Goal: Transaction & Acquisition: Purchase product/service

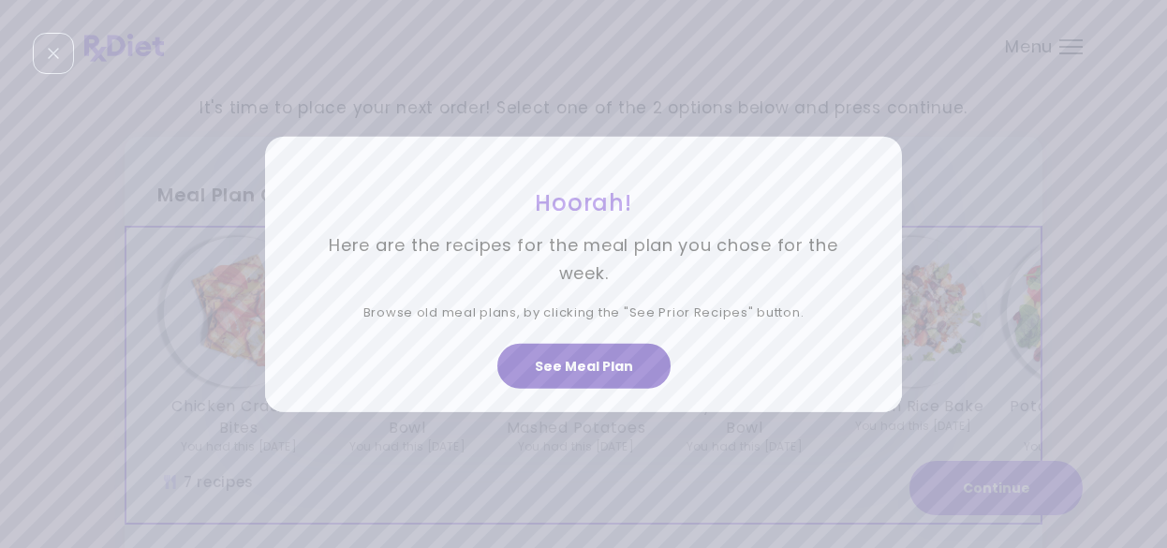
click at [615, 368] on button "See Meal Plan" at bounding box center [584, 366] width 173 height 45
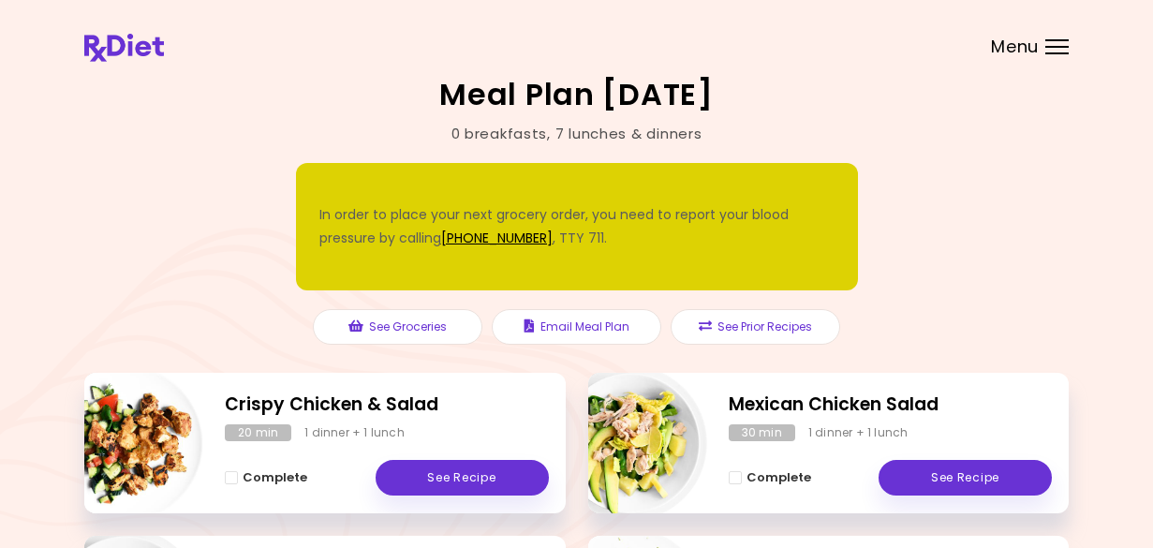
click at [296, 226] on div "0 % completed" at bounding box center [15, 226] width 562 height 127
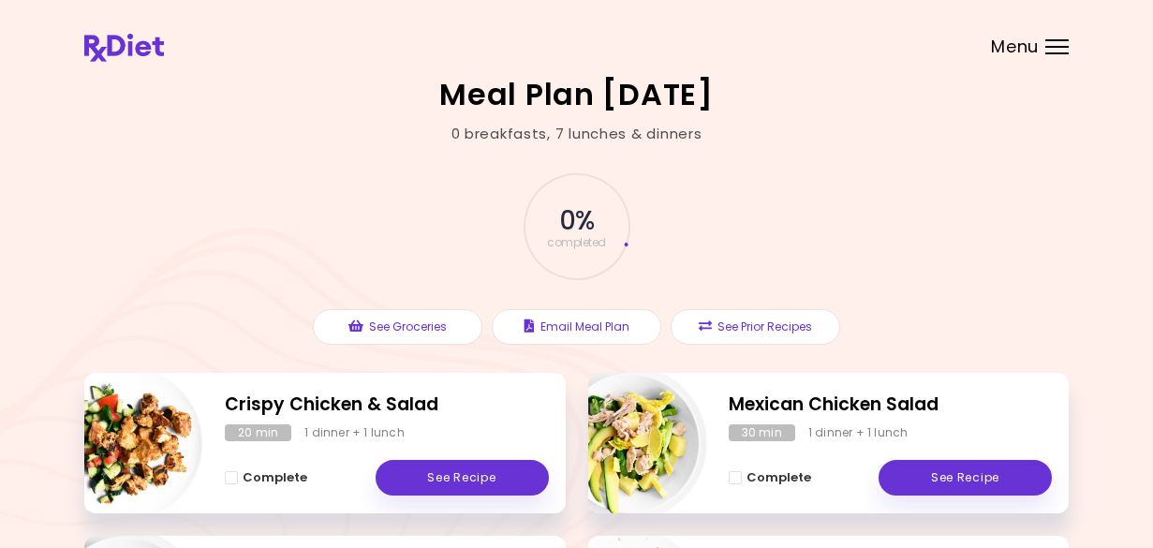
click at [584, 225] on span "0 %" at bounding box center [576, 221] width 35 height 32
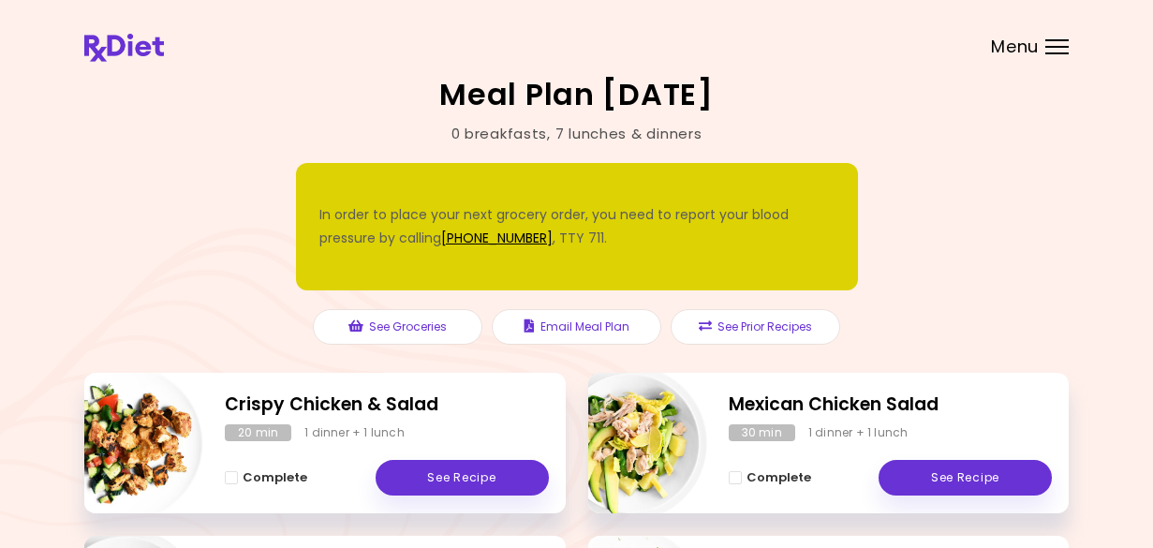
click at [296, 259] on div "0 % completed" at bounding box center [15, 226] width 562 height 127
click at [461, 479] on link "See Recipe" at bounding box center [462, 478] width 173 height 36
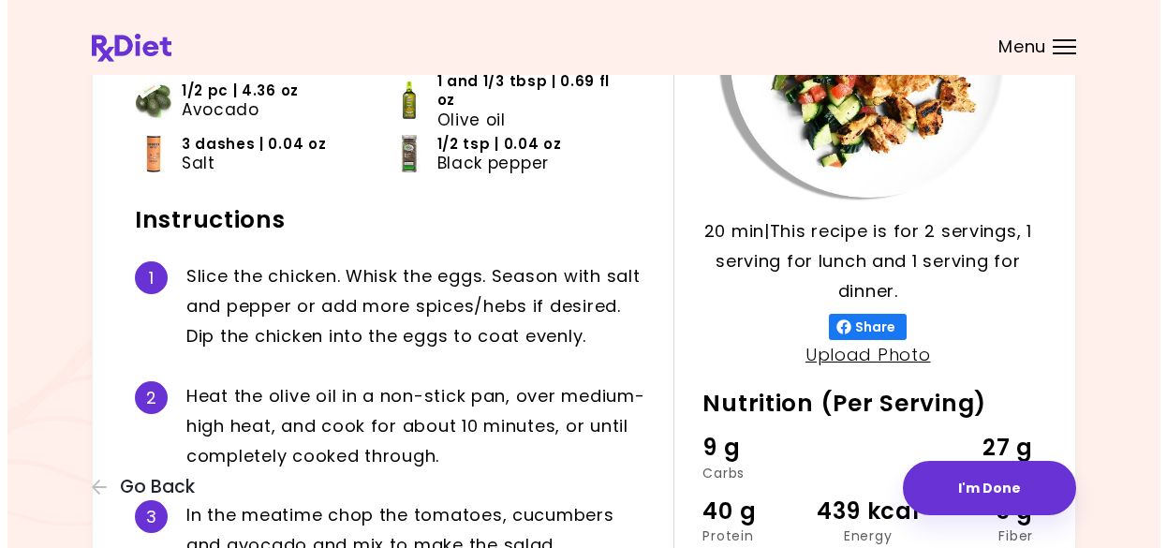
scroll to position [281, 0]
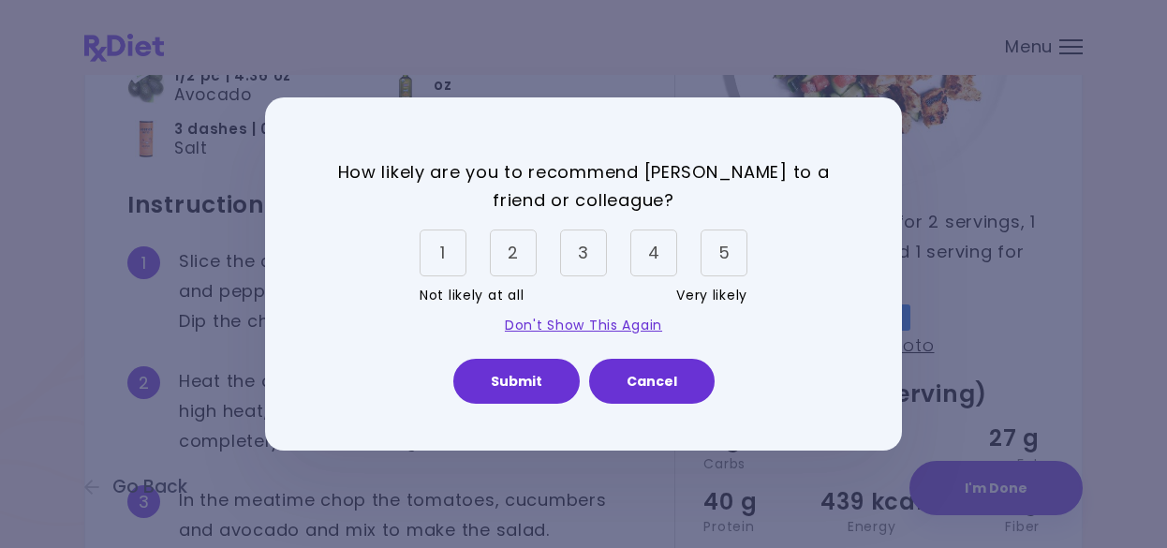
click at [661, 271] on div "4" at bounding box center [654, 253] width 47 height 47
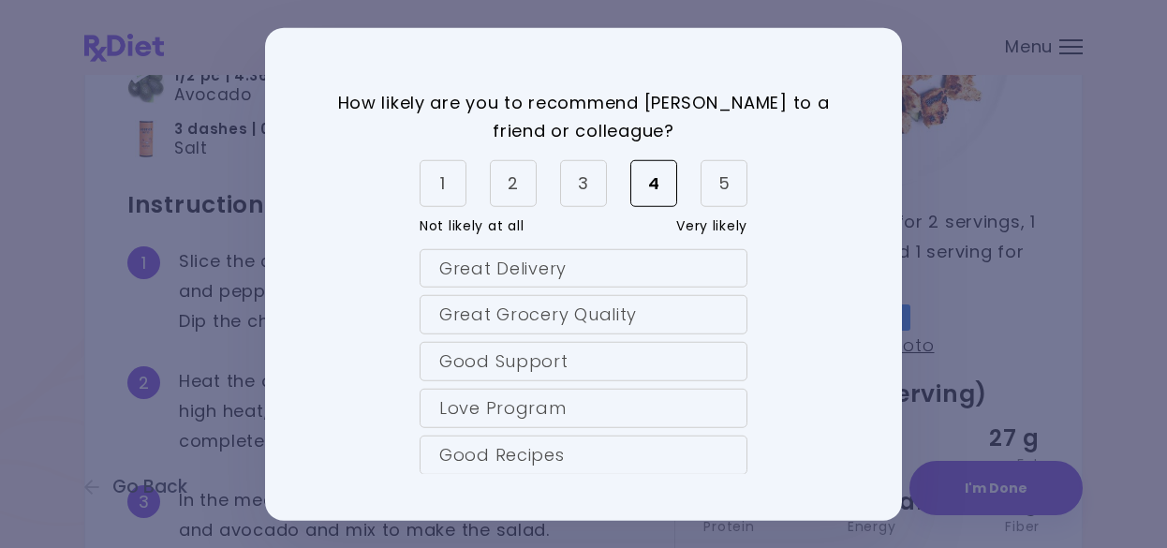
click at [731, 187] on div "5" at bounding box center [724, 182] width 47 height 47
click at [639, 312] on div "Great Grocery Quality" at bounding box center [584, 314] width 328 height 39
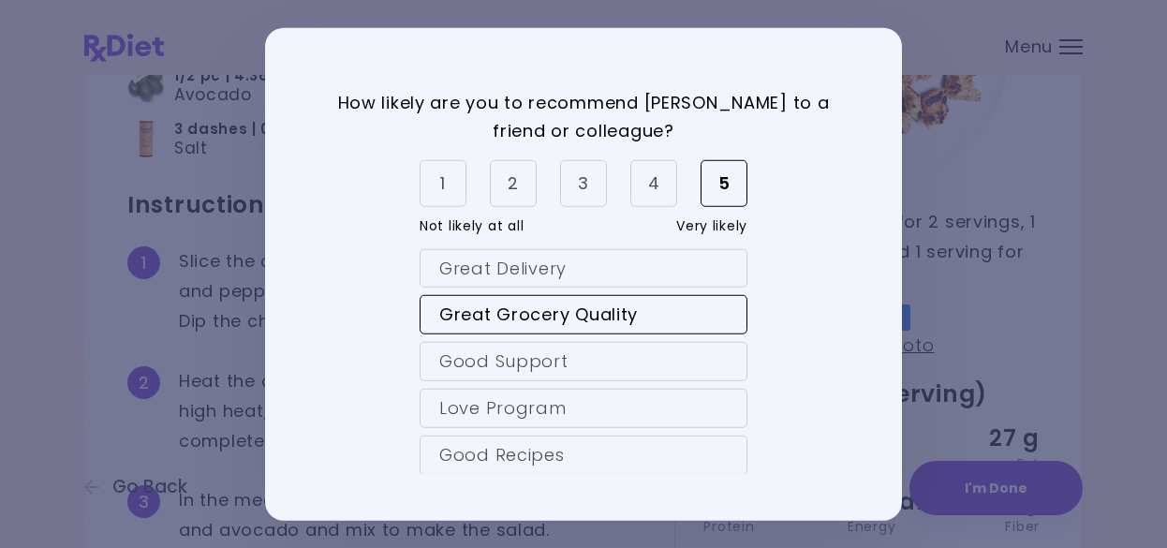
click at [630, 366] on div "Good Support" at bounding box center [584, 361] width 328 height 39
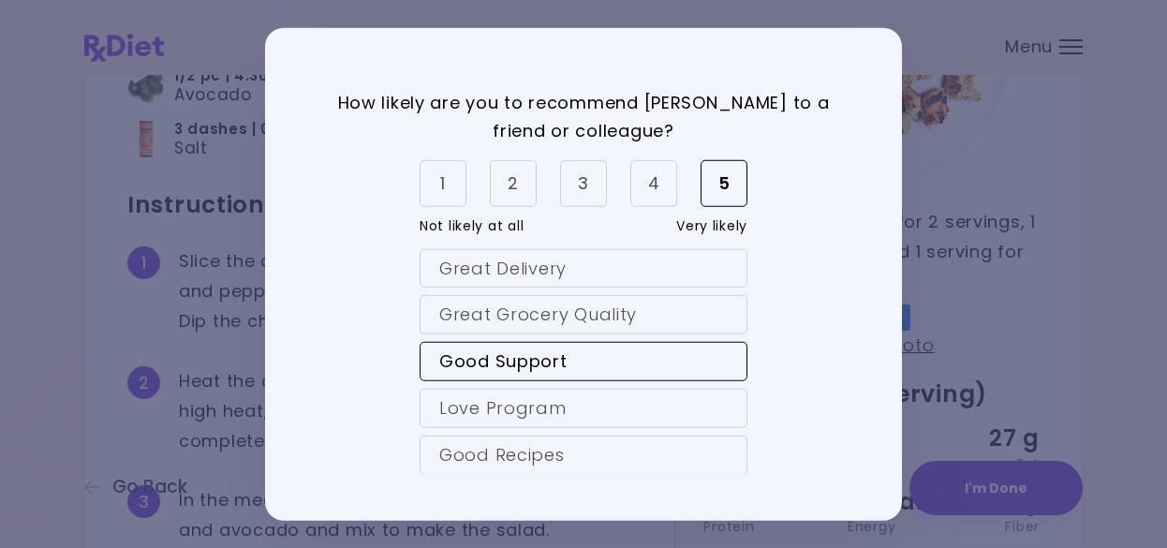
click at [628, 407] on div "Love Program" at bounding box center [584, 408] width 328 height 39
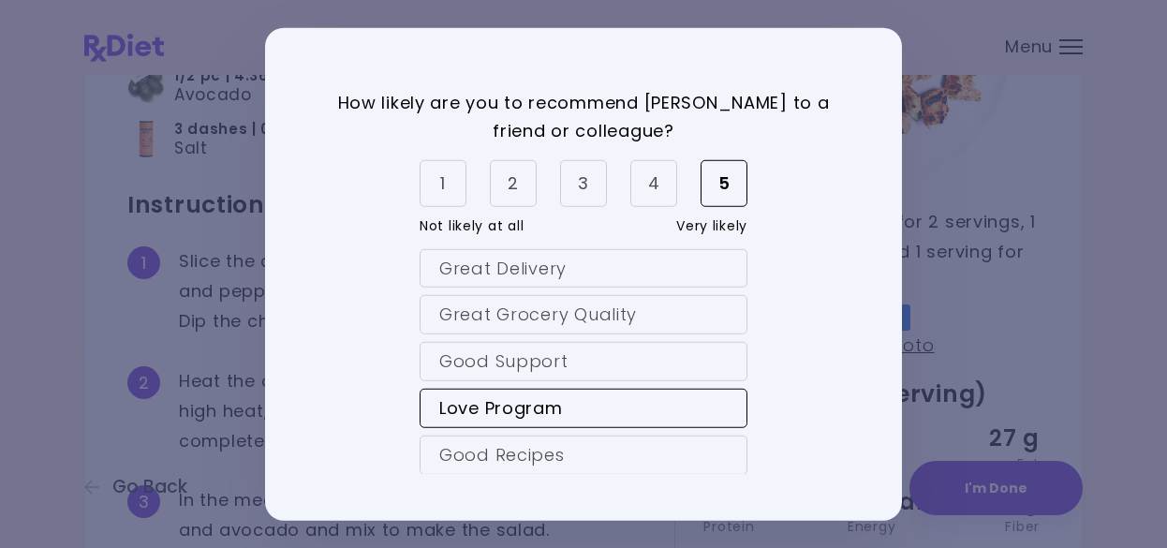
click at [630, 456] on div "Good Recipes" at bounding box center [584, 455] width 328 height 39
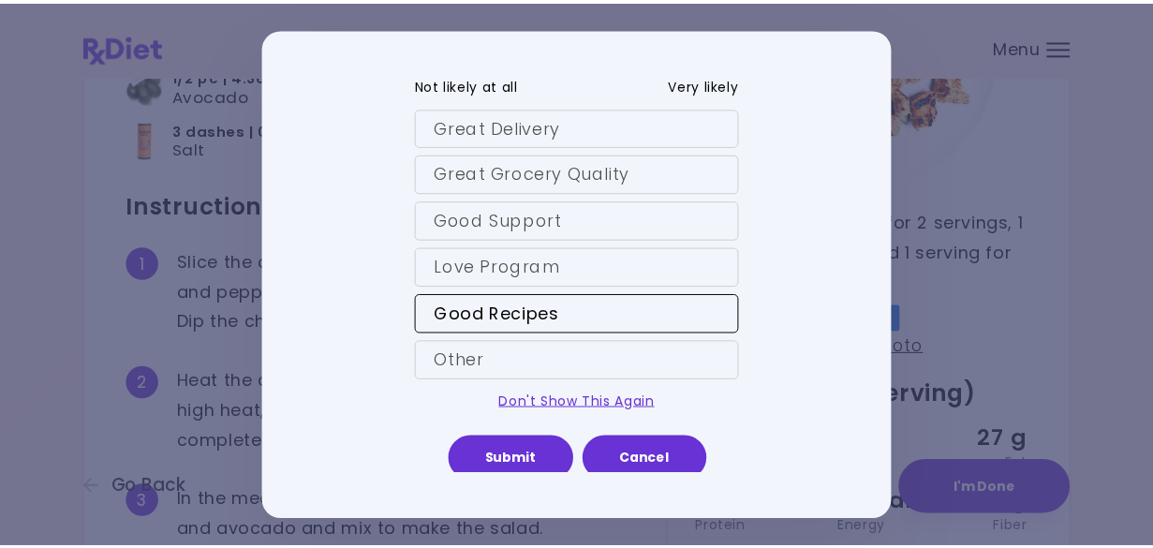
scroll to position [148, 0]
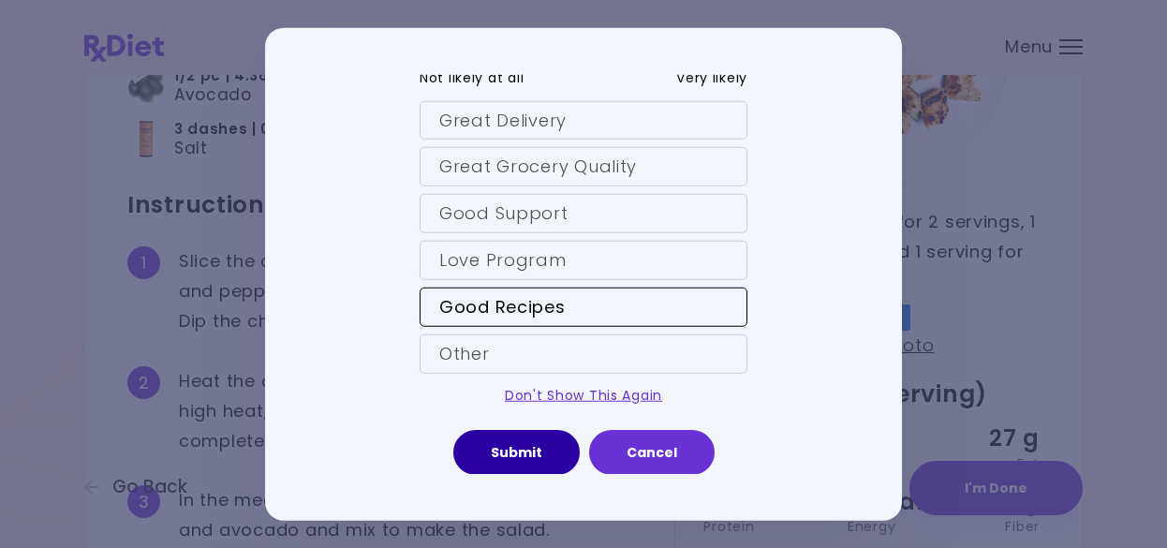
click at [515, 453] on button "Submit" at bounding box center [516, 451] width 126 height 45
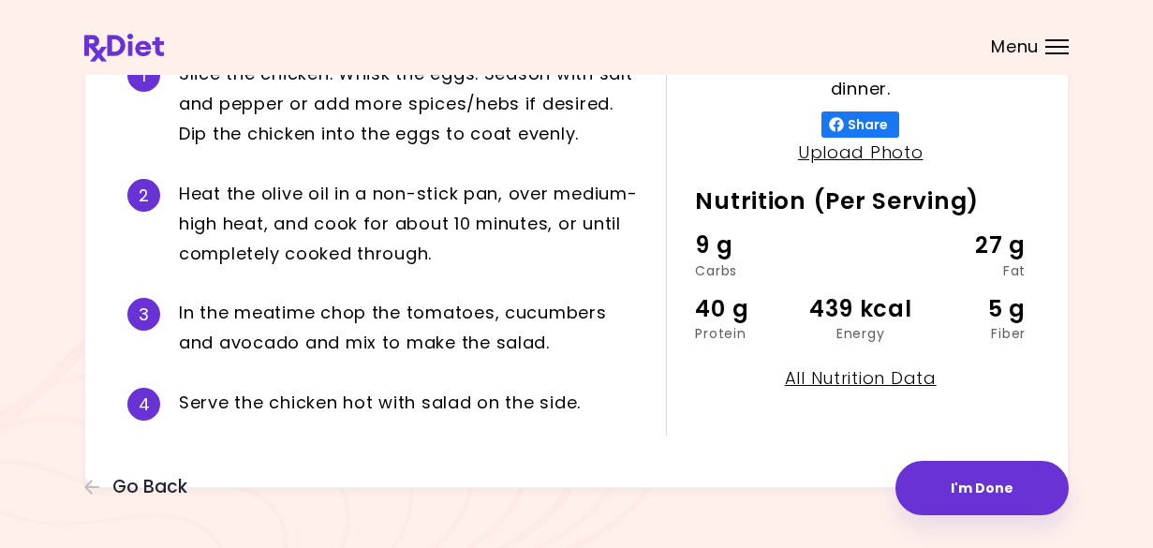
scroll to position [488, 0]
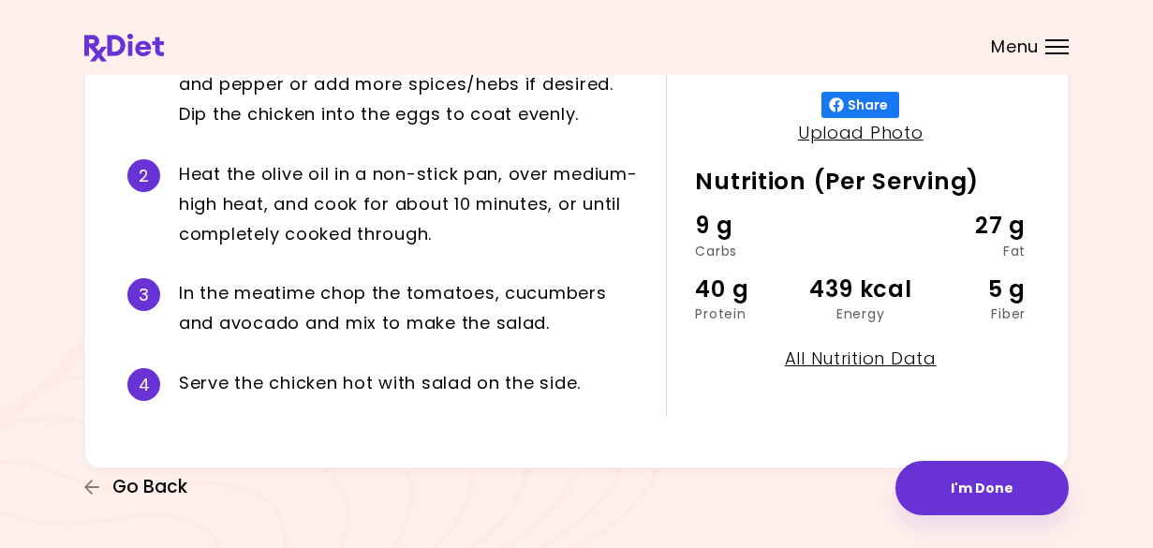
click at [158, 489] on span "Go Back" at bounding box center [149, 487] width 75 height 21
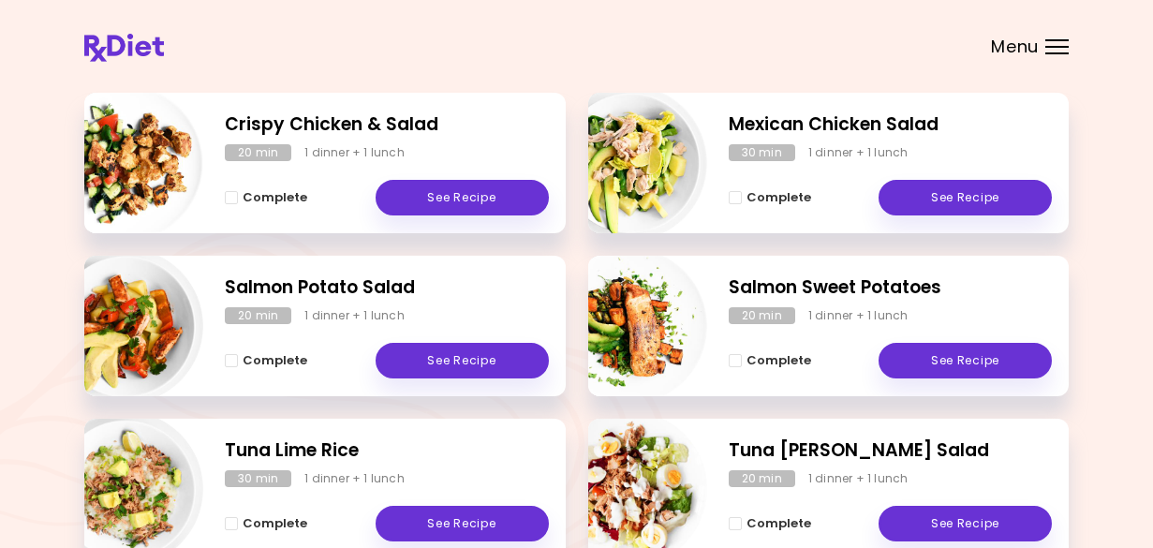
scroll to position [281, 0]
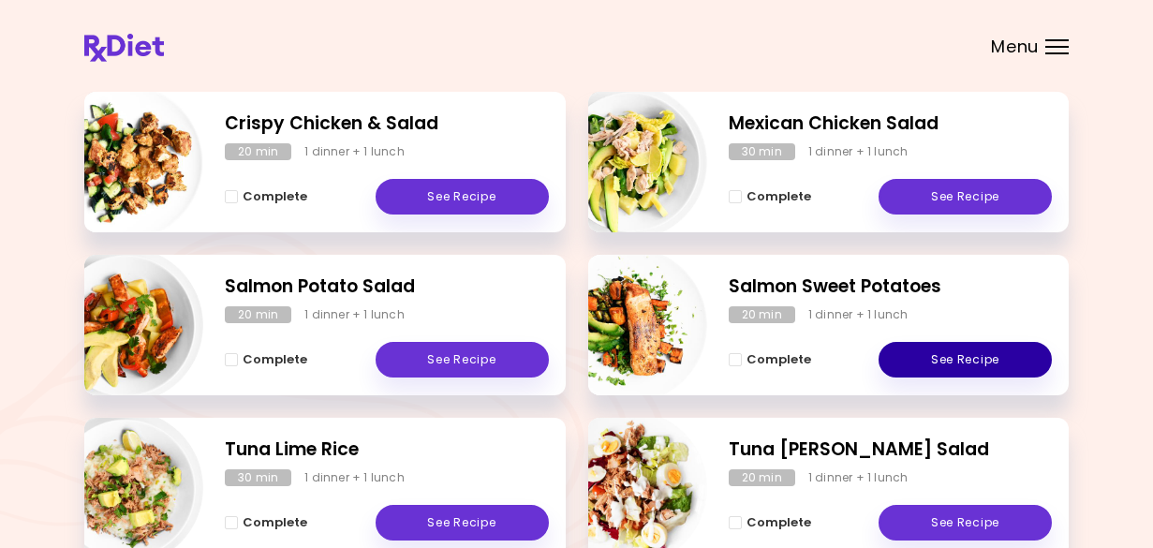
click at [944, 360] on link "See Recipe" at bounding box center [965, 360] width 173 height 36
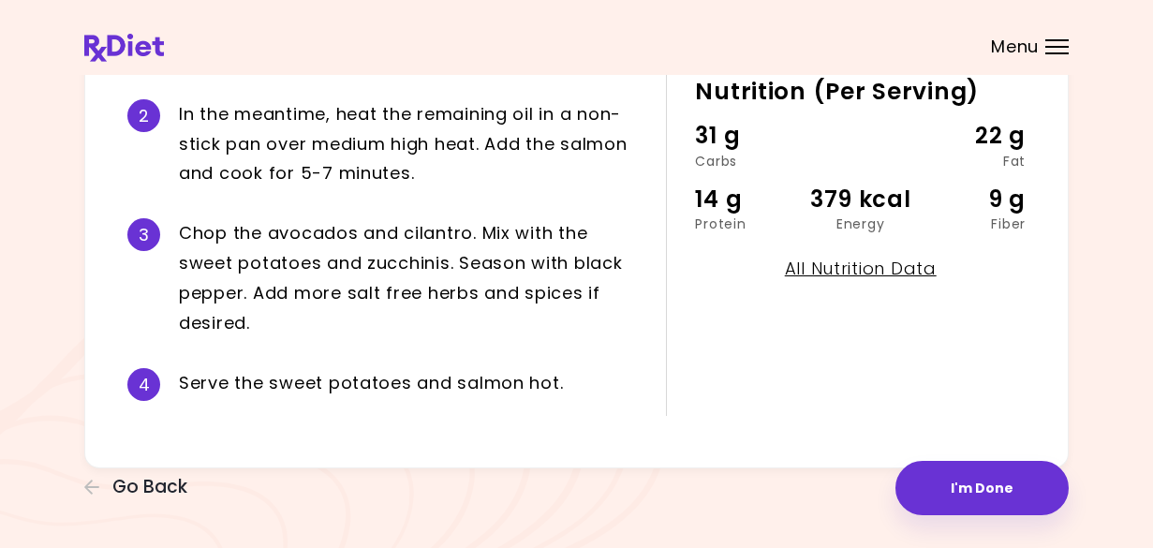
scroll to position [548, 0]
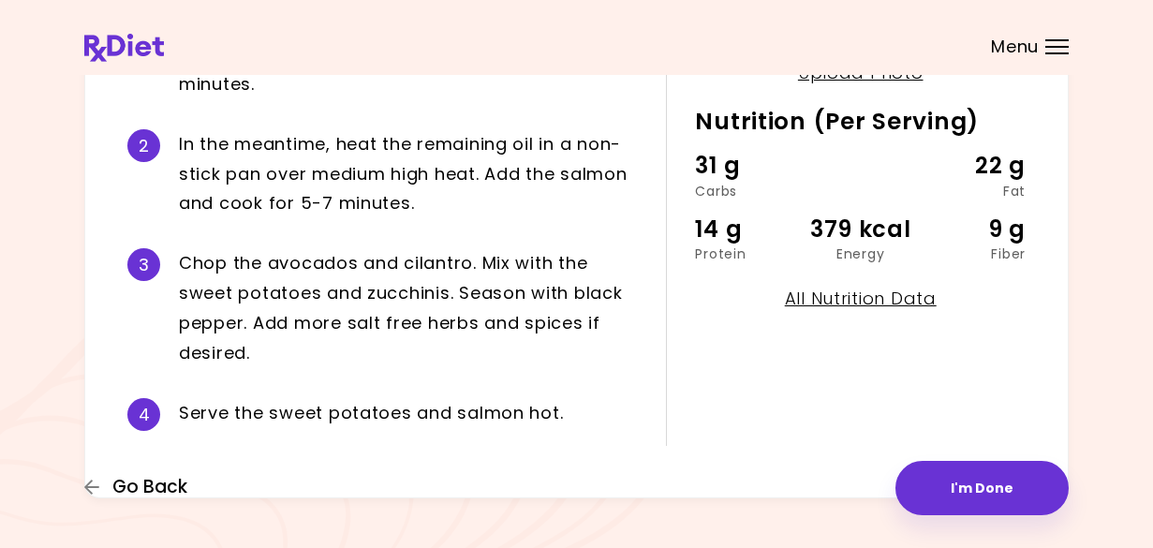
click at [163, 491] on span "Go Back" at bounding box center [149, 487] width 75 height 21
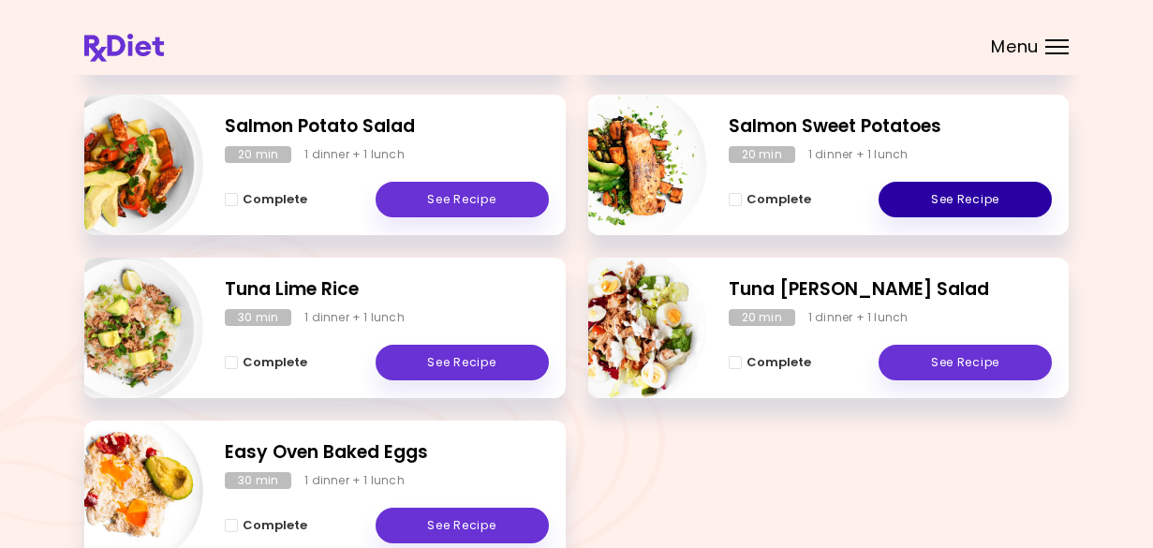
scroll to position [468, 0]
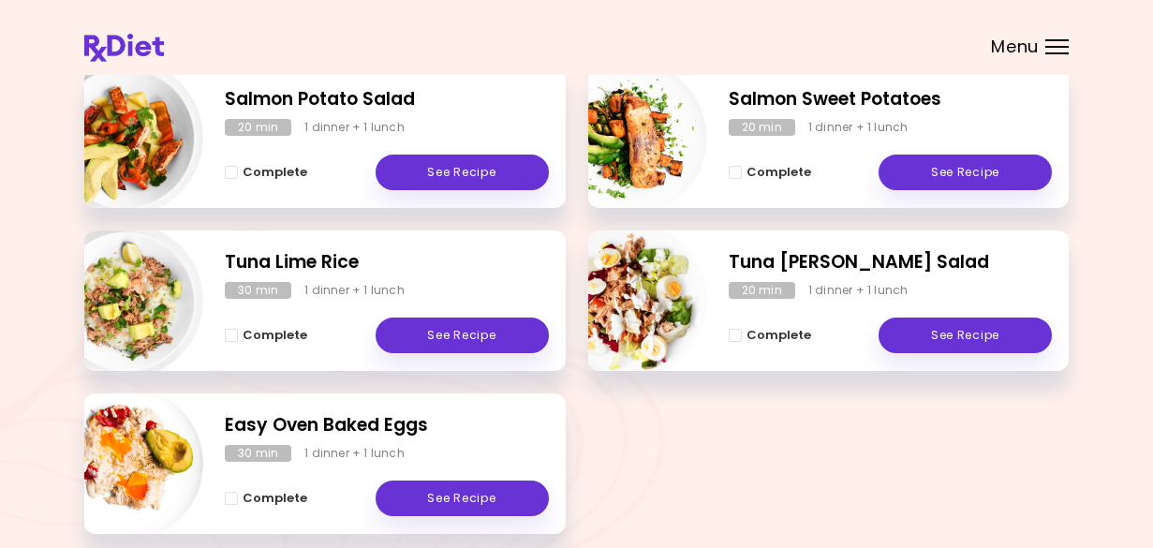
click at [305, 308] on div "Complete See Recipe" at bounding box center [387, 326] width 324 height 54
click at [487, 343] on link "See Recipe" at bounding box center [462, 336] width 173 height 36
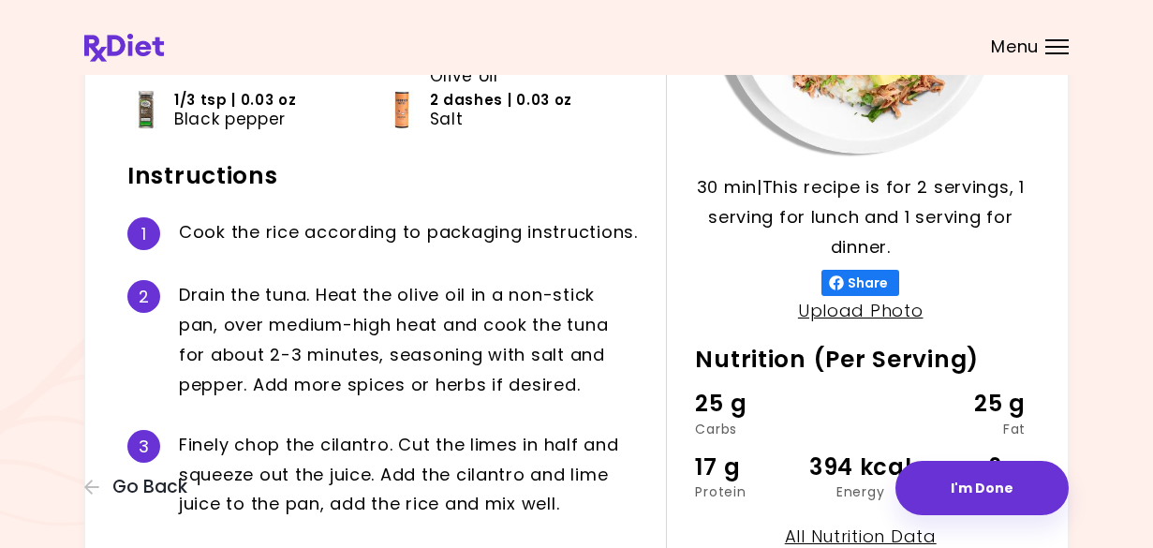
scroll to position [375, 0]
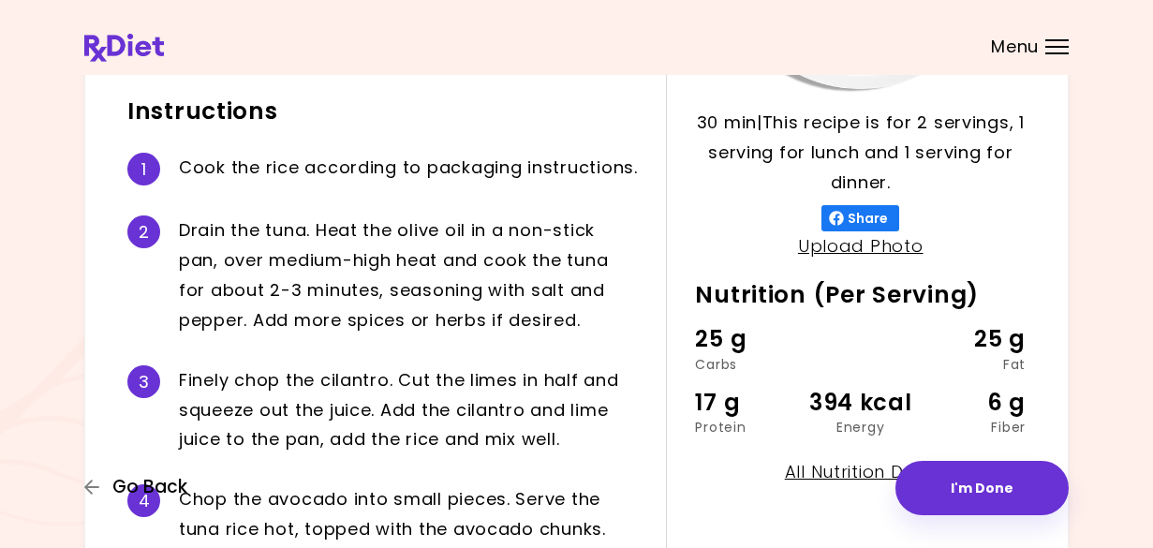
click at [162, 485] on span "Go Back" at bounding box center [149, 487] width 75 height 21
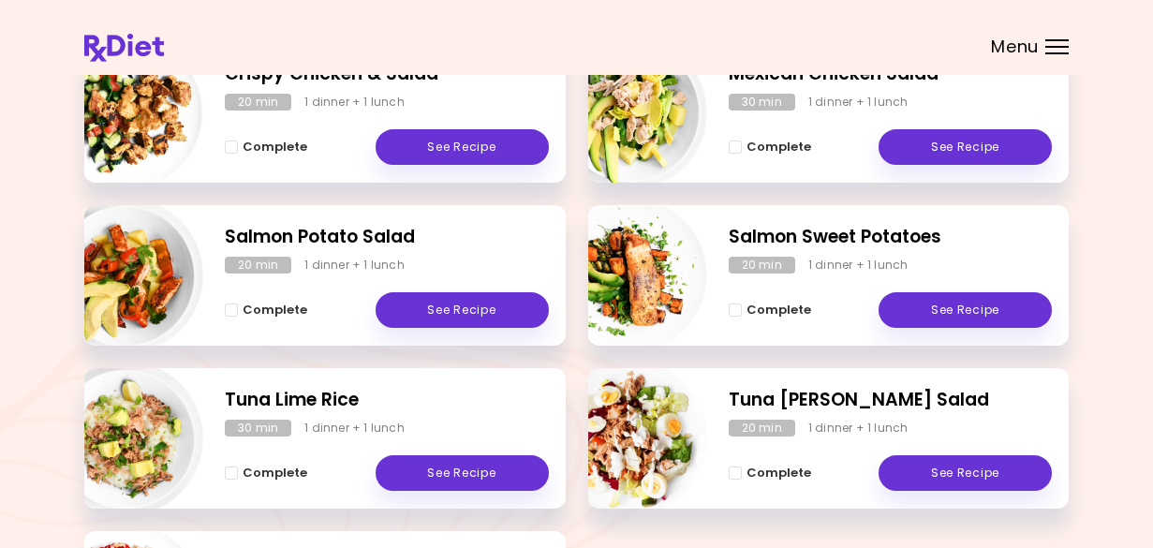
scroll to position [375, 0]
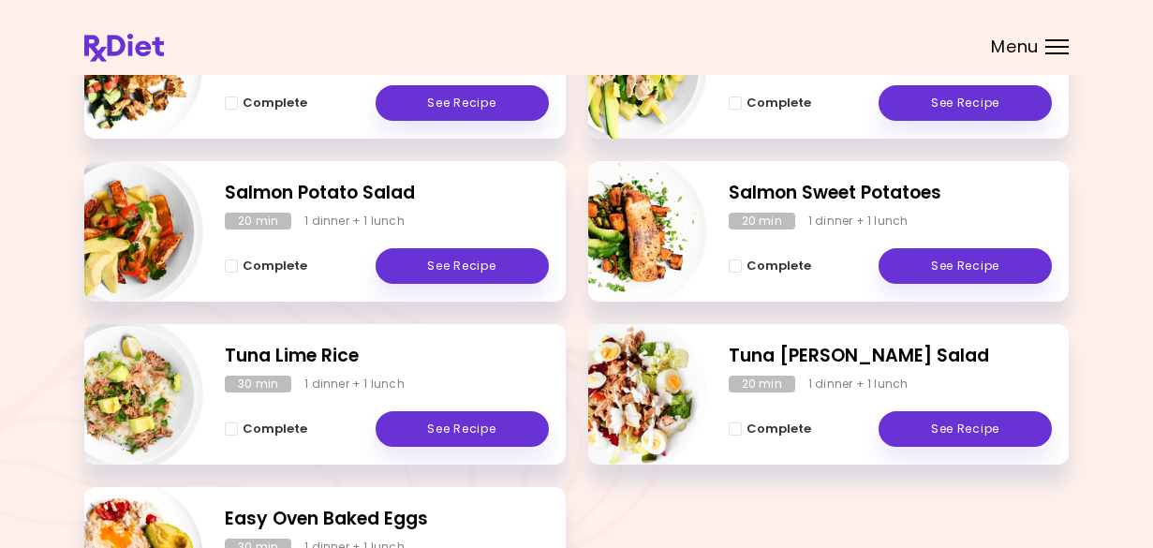
click at [633, 392] on img "Info - Tuna Cobb Salad" at bounding box center [630, 395] width 156 height 156
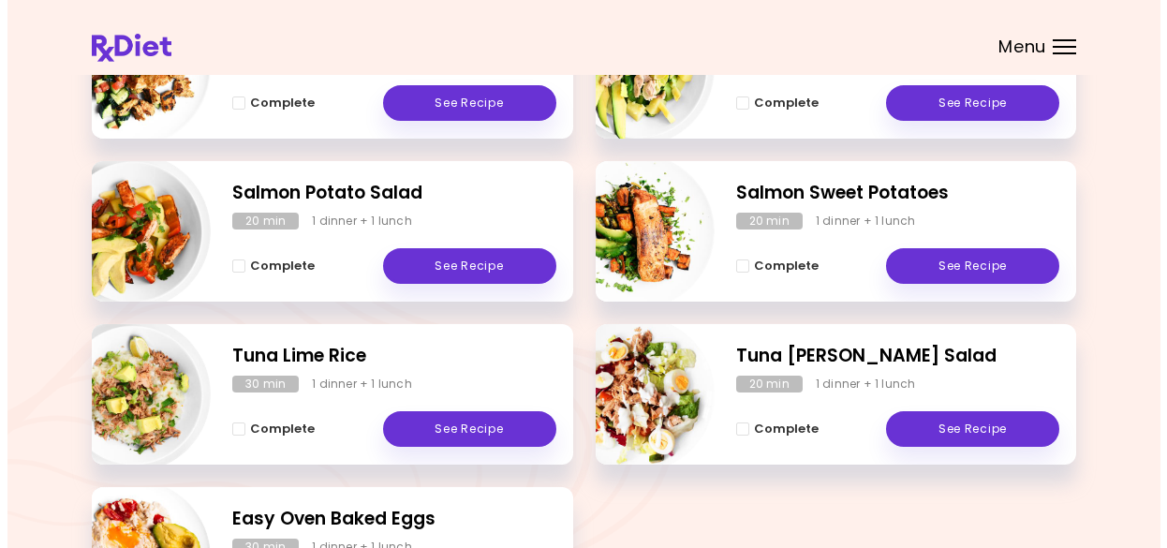
scroll to position [0, 0]
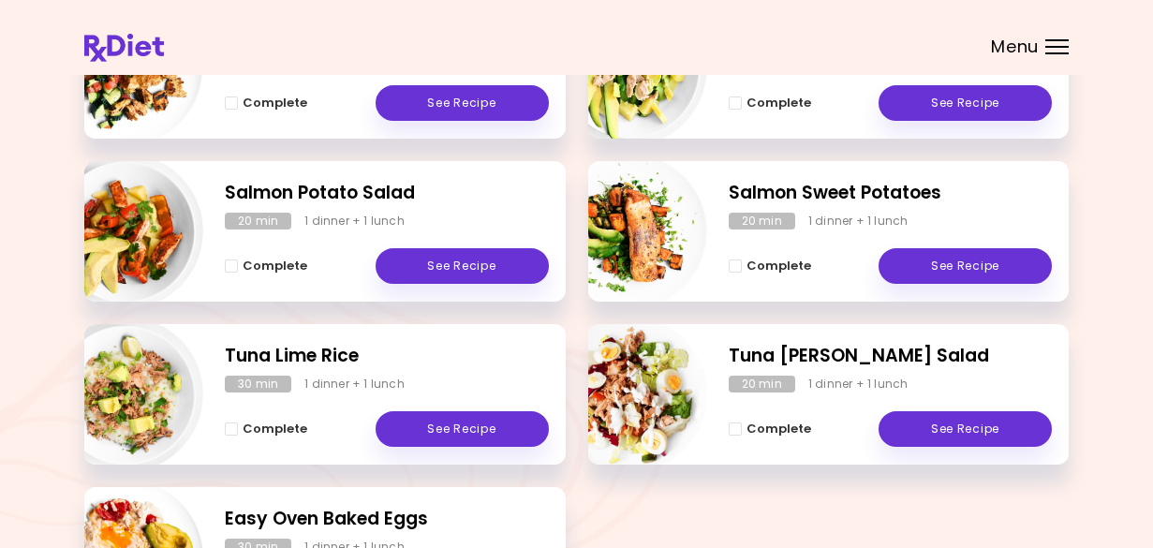
select select "*"
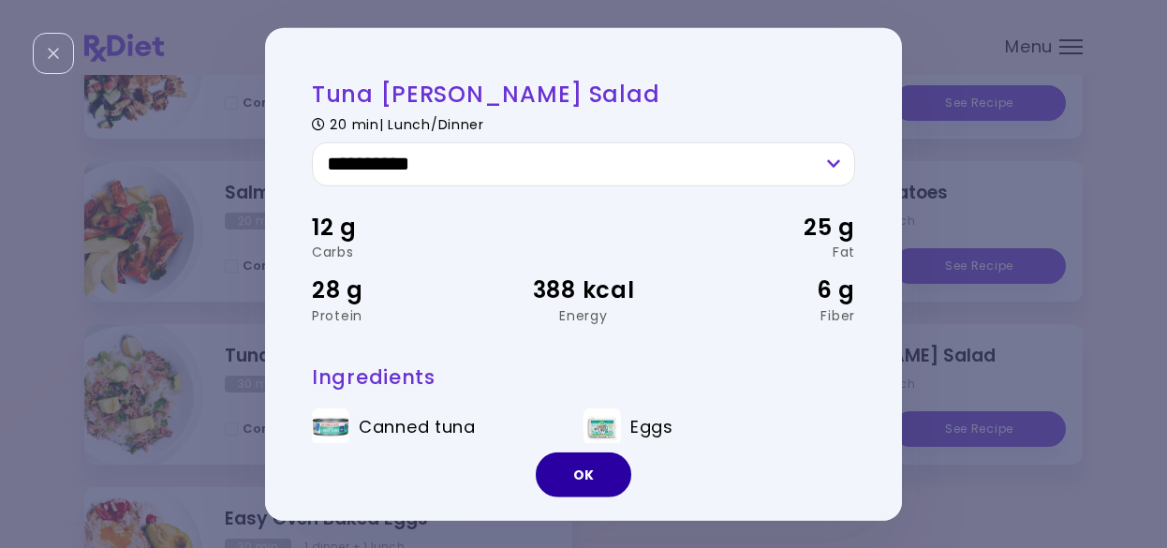
click at [584, 483] on button "OK" at bounding box center [584, 475] width 96 height 45
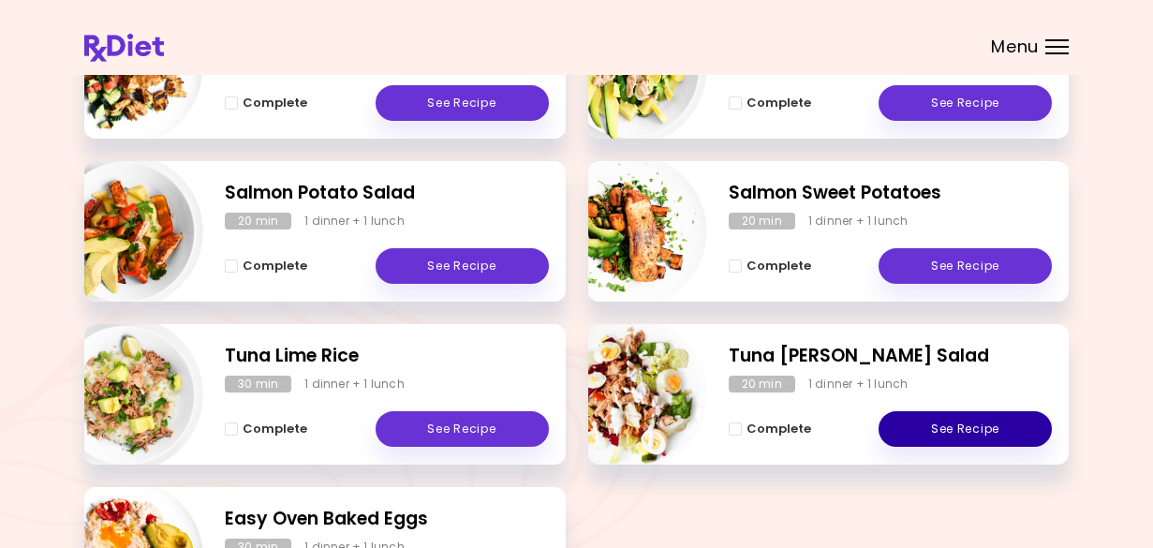
click at [950, 434] on link "See Recipe" at bounding box center [965, 429] width 173 height 36
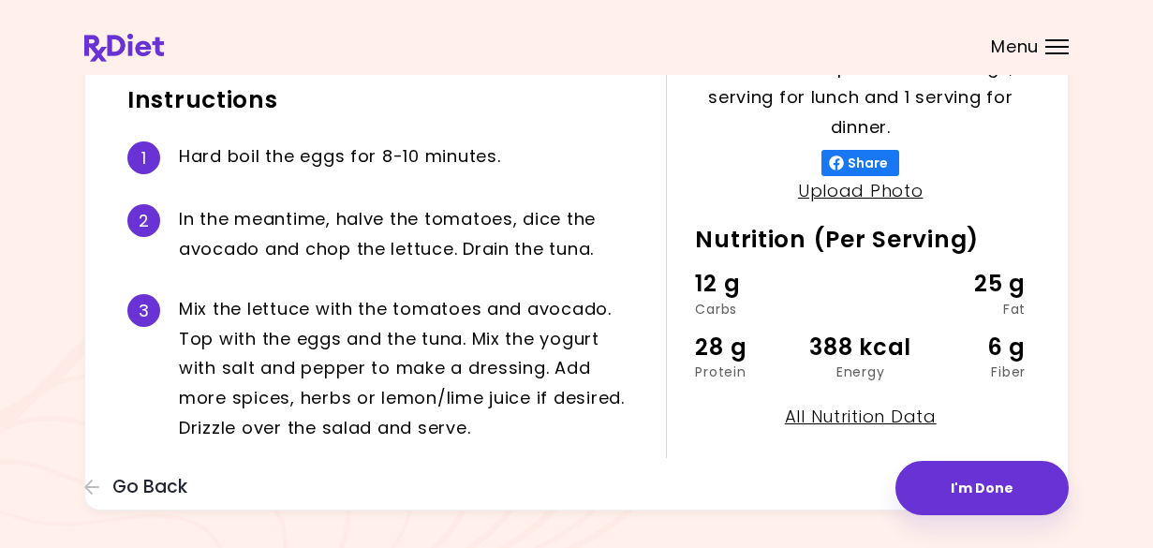
scroll to position [453, 0]
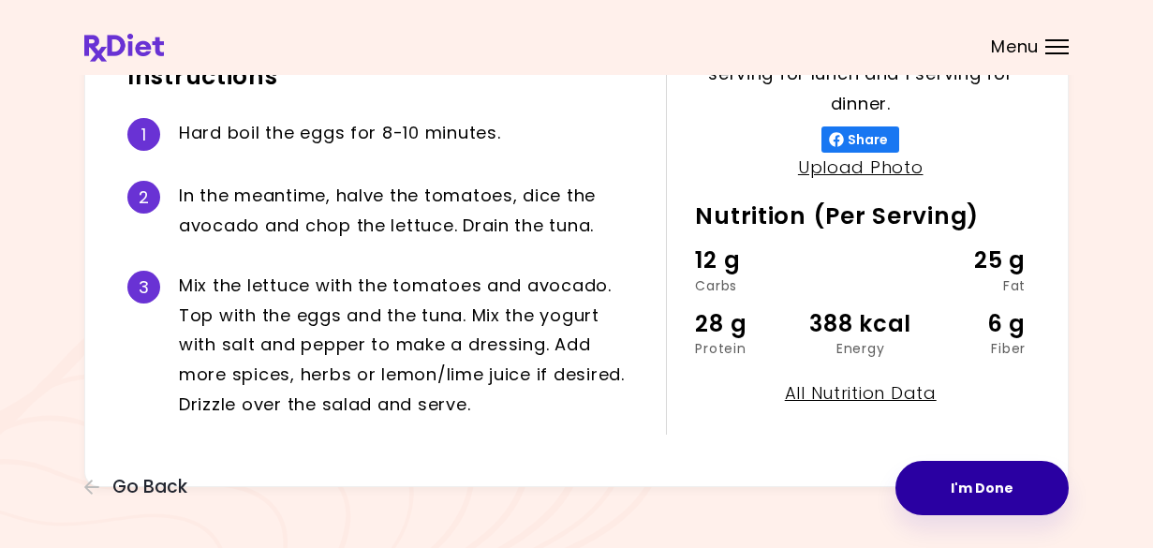
click at [983, 497] on button "I'm Done" at bounding box center [982, 488] width 173 height 54
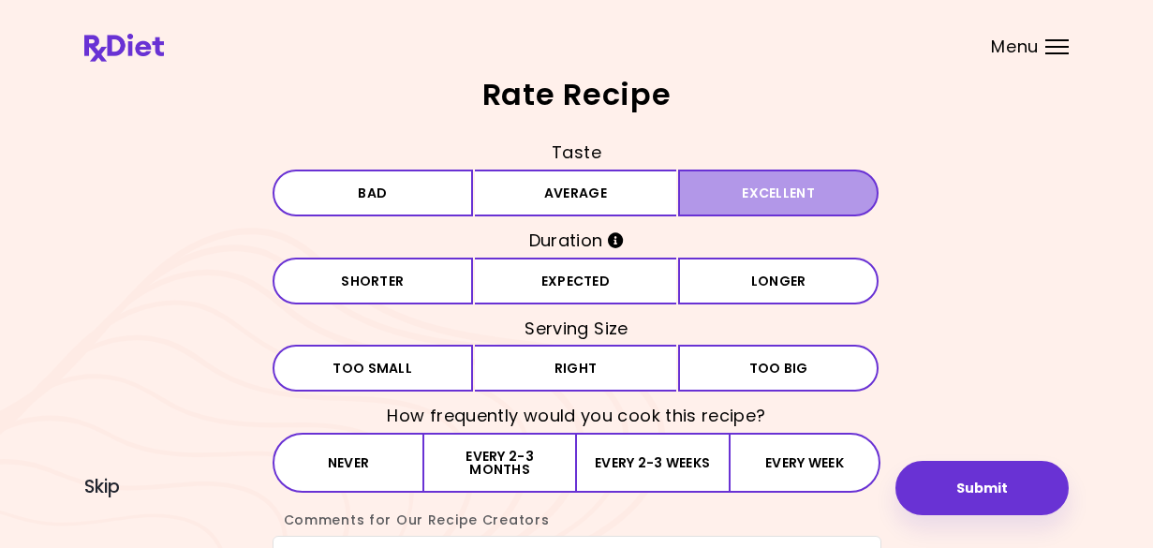
click at [766, 195] on button "Excellent" at bounding box center [778, 193] width 201 height 47
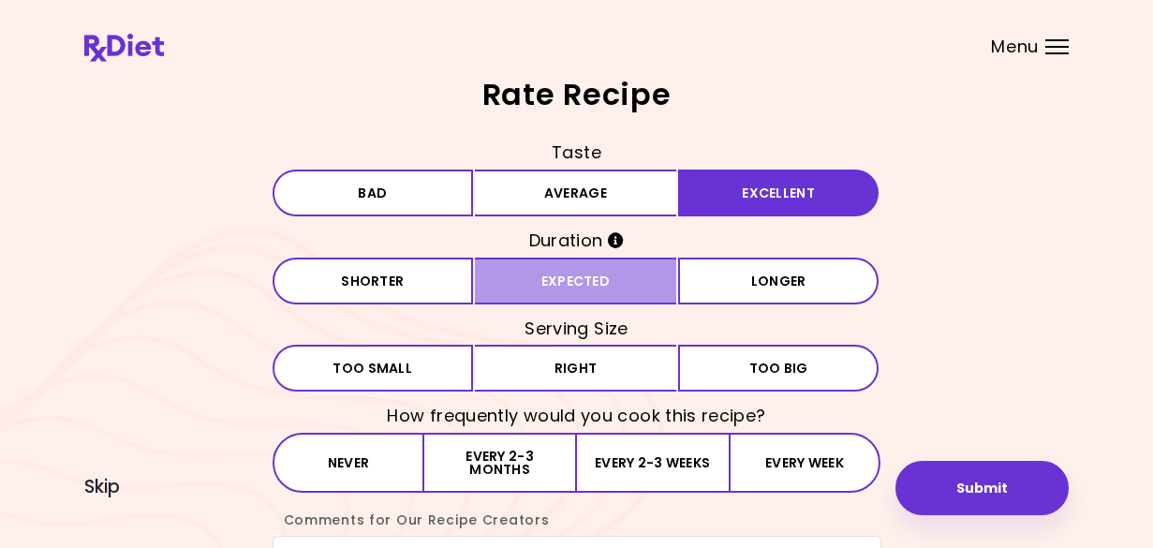
click at [617, 290] on button "Expected" at bounding box center [575, 281] width 201 height 47
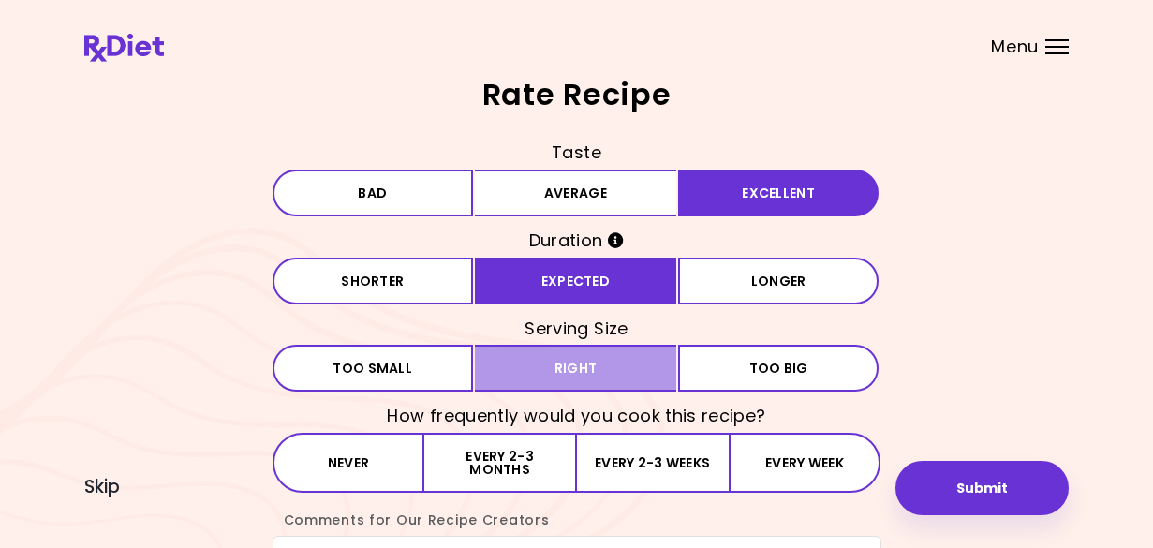
click at [597, 368] on button "Right" at bounding box center [575, 368] width 201 height 47
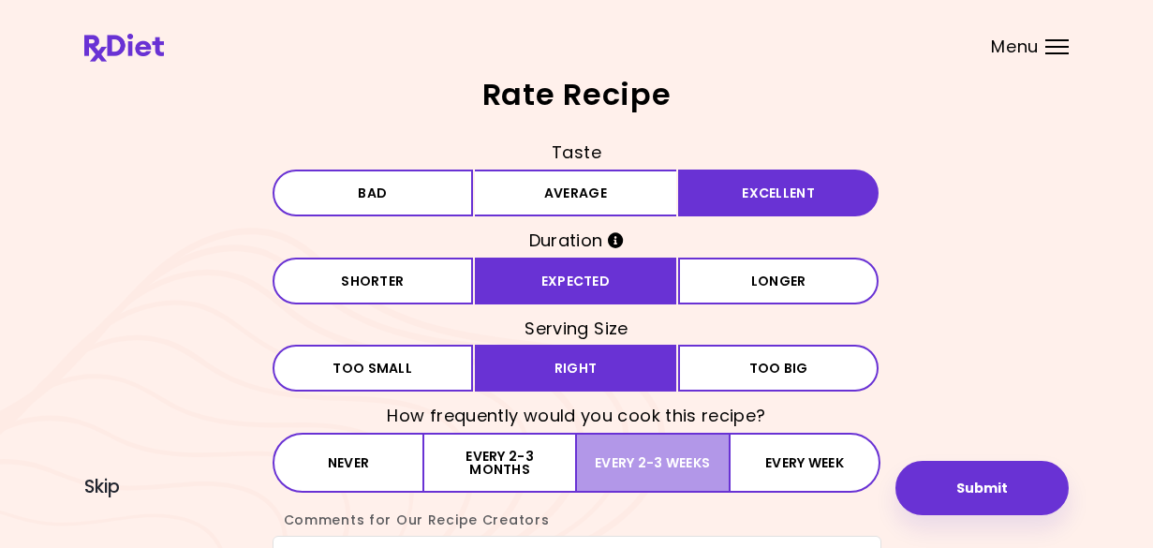
click at [683, 468] on button "Every 2-3 weeks" at bounding box center [653, 463] width 152 height 60
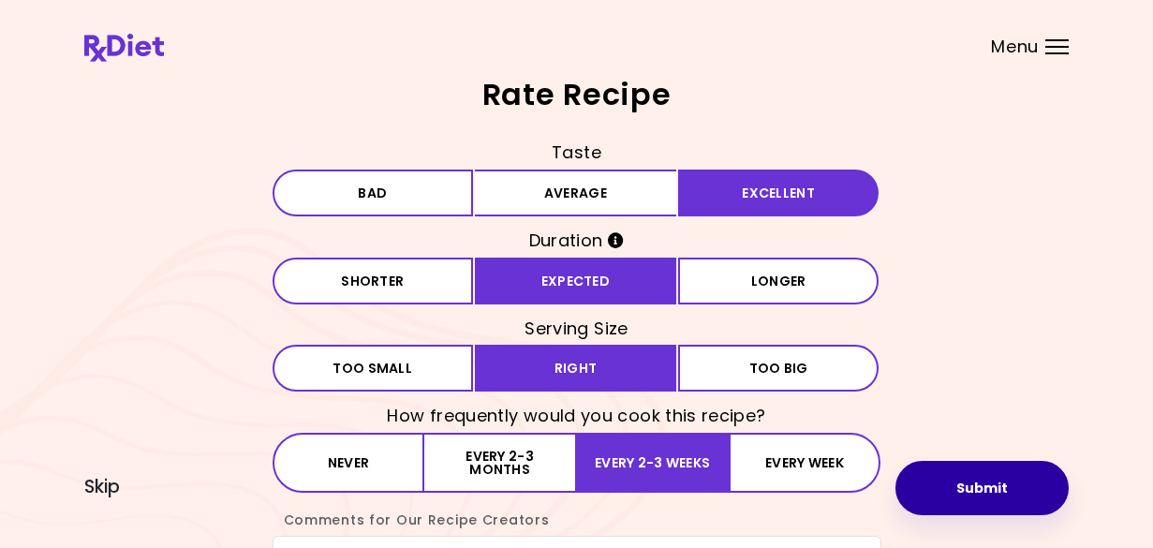
click at [989, 487] on button "Submit" at bounding box center [982, 488] width 173 height 54
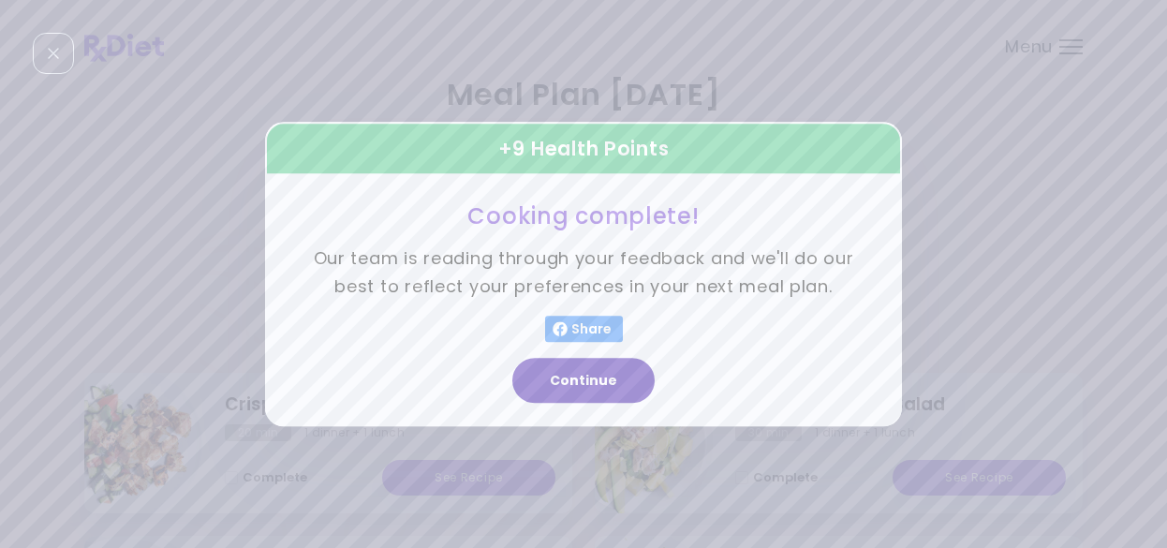
click at [608, 383] on button "Continue" at bounding box center [584, 380] width 142 height 45
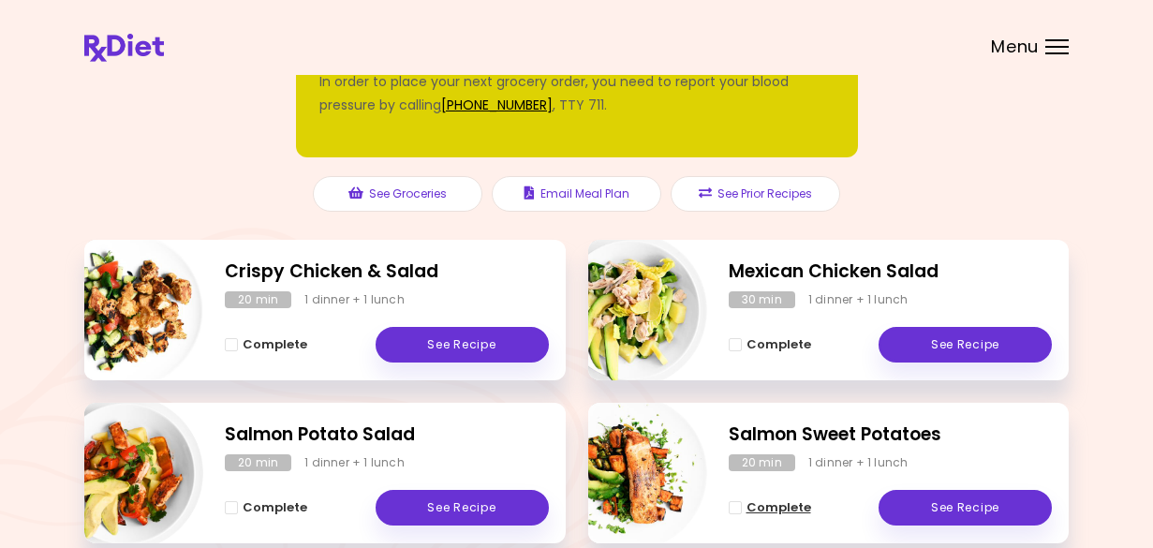
scroll to position [94, 0]
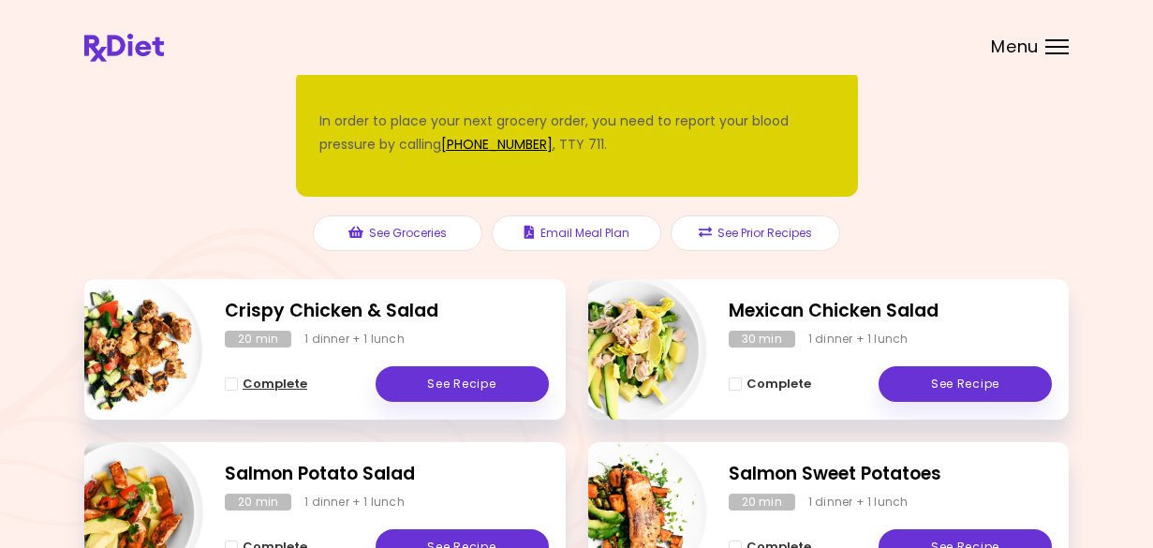
click at [261, 379] on span "Complete" at bounding box center [275, 384] width 65 height 15
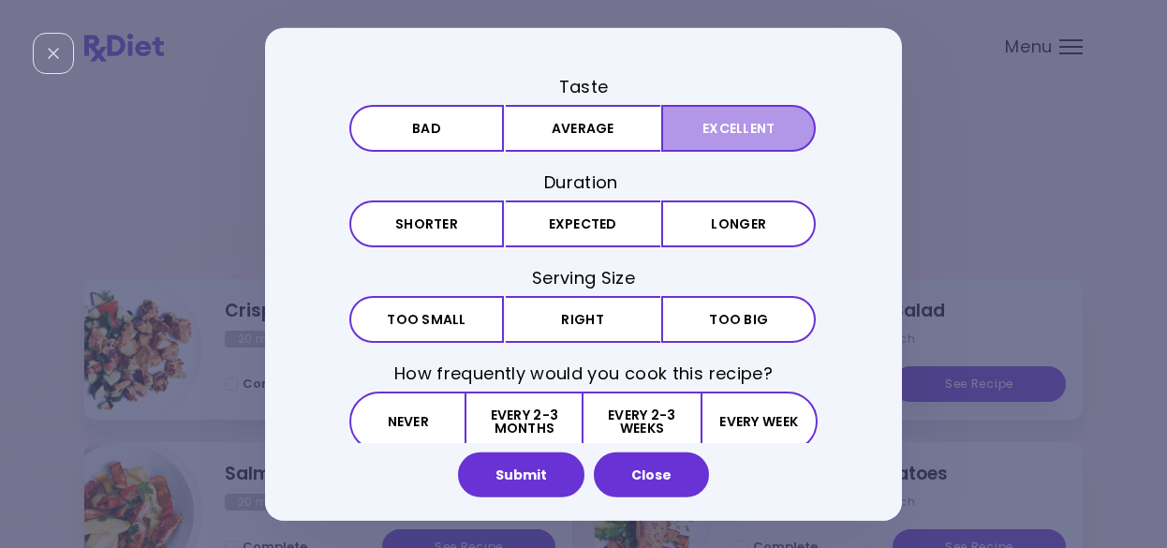
click at [717, 131] on button "Excellent" at bounding box center [738, 127] width 155 height 47
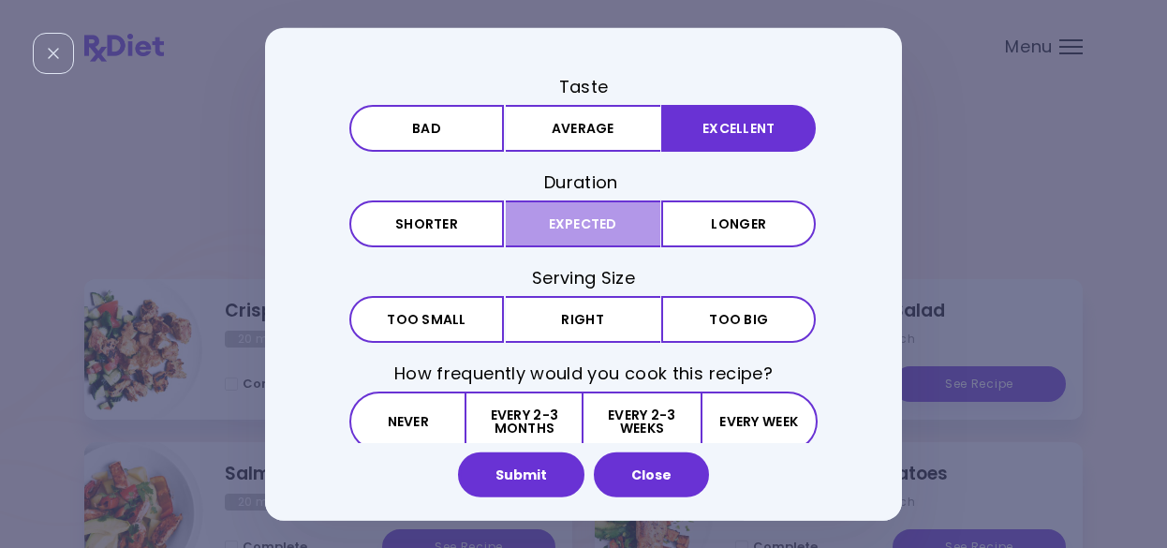
click at [565, 231] on button "Expected" at bounding box center [583, 224] width 155 height 47
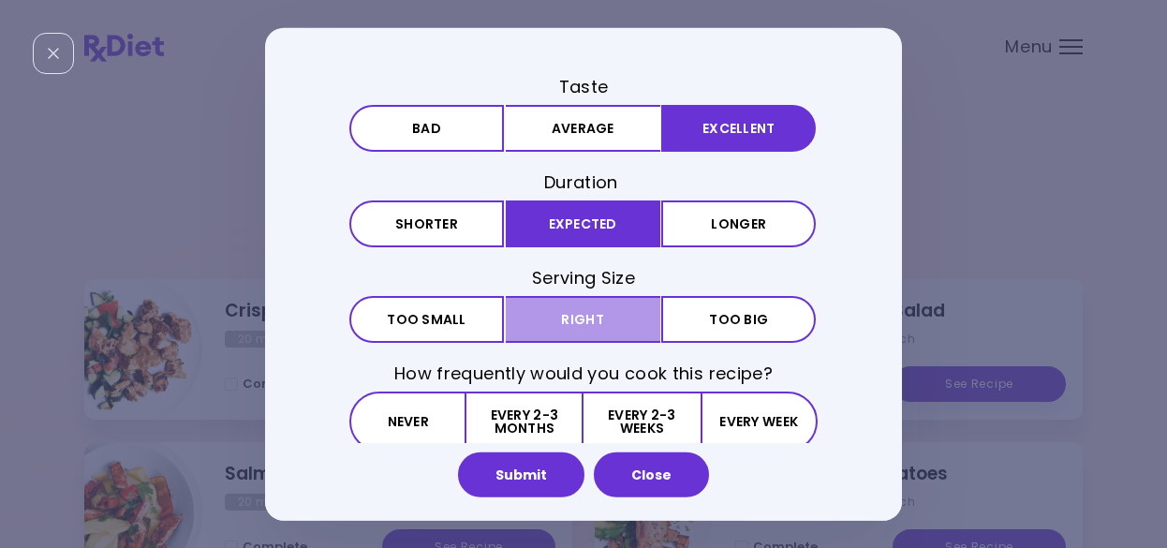
click at [591, 334] on button "Right" at bounding box center [583, 319] width 155 height 47
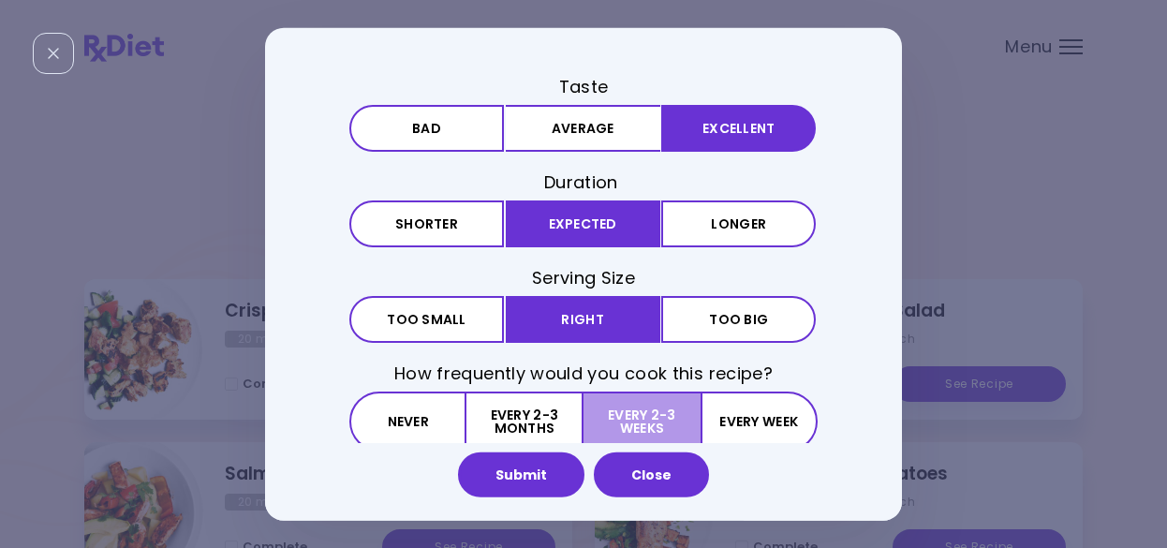
click at [661, 426] on button "Every 2-3 weeks" at bounding box center [642, 422] width 116 height 60
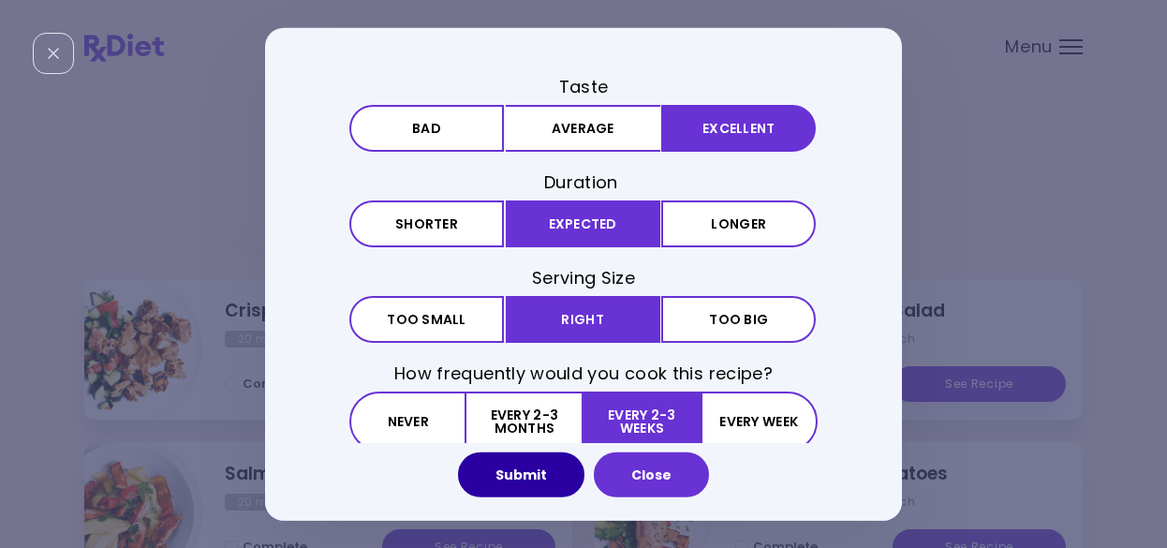
click at [535, 481] on button "Submit" at bounding box center [521, 475] width 126 height 45
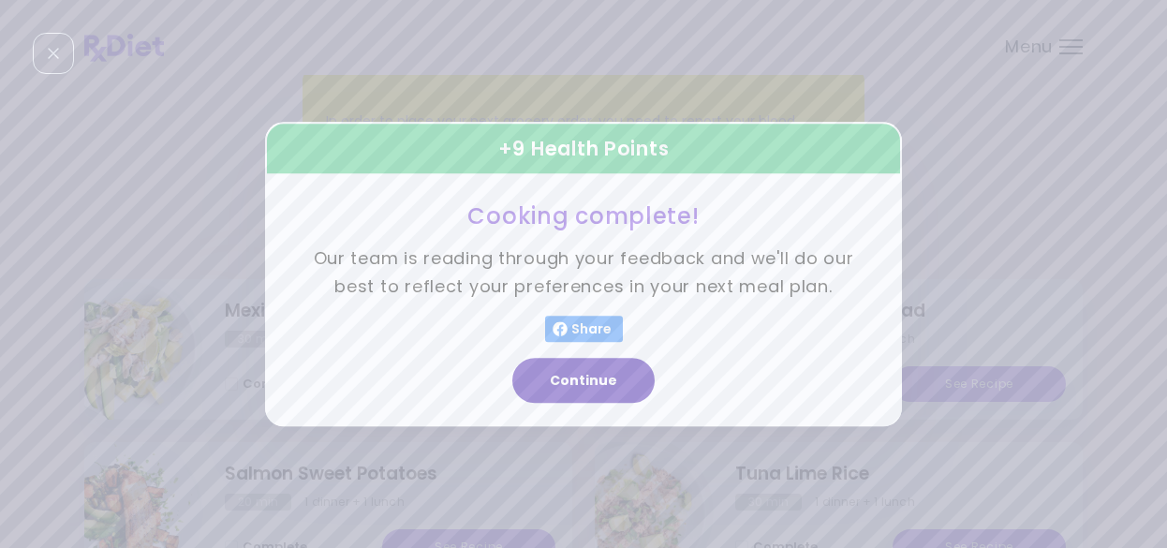
click at [590, 381] on button "Continue" at bounding box center [584, 380] width 142 height 45
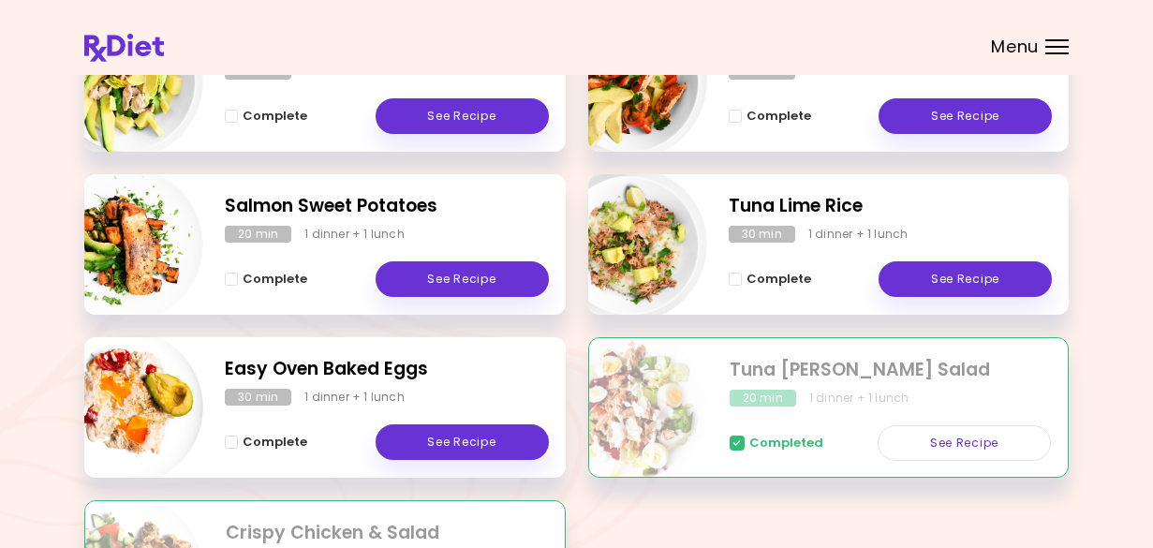
scroll to position [375, 0]
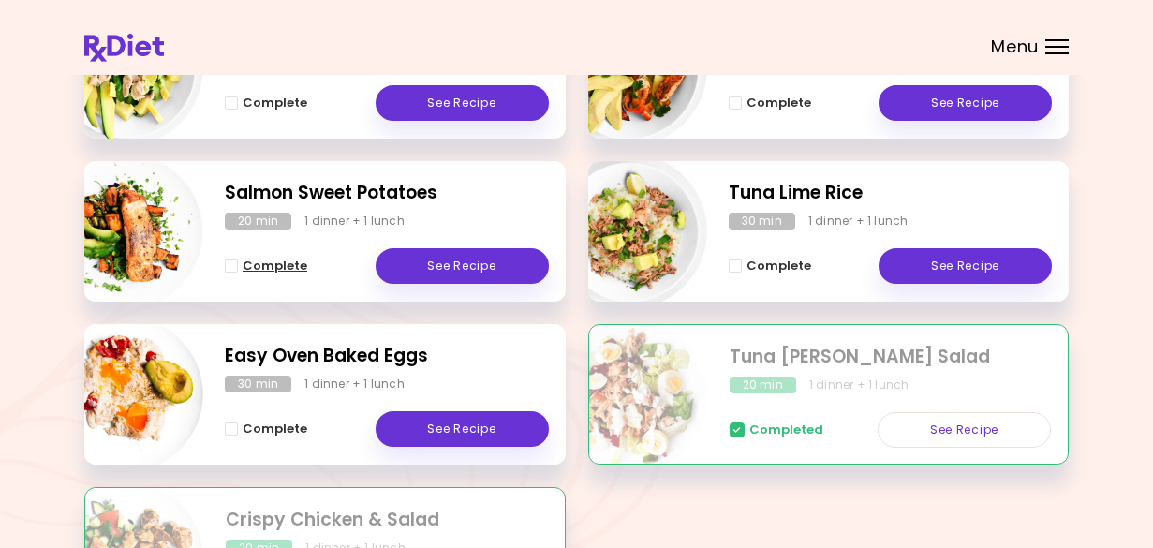
click at [233, 268] on span "Complete - Salmon Sweet Potatoes" at bounding box center [231, 266] width 13 height 13
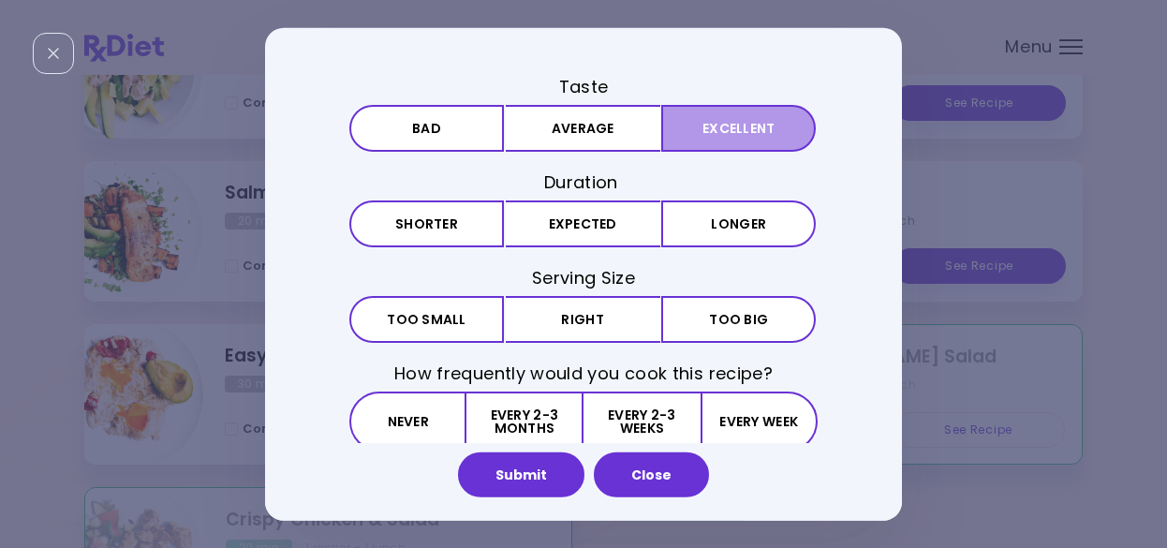
click at [722, 136] on button "Excellent" at bounding box center [738, 127] width 155 height 47
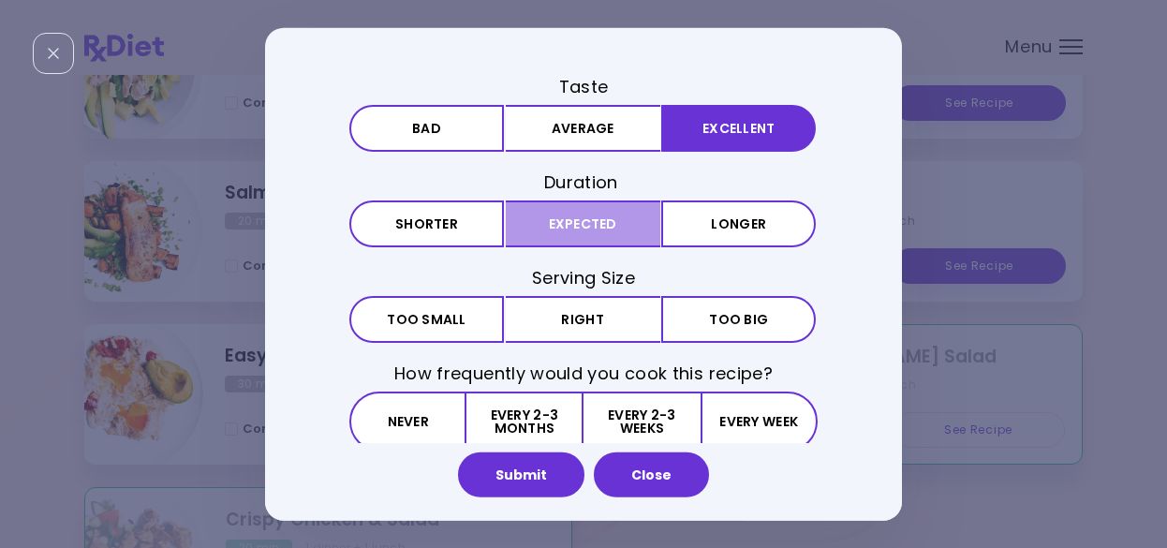
click at [596, 230] on button "Expected" at bounding box center [583, 224] width 155 height 47
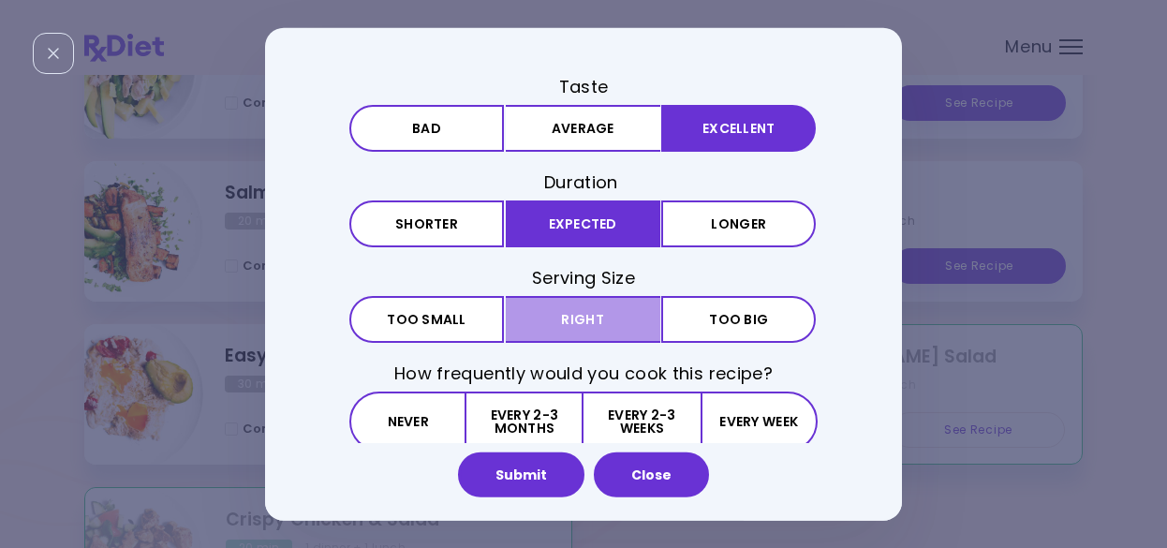
click at [573, 319] on button "Right" at bounding box center [583, 319] width 155 height 47
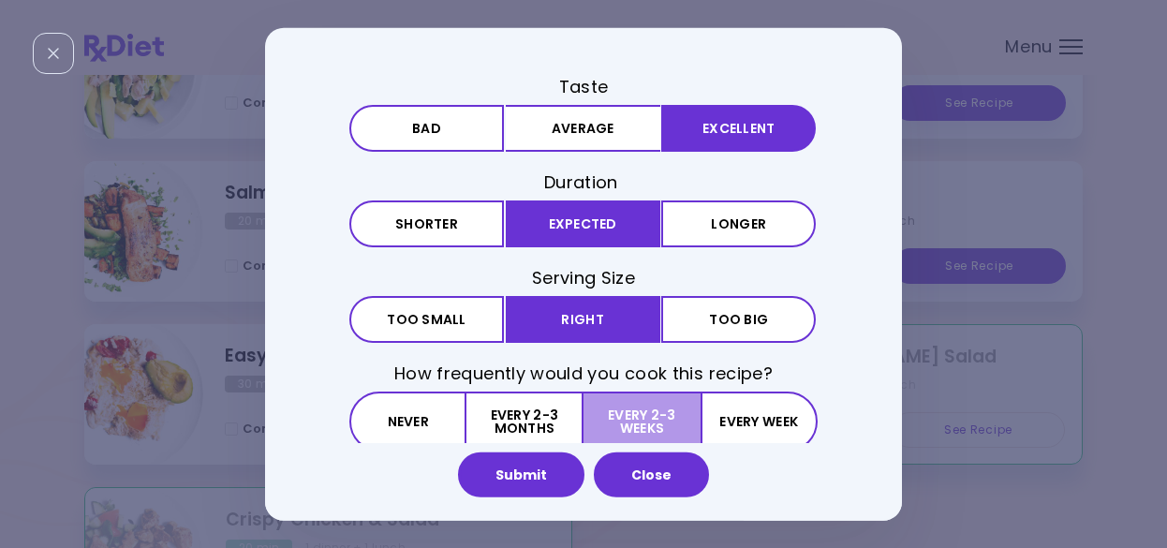
click at [646, 424] on button "Every 2-3 weeks" at bounding box center [642, 422] width 116 height 60
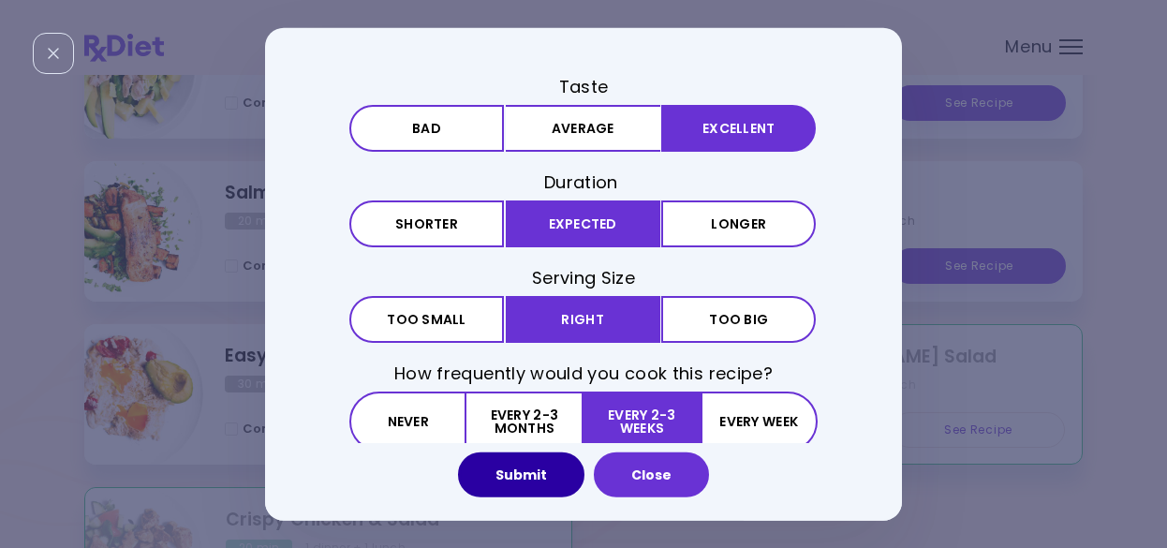
click at [533, 485] on button "Submit" at bounding box center [521, 475] width 126 height 45
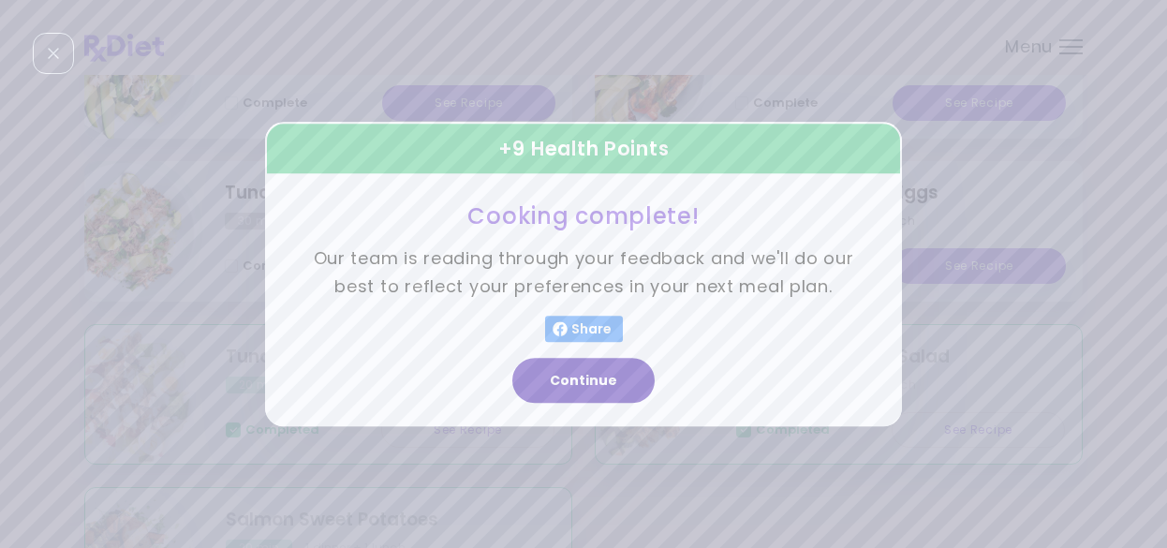
click at [546, 380] on button "Continue" at bounding box center [584, 380] width 142 height 45
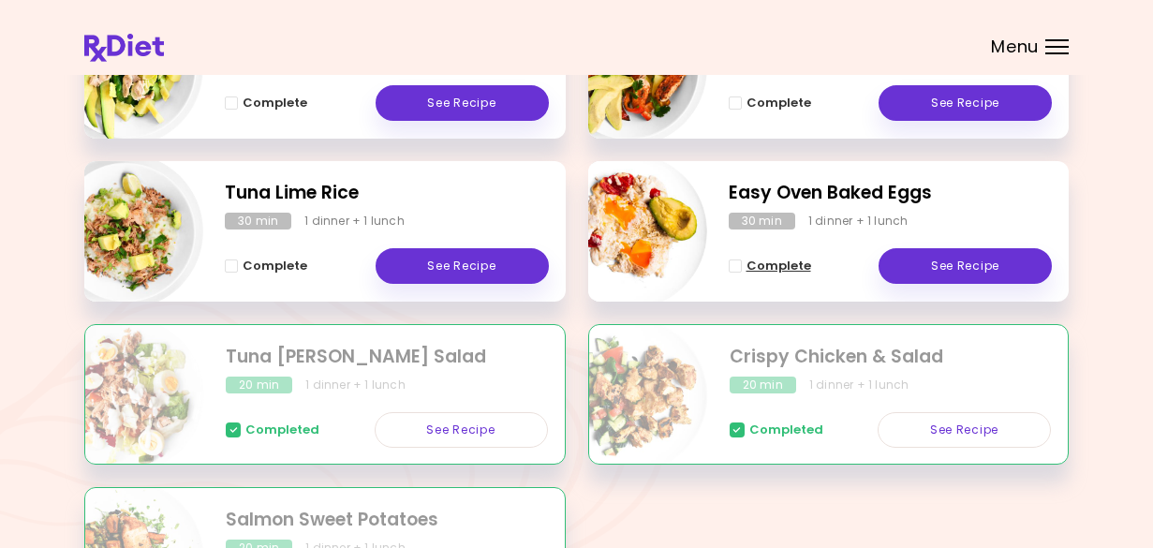
click at [741, 262] on span "Complete - Easy Oven Baked Eggs" at bounding box center [735, 266] width 13 height 13
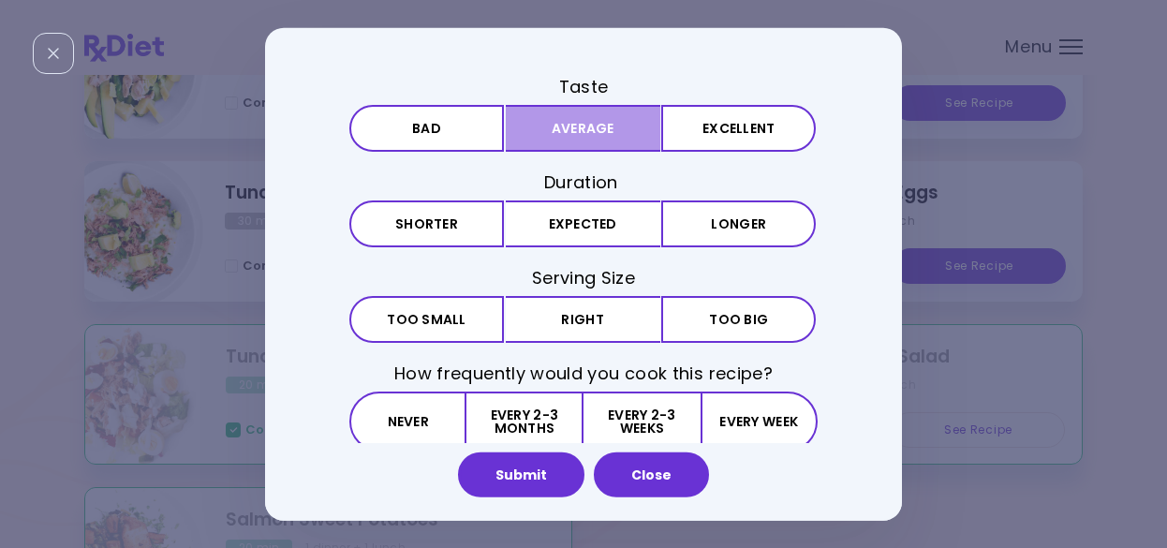
click at [602, 141] on button "Average" at bounding box center [583, 127] width 155 height 47
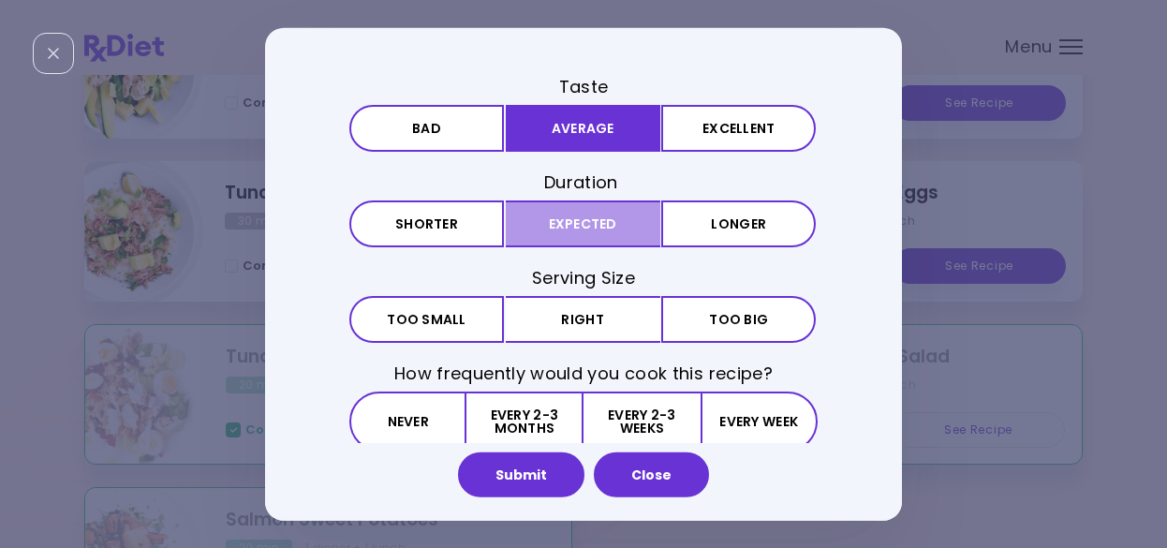
click at [578, 223] on button "Expected" at bounding box center [583, 224] width 155 height 47
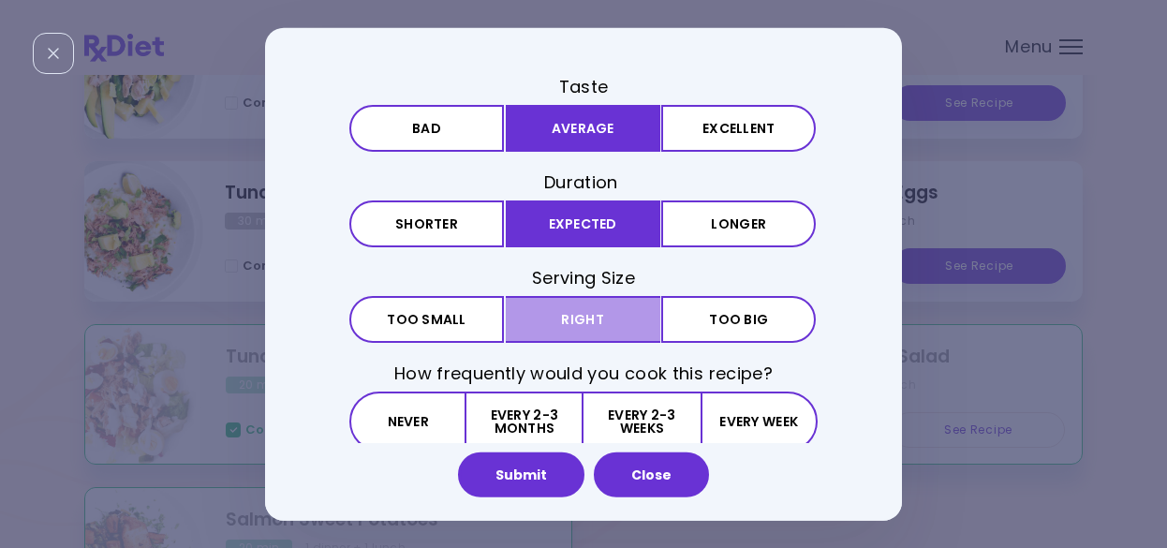
click at [579, 330] on button "Right" at bounding box center [583, 319] width 155 height 47
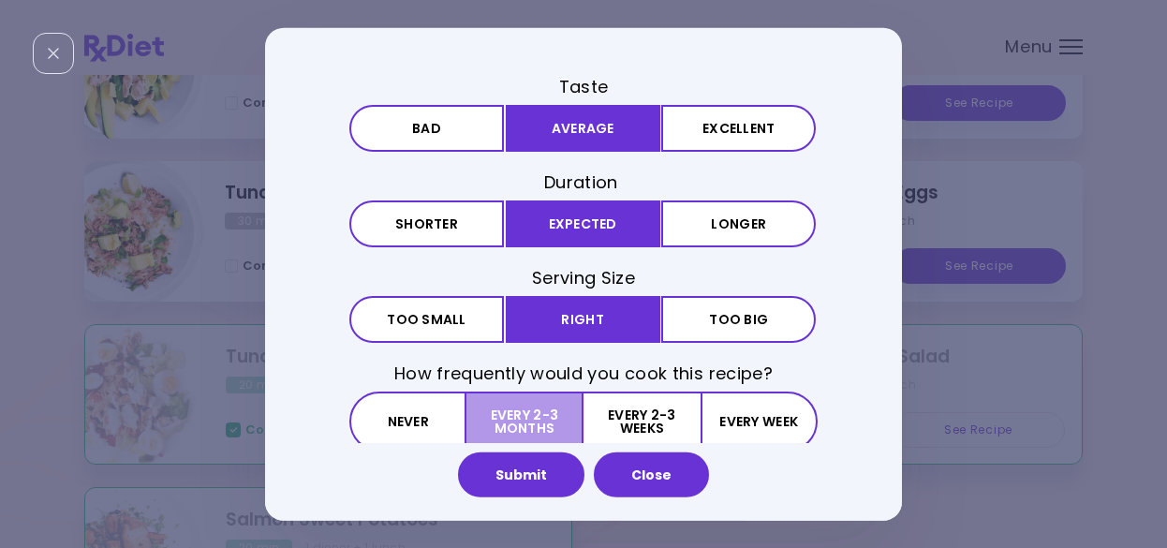
click at [507, 419] on button "Every 2-3 months" at bounding box center [525, 422] width 117 height 60
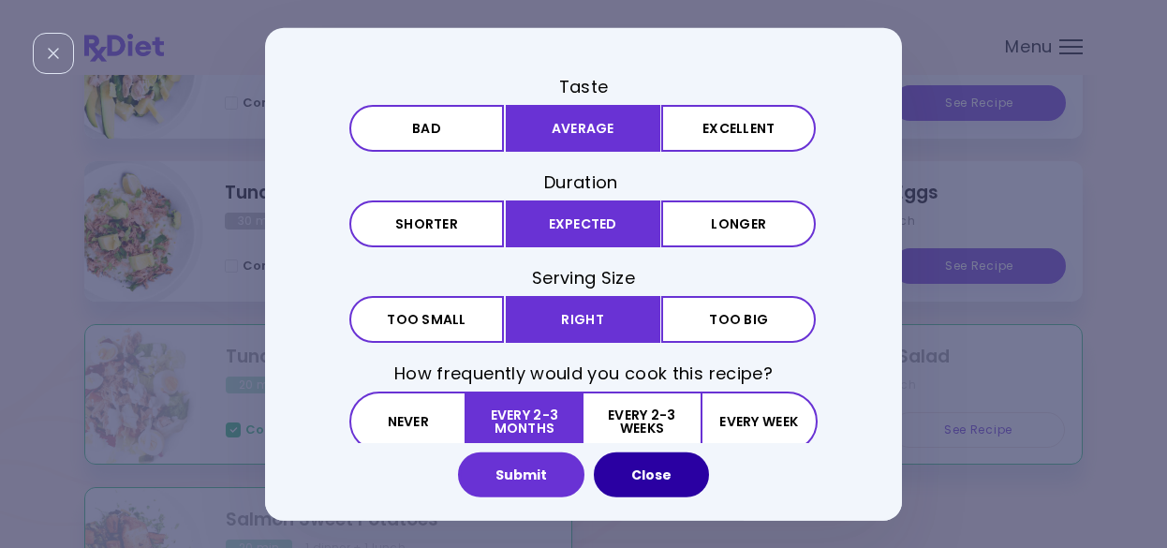
click at [646, 471] on button "Close" at bounding box center [651, 475] width 115 height 45
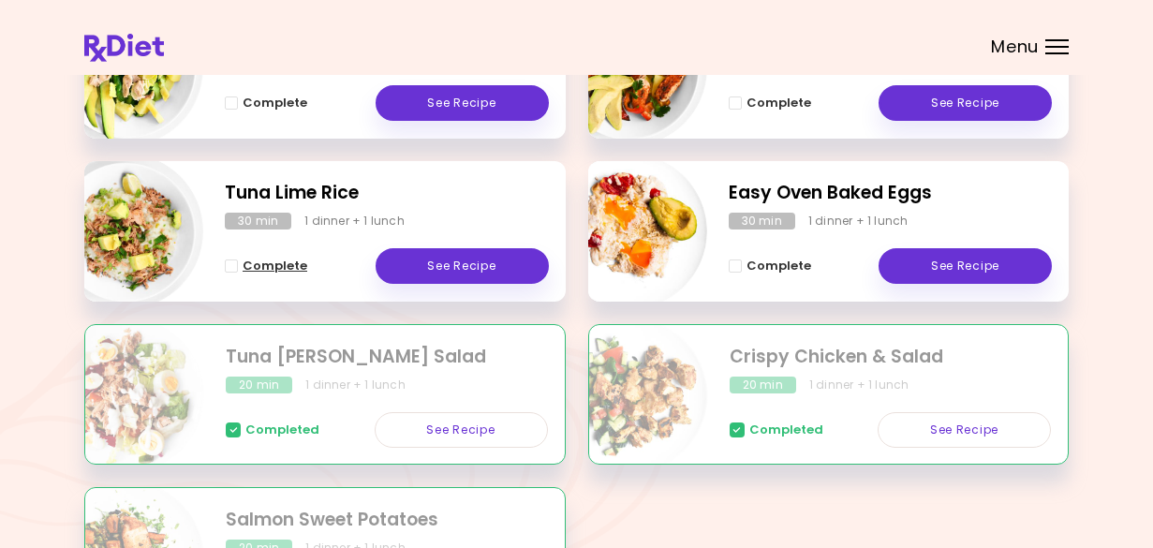
click at [276, 265] on span "Complete" at bounding box center [275, 266] width 65 height 15
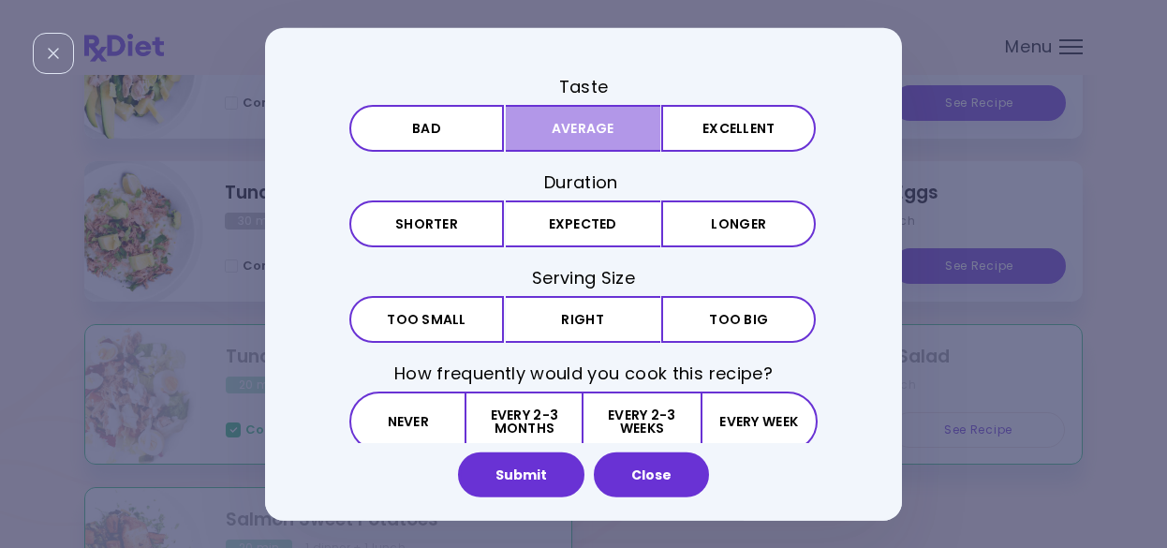
click at [570, 133] on button "Average" at bounding box center [583, 127] width 155 height 47
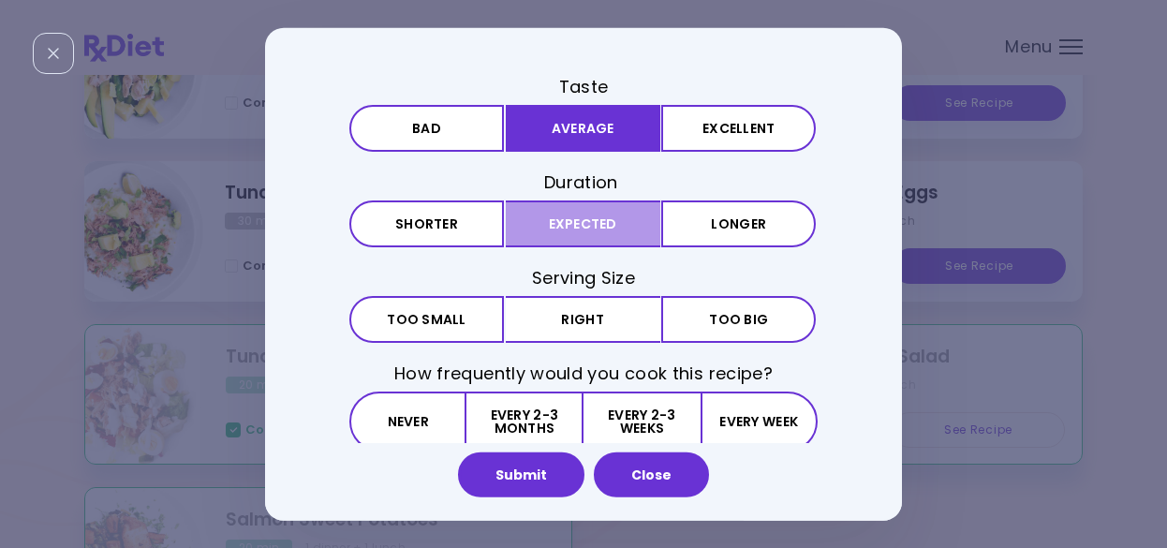
click at [568, 228] on button "Expected" at bounding box center [583, 224] width 155 height 47
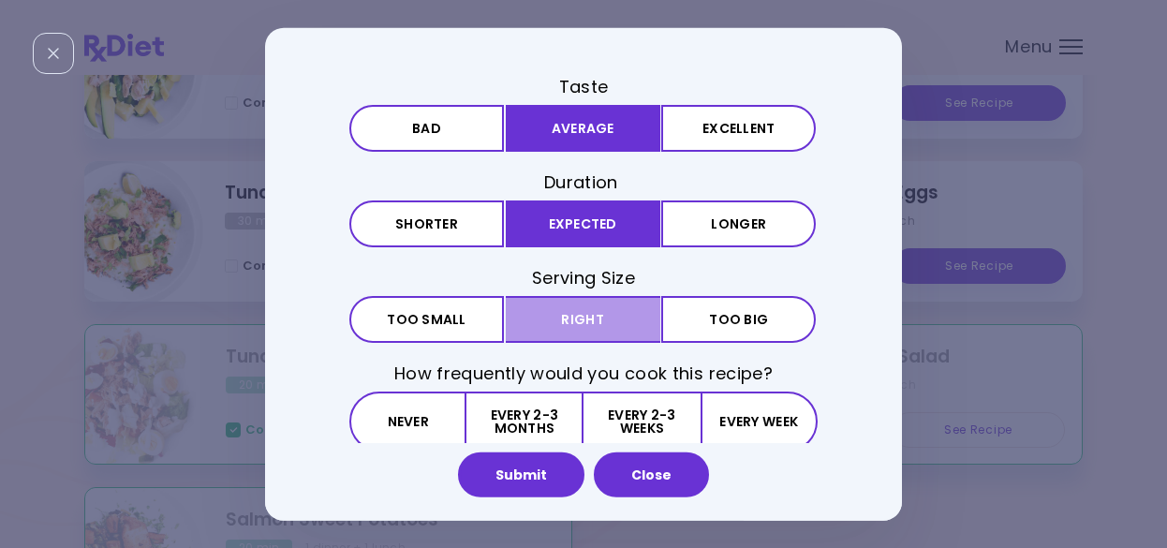
click at [572, 324] on button "Right" at bounding box center [583, 319] width 155 height 47
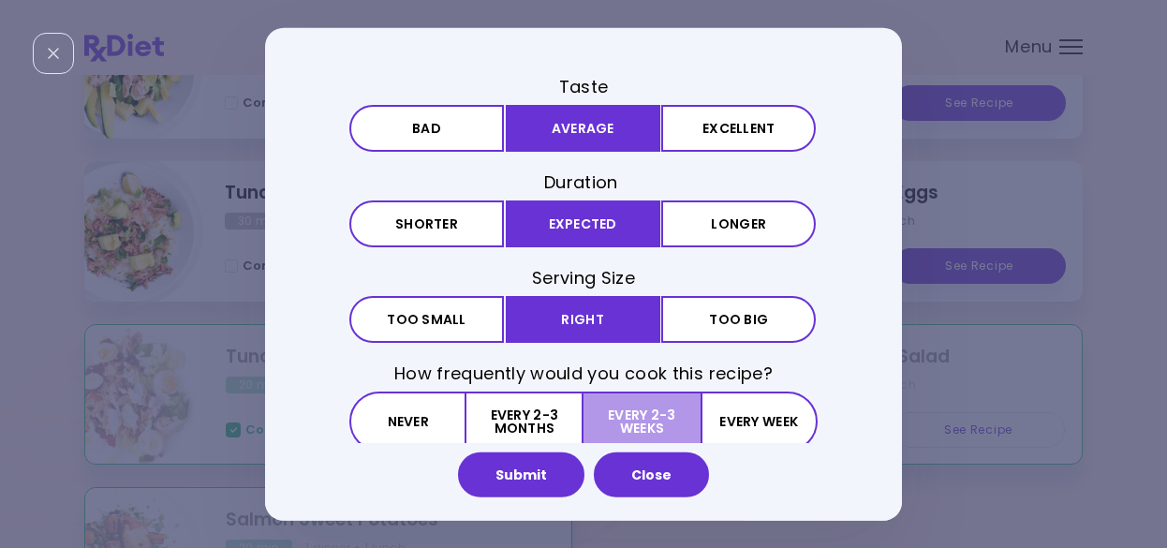
click at [647, 429] on button "Every 2-3 weeks" at bounding box center [642, 422] width 116 height 60
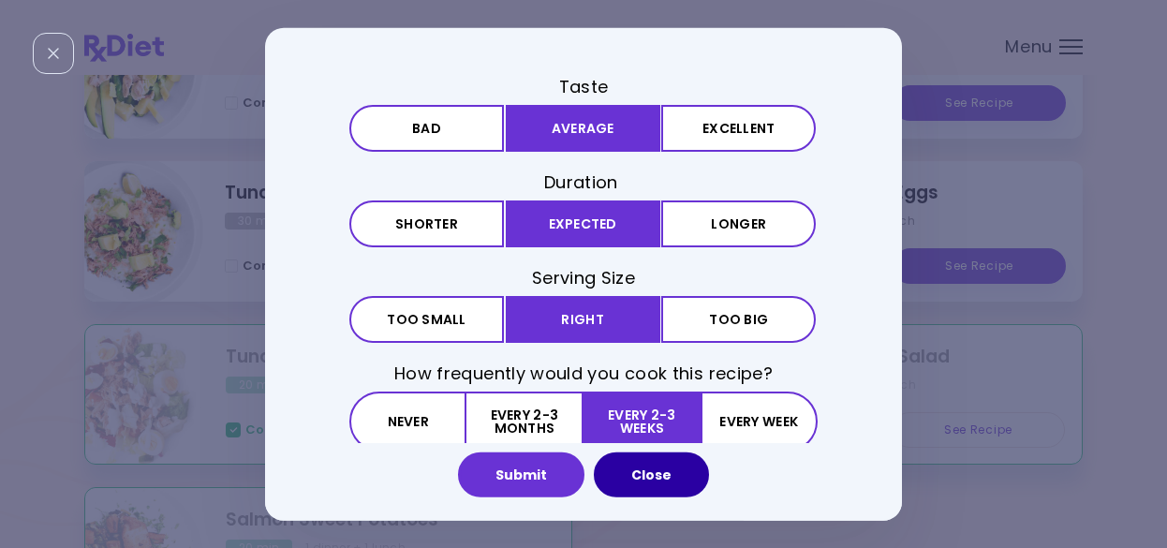
click at [657, 477] on button "Close" at bounding box center [651, 475] width 115 height 45
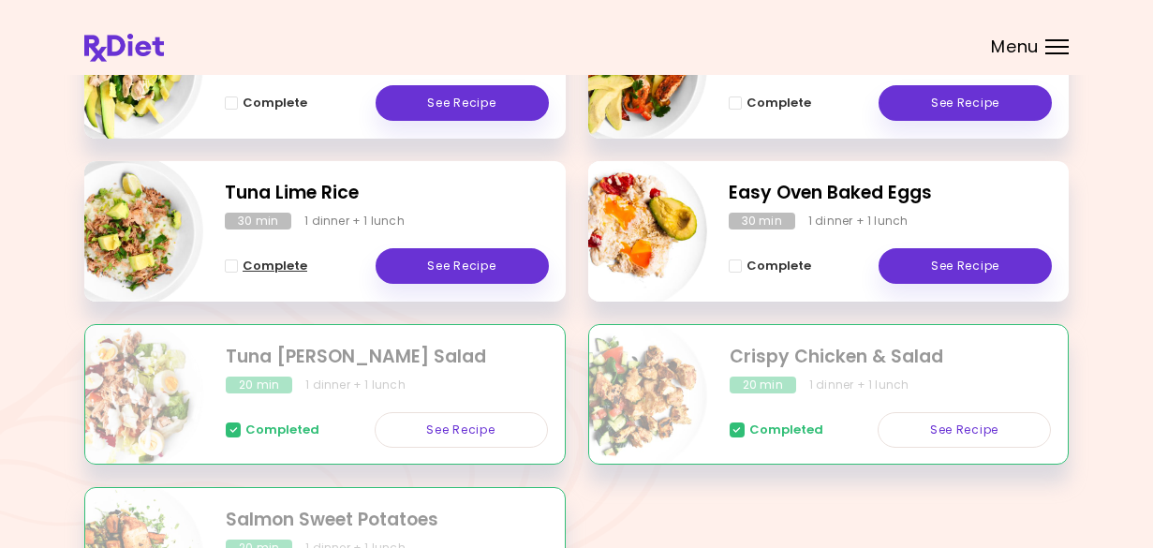
click at [230, 264] on span "Complete - Tuna Lime Rice" at bounding box center [231, 266] width 13 height 13
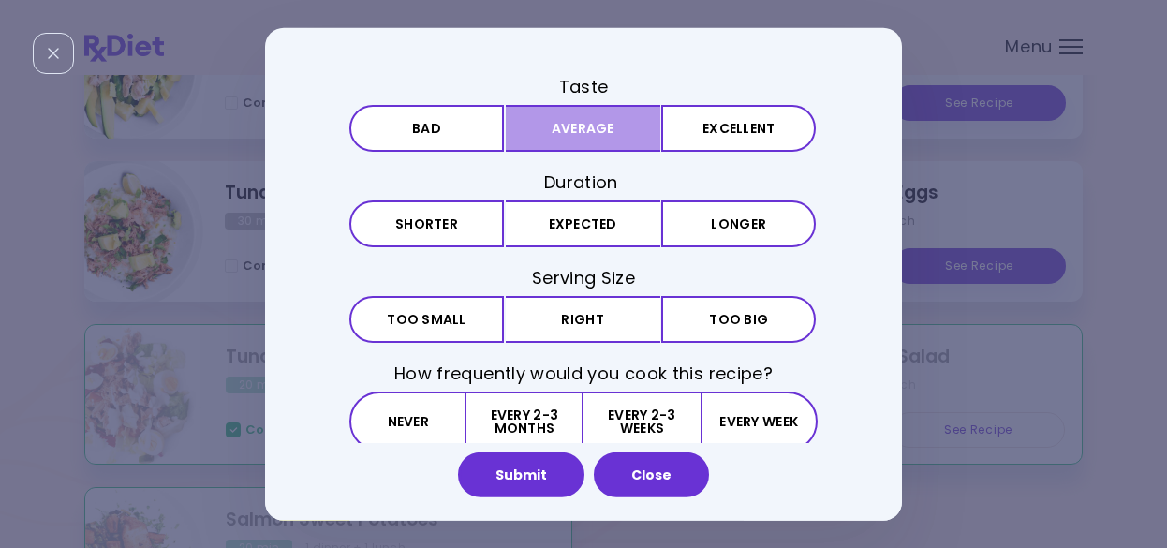
click at [595, 137] on button "Average" at bounding box center [583, 127] width 155 height 47
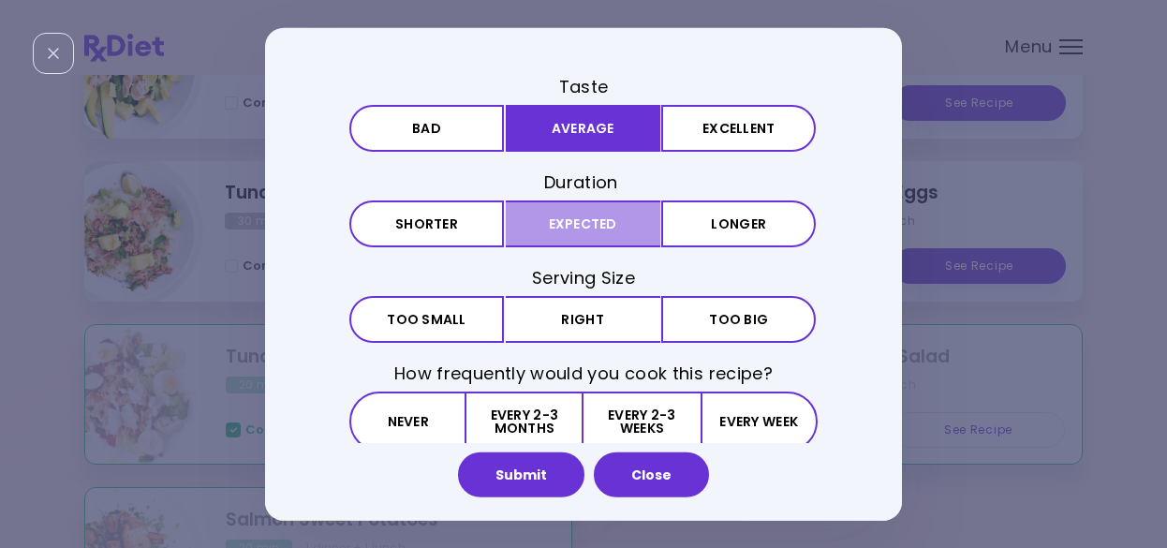
click at [557, 220] on button "Expected" at bounding box center [583, 224] width 155 height 47
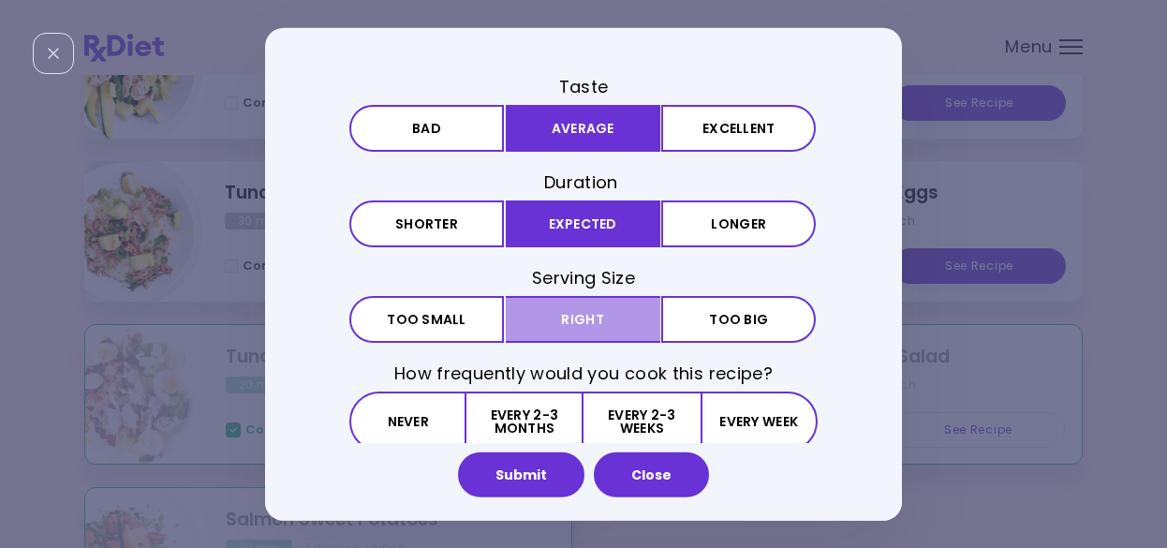
click at [563, 324] on button "Right" at bounding box center [583, 319] width 155 height 47
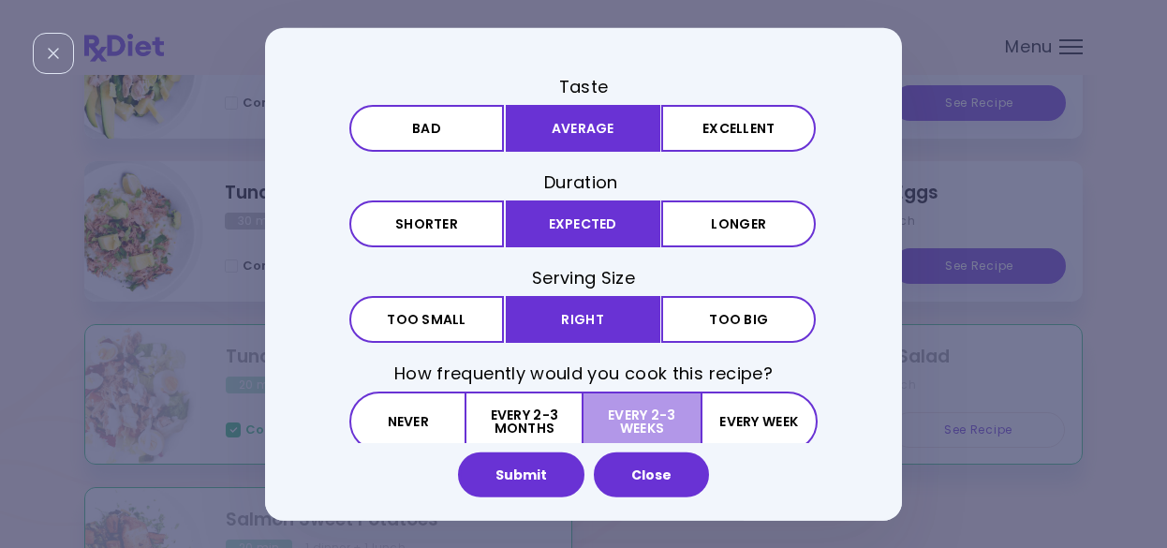
click at [642, 411] on button "Every 2-3 weeks" at bounding box center [642, 422] width 116 height 60
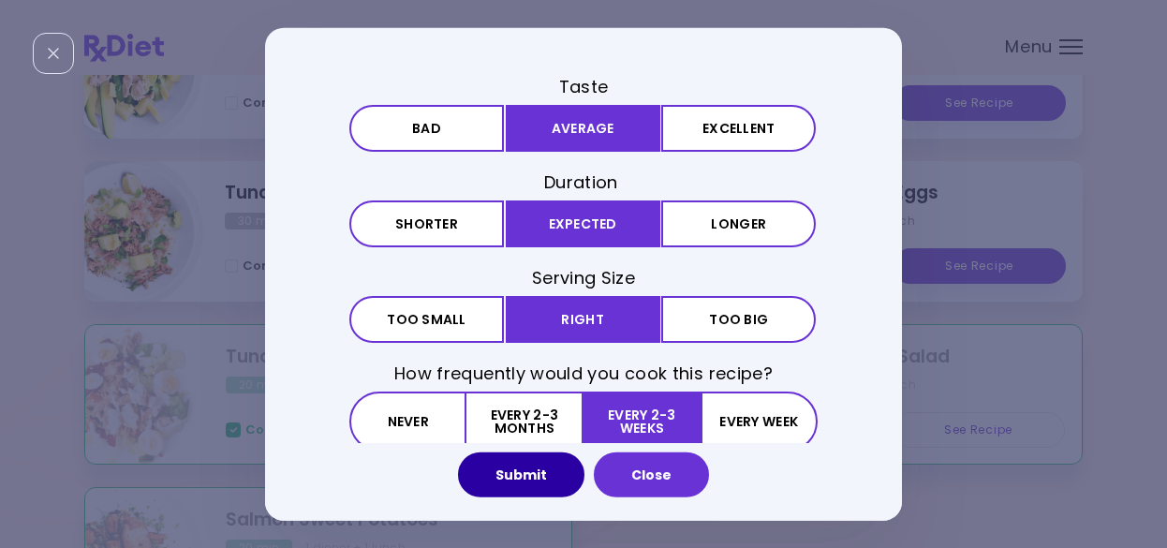
click at [514, 478] on button "Submit" at bounding box center [521, 475] width 126 height 45
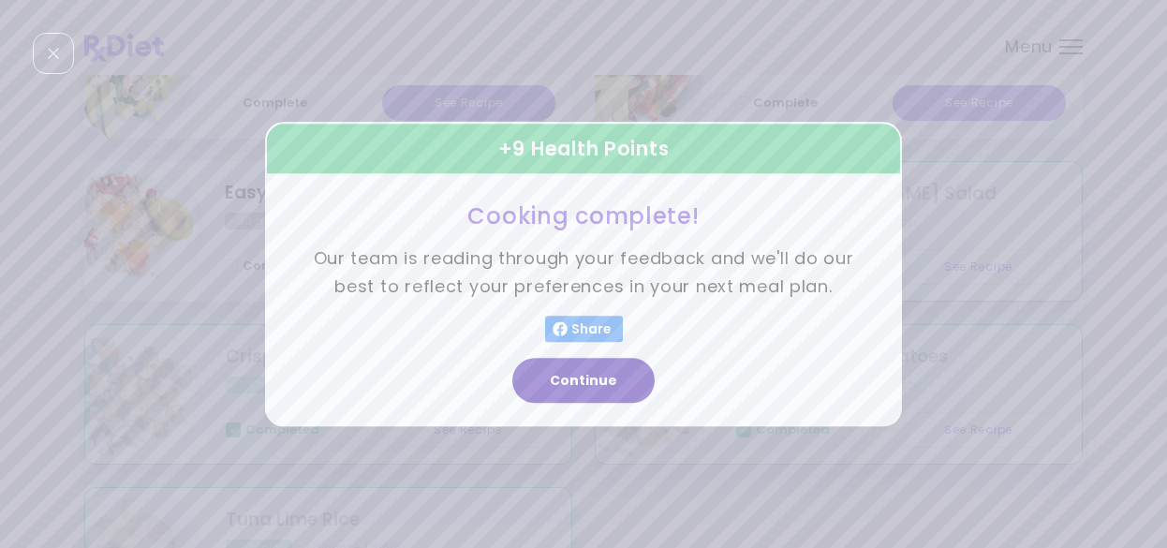
click at [589, 380] on button "Continue" at bounding box center [584, 380] width 142 height 45
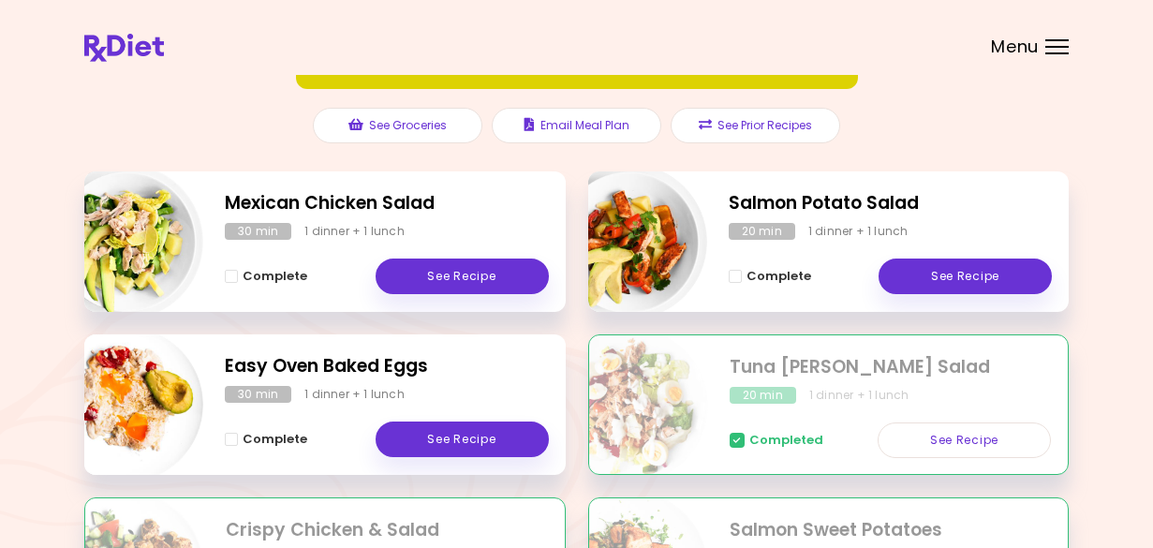
scroll to position [187, 0]
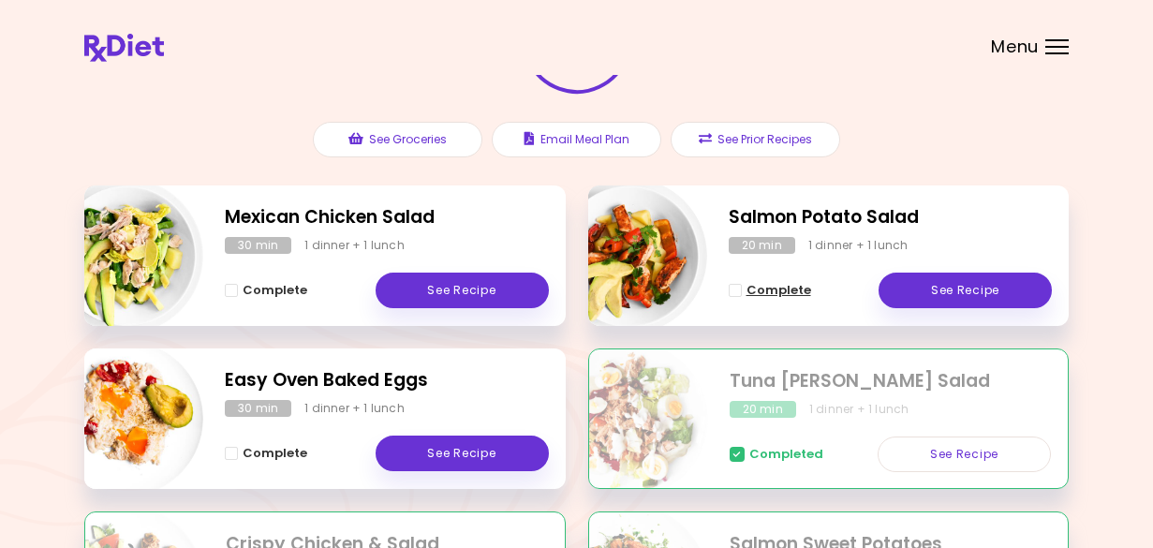
click at [740, 289] on span "Complete - Salmon Potato Salad" at bounding box center [735, 290] width 13 height 13
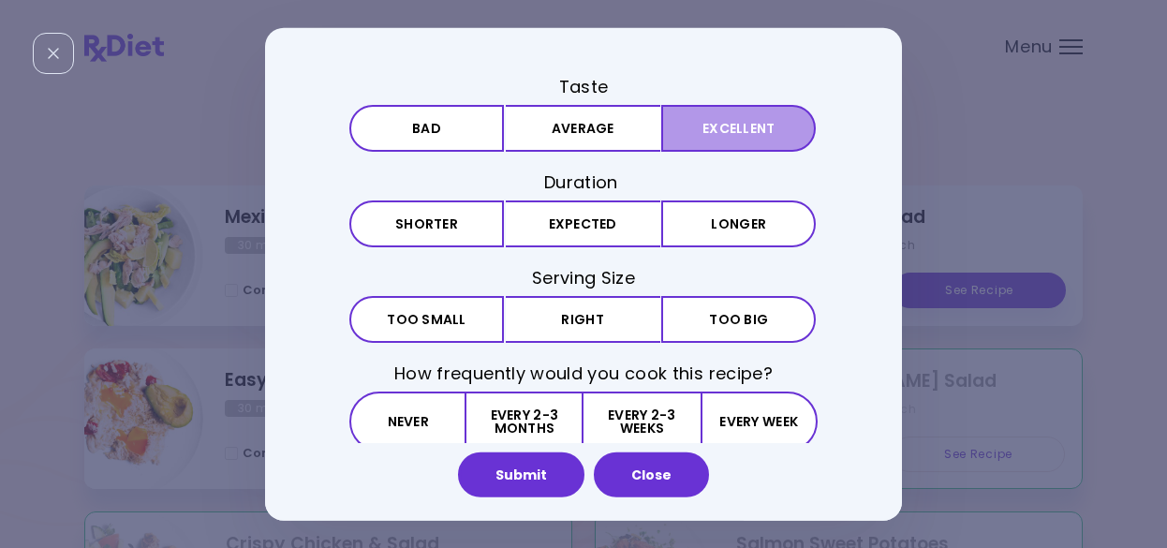
click at [744, 122] on button "Excellent" at bounding box center [738, 127] width 155 height 47
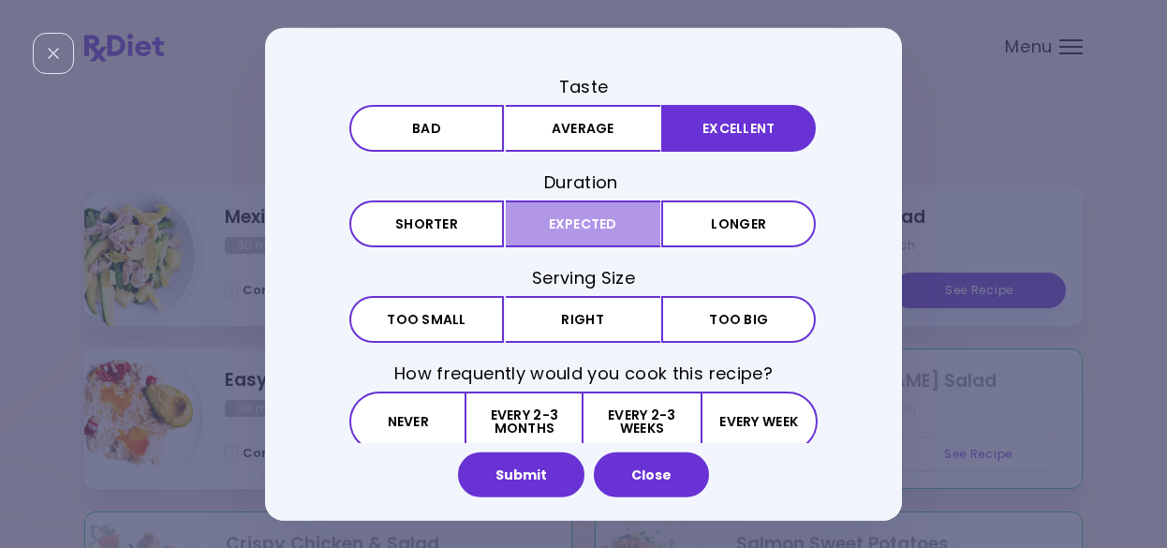
click at [583, 227] on button "Expected" at bounding box center [583, 224] width 155 height 47
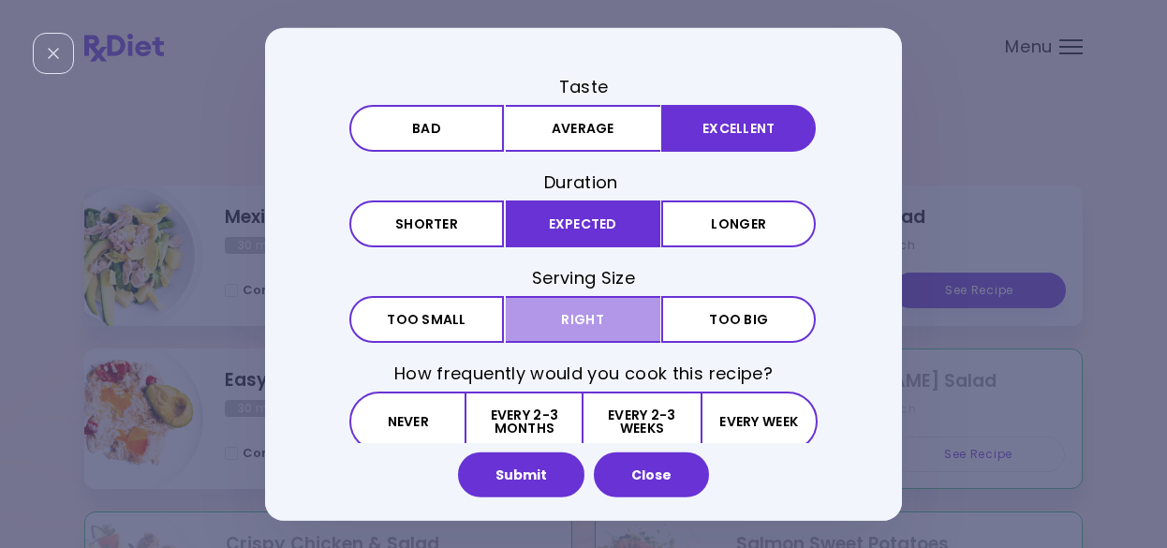
click at [583, 319] on button "Right" at bounding box center [583, 319] width 155 height 47
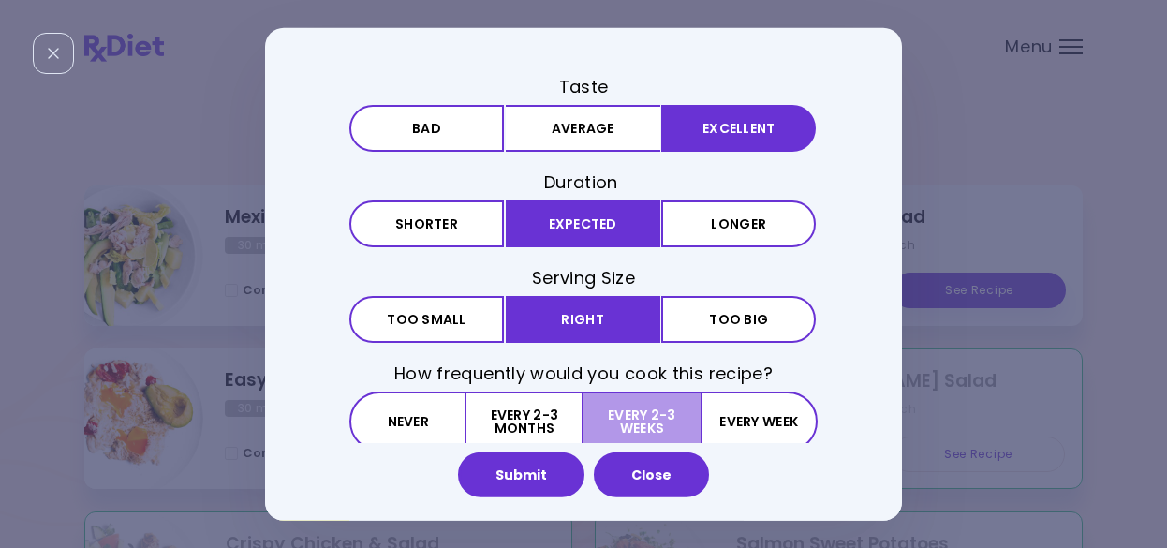
click at [680, 417] on button "Every 2-3 weeks" at bounding box center [642, 422] width 116 height 60
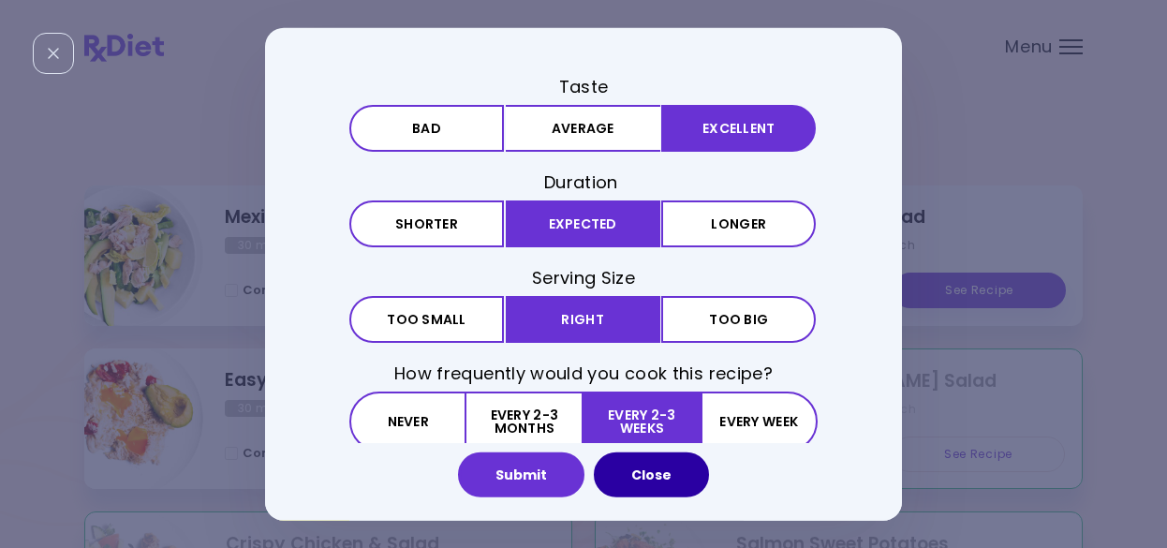
click at [653, 478] on button "Close" at bounding box center [651, 475] width 115 height 45
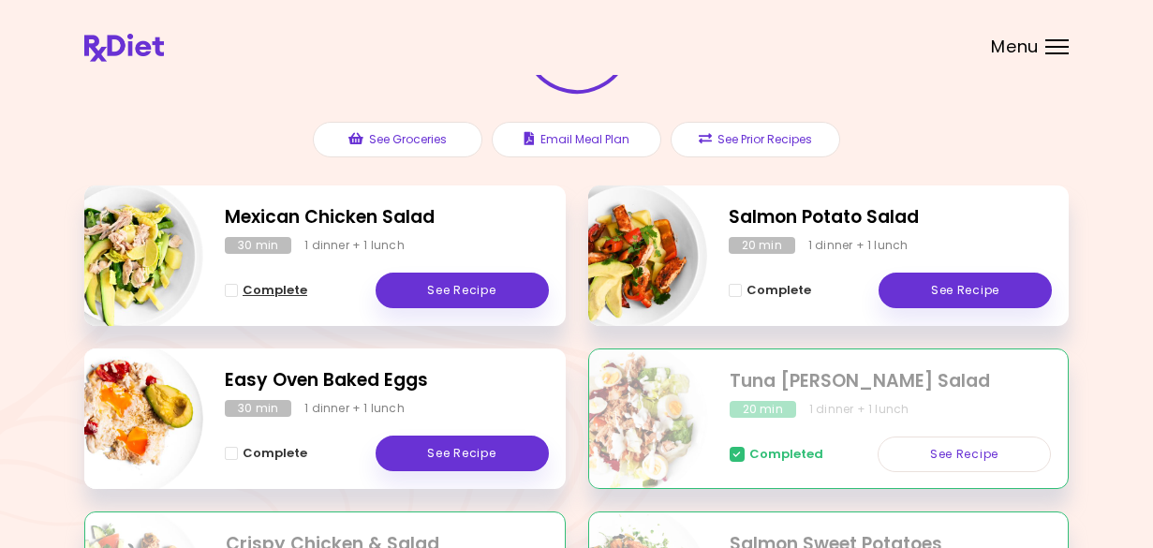
click at [263, 290] on span "Complete" at bounding box center [275, 290] width 65 height 15
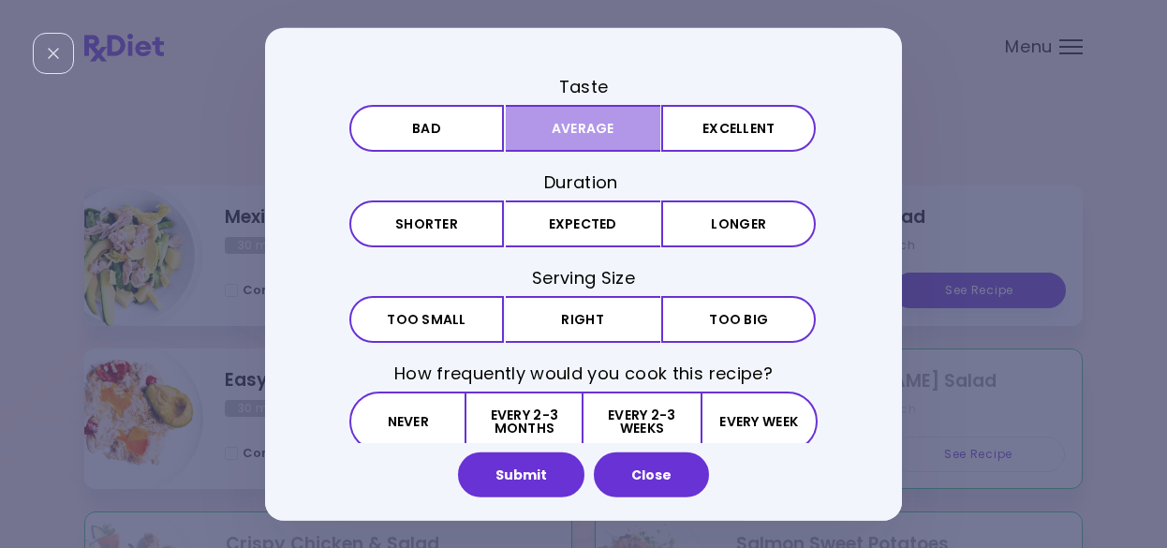
click at [554, 120] on button "Average" at bounding box center [583, 127] width 155 height 47
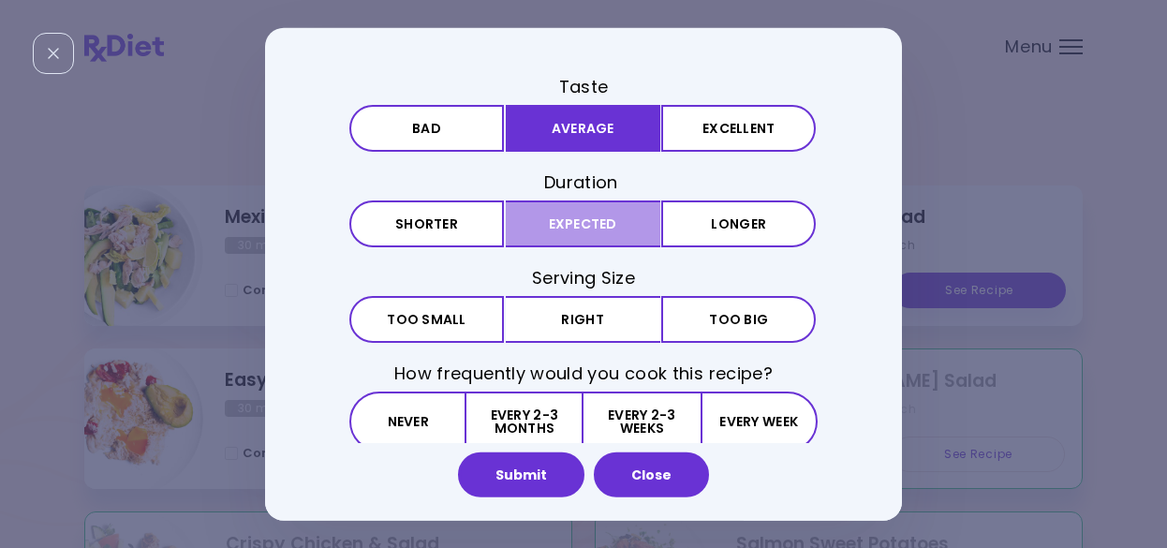
click at [572, 217] on button "Expected" at bounding box center [583, 224] width 155 height 47
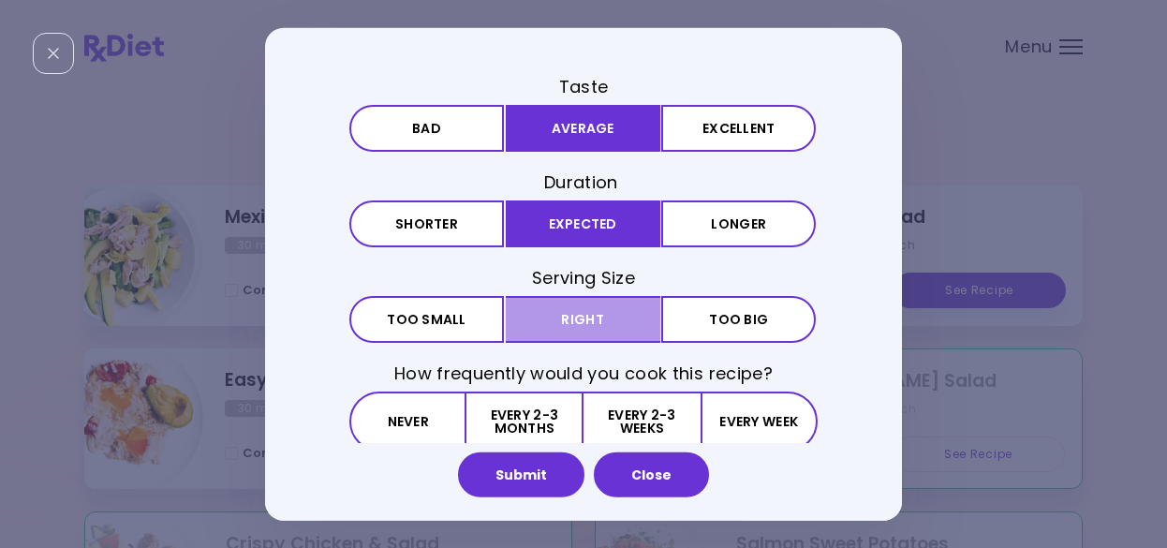
click at [587, 322] on button "Right" at bounding box center [583, 319] width 155 height 47
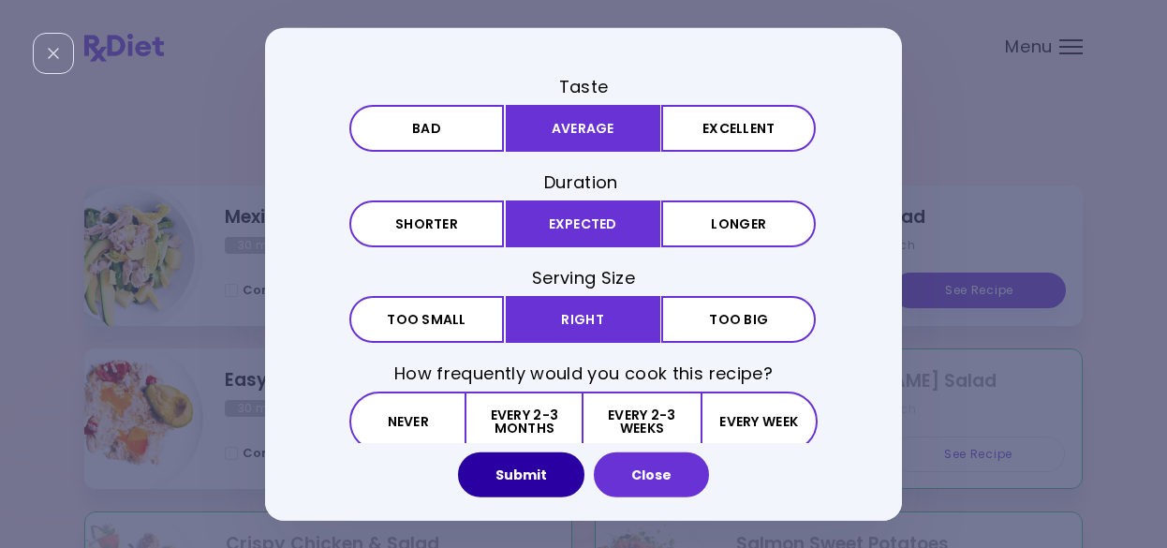
click at [527, 475] on button "Submit" at bounding box center [521, 475] width 126 height 45
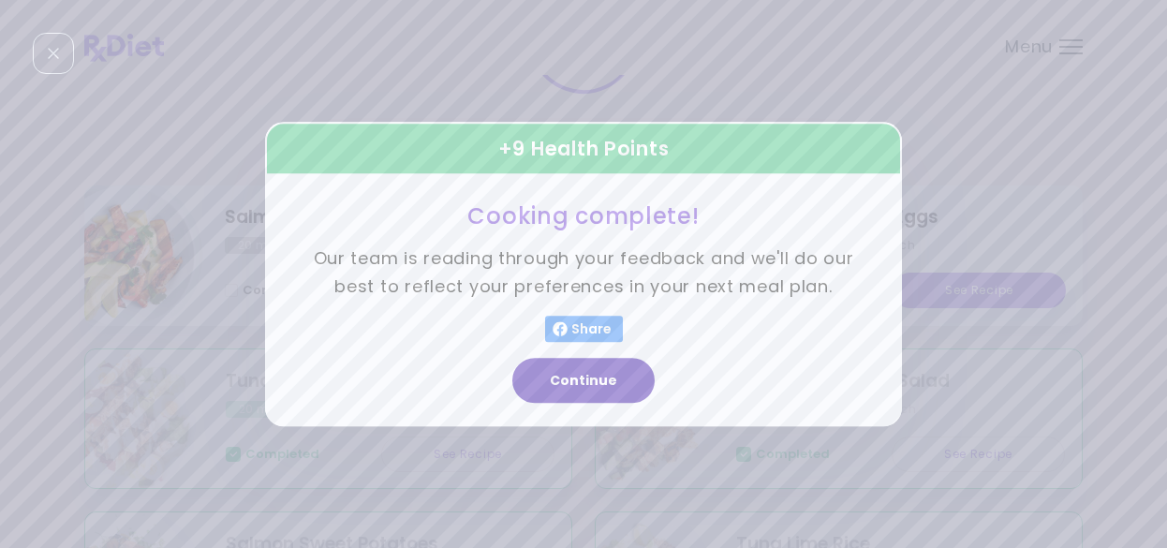
click at [579, 378] on button "Continue" at bounding box center [584, 380] width 142 height 45
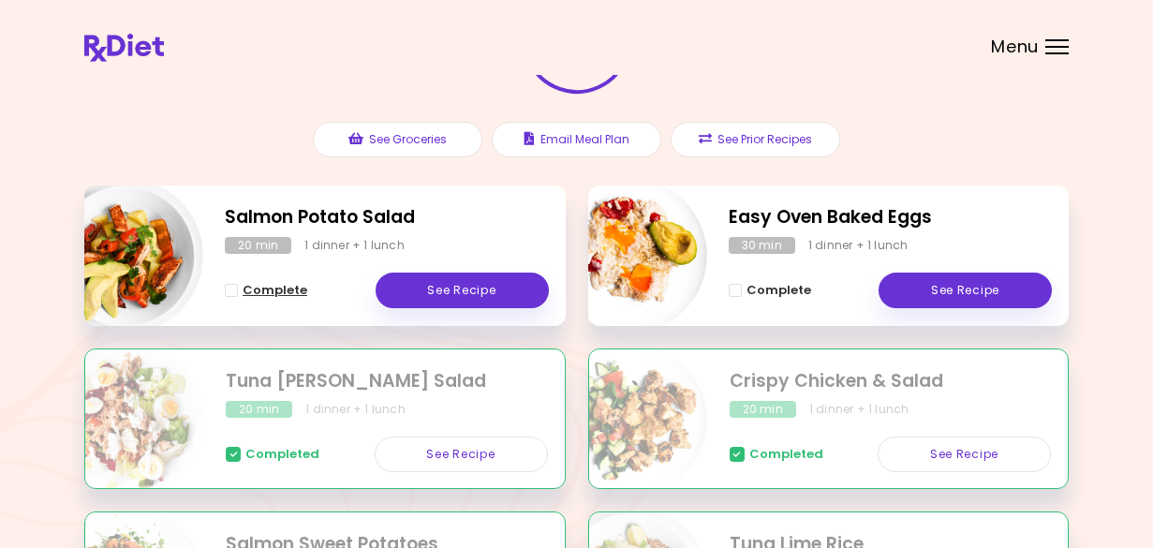
click at [240, 294] on button "Complete" at bounding box center [266, 290] width 82 height 22
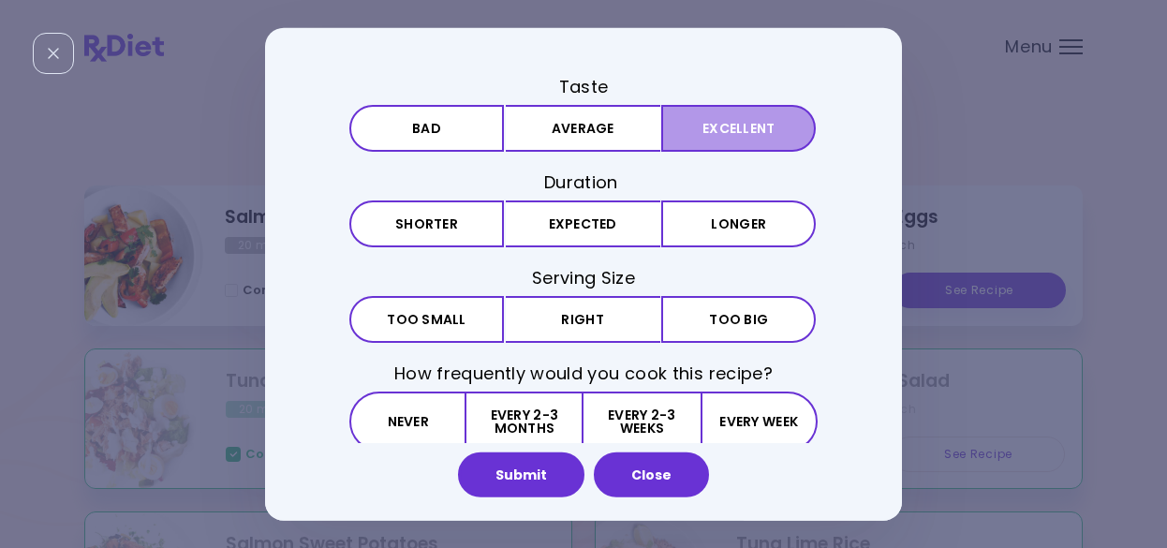
click at [726, 131] on button "Excellent" at bounding box center [738, 127] width 155 height 47
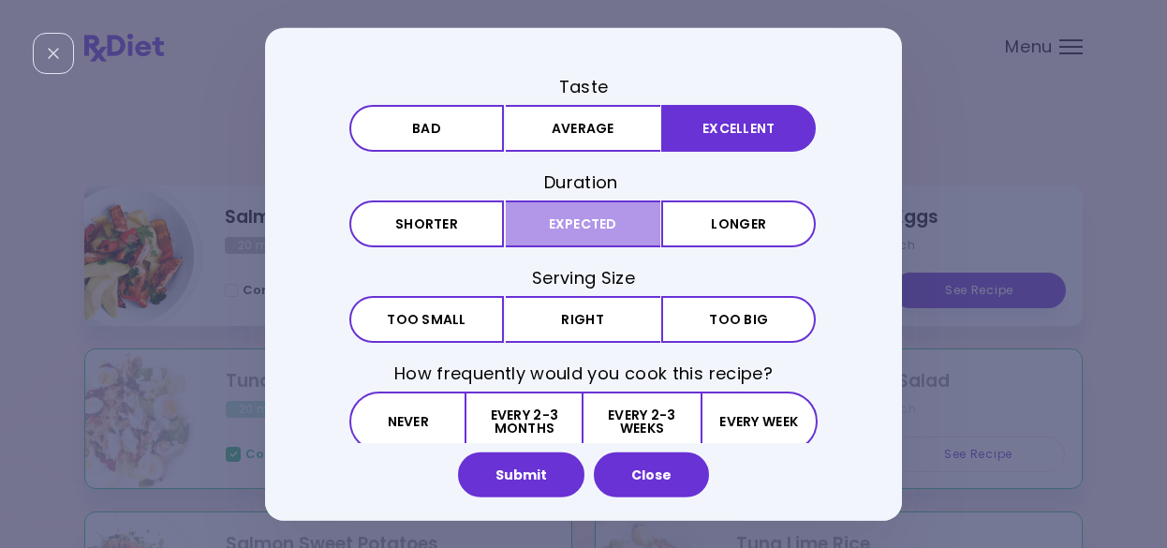
click at [579, 222] on button "Expected" at bounding box center [583, 224] width 155 height 47
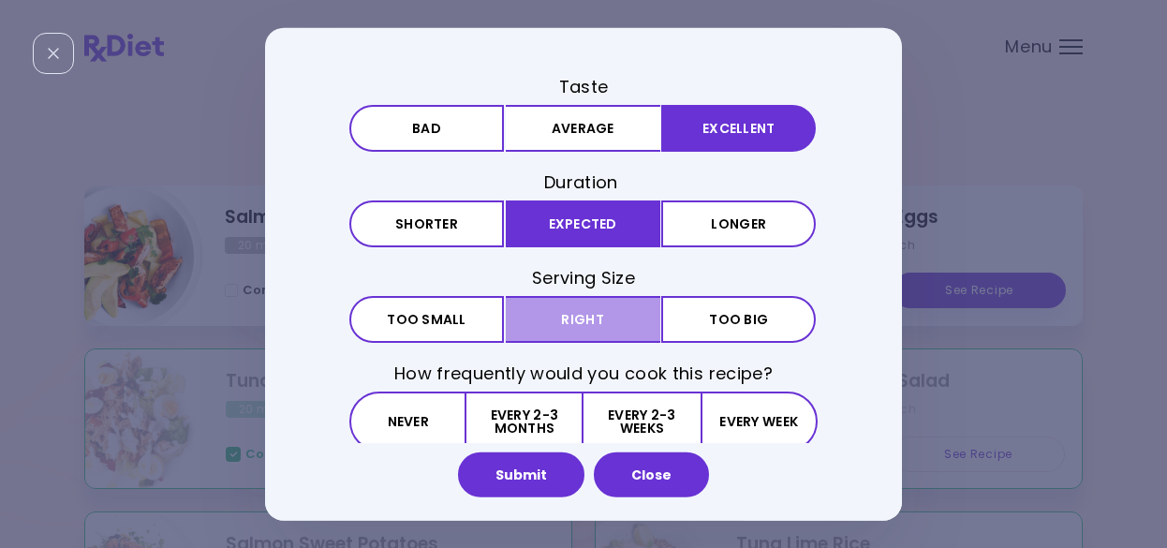
click at [587, 327] on button "Right" at bounding box center [583, 319] width 155 height 47
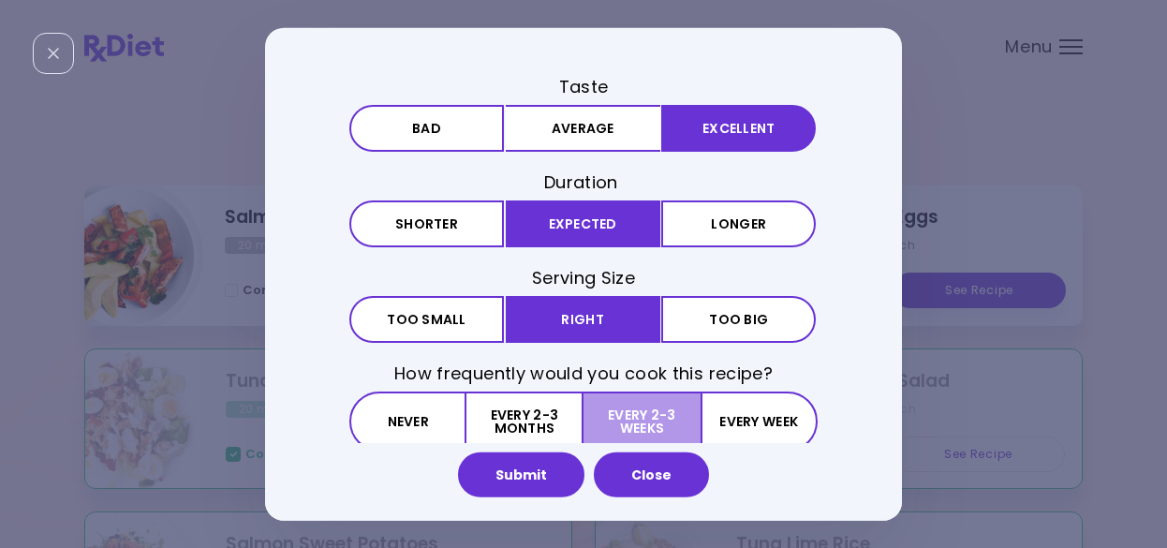
click at [643, 413] on button "Every 2-3 weeks" at bounding box center [642, 422] width 116 height 60
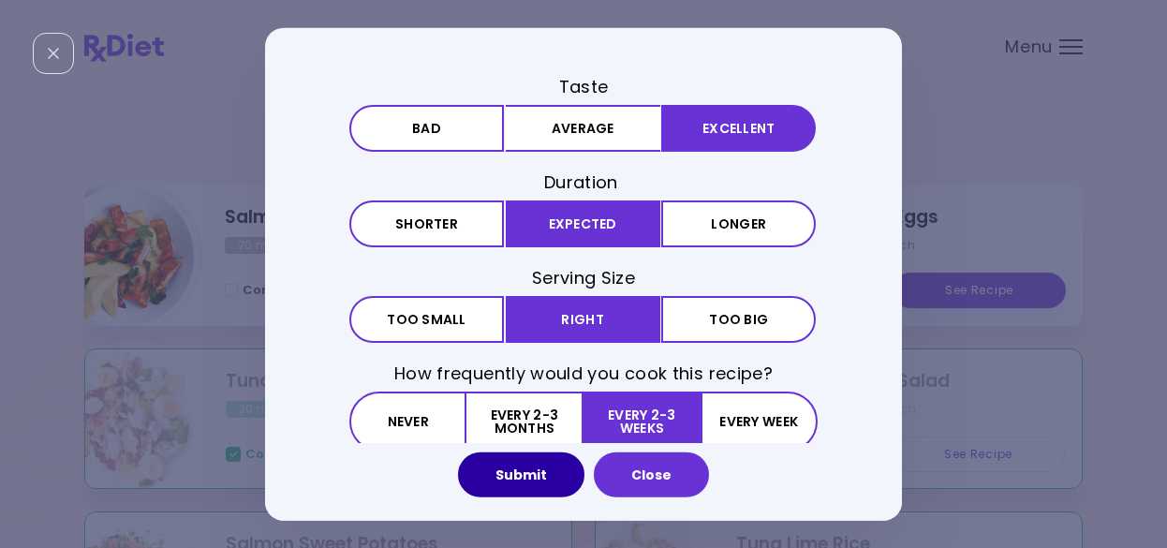
click at [496, 480] on button "Submit" at bounding box center [521, 475] width 126 height 45
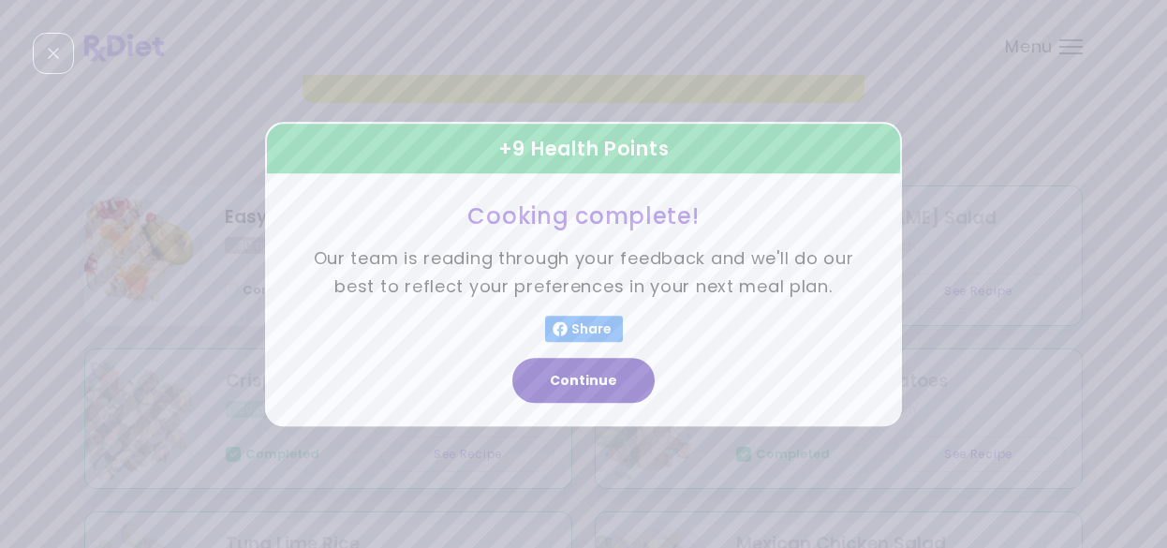
click at [600, 376] on button "Continue" at bounding box center [584, 380] width 142 height 45
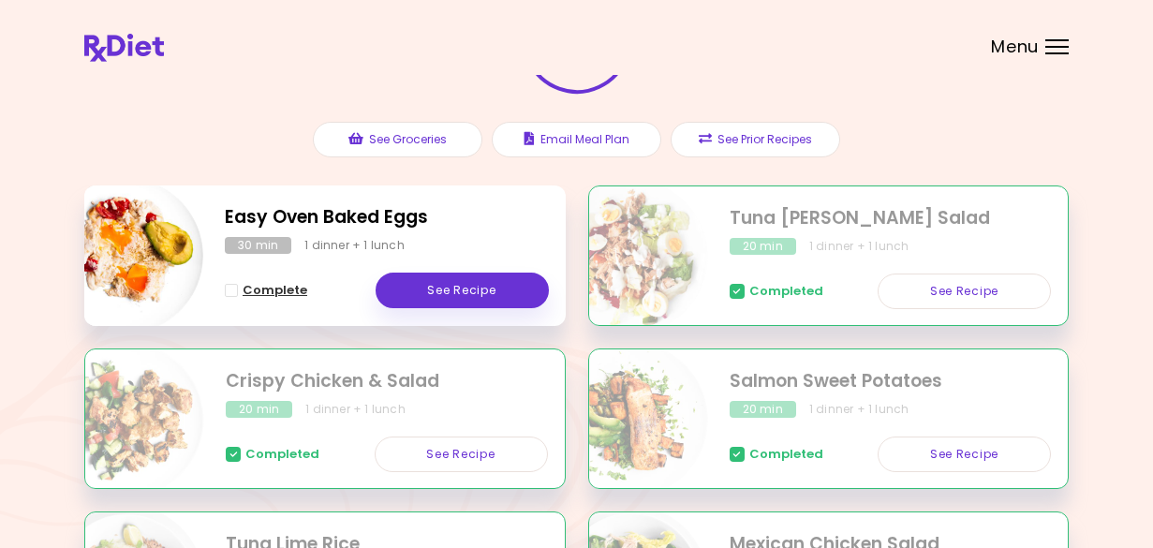
click at [234, 290] on span "Complete - Easy Oven Baked Eggs" at bounding box center [231, 290] width 13 height 13
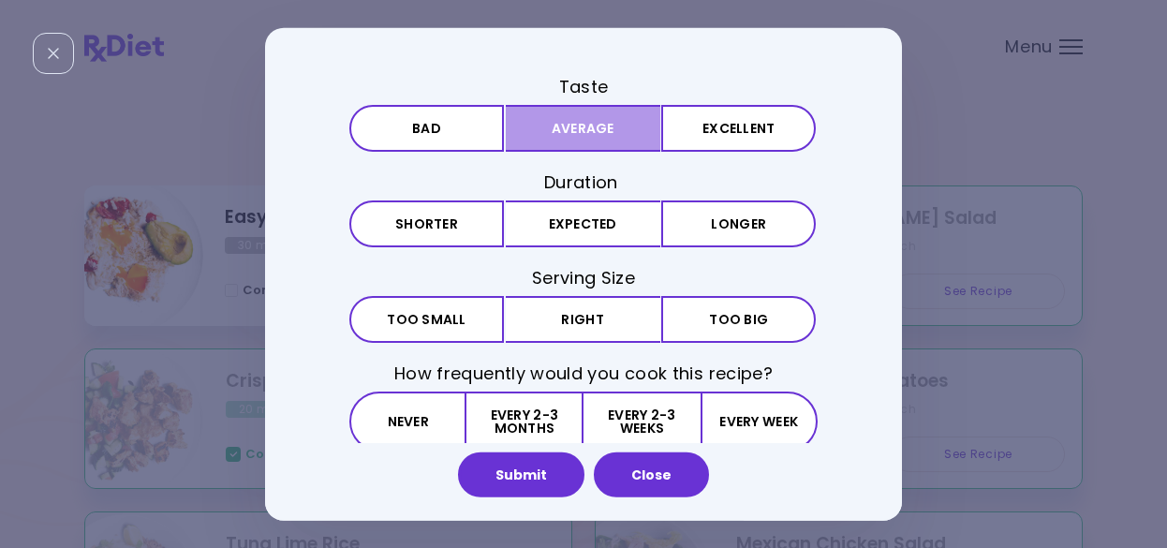
click at [586, 128] on button "Average" at bounding box center [583, 127] width 155 height 47
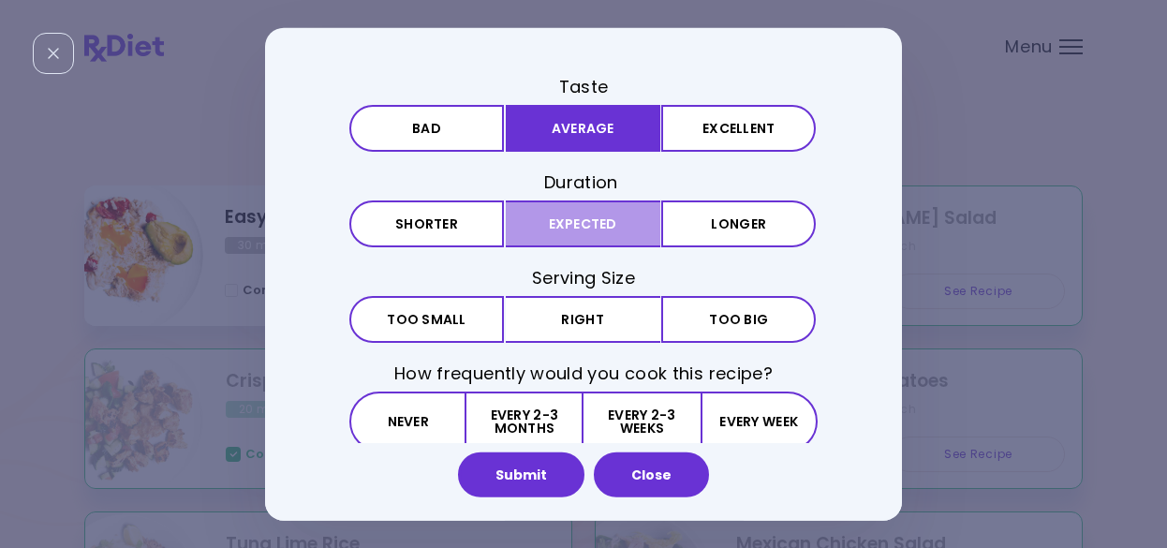
click at [559, 227] on button "Expected" at bounding box center [583, 224] width 155 height 47
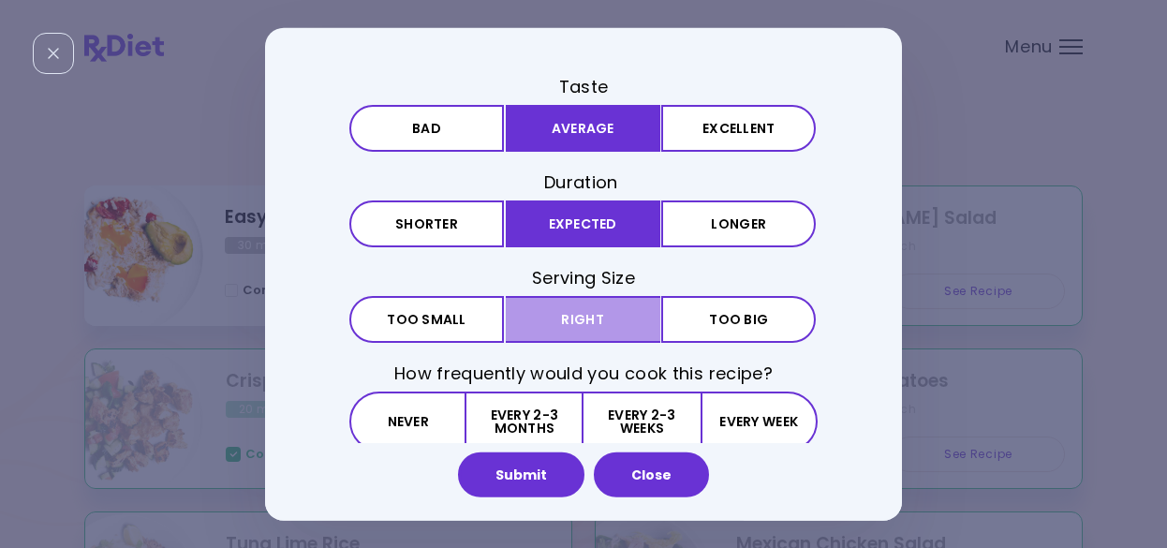
click at [580, 322] on button "Right" at bounding box center [583, 319] width 155 height 47
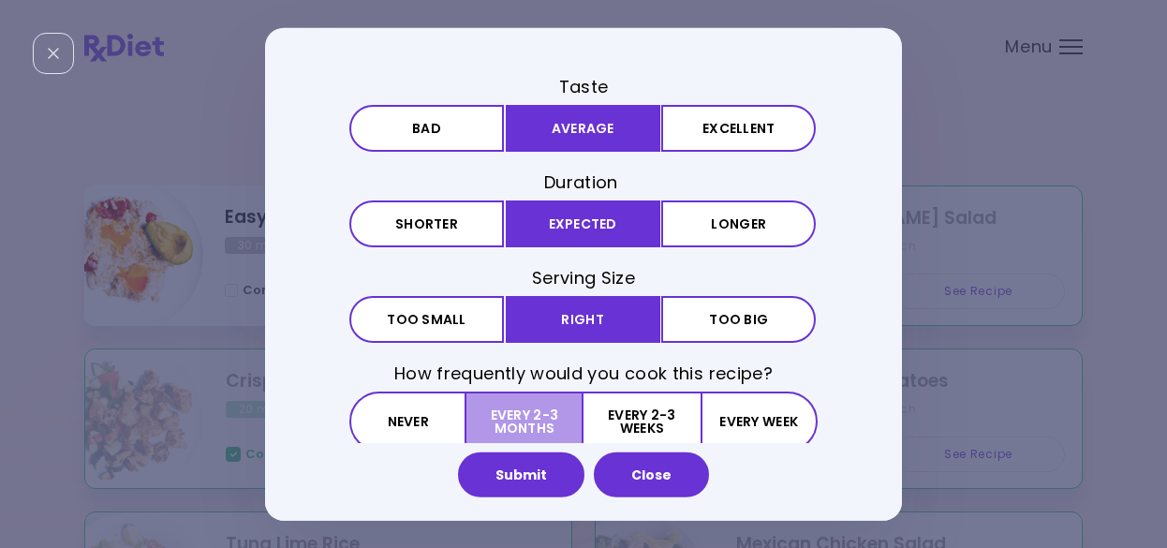
click at [500, 423] on button "Every 2-3 months" at bounding box center [525, 422] width 117 height 60
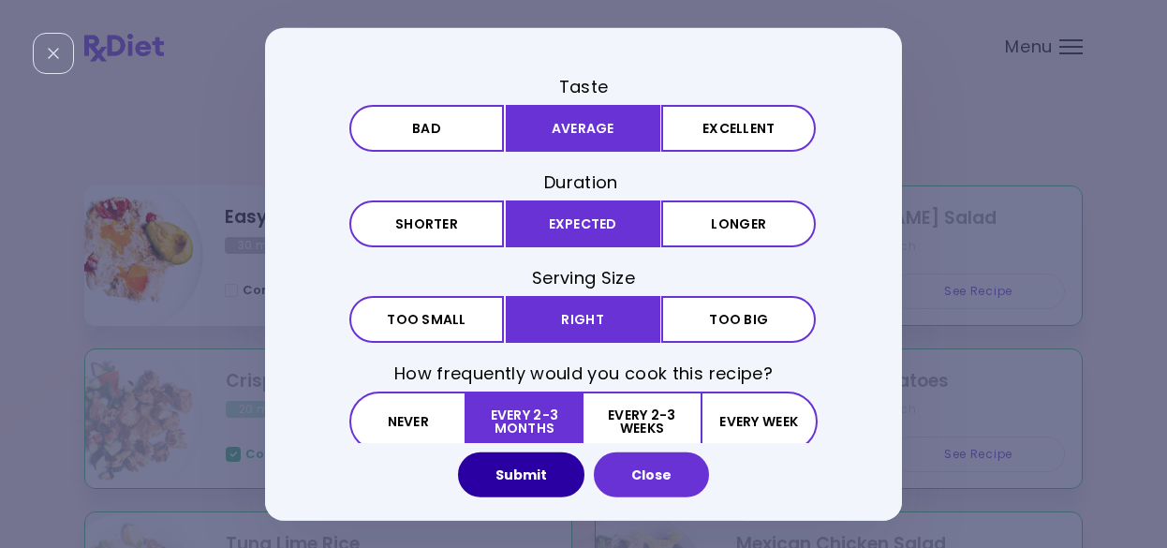
click at [525, 481] on button "Submit" at bounding box center [521, 475] width 126 height 45
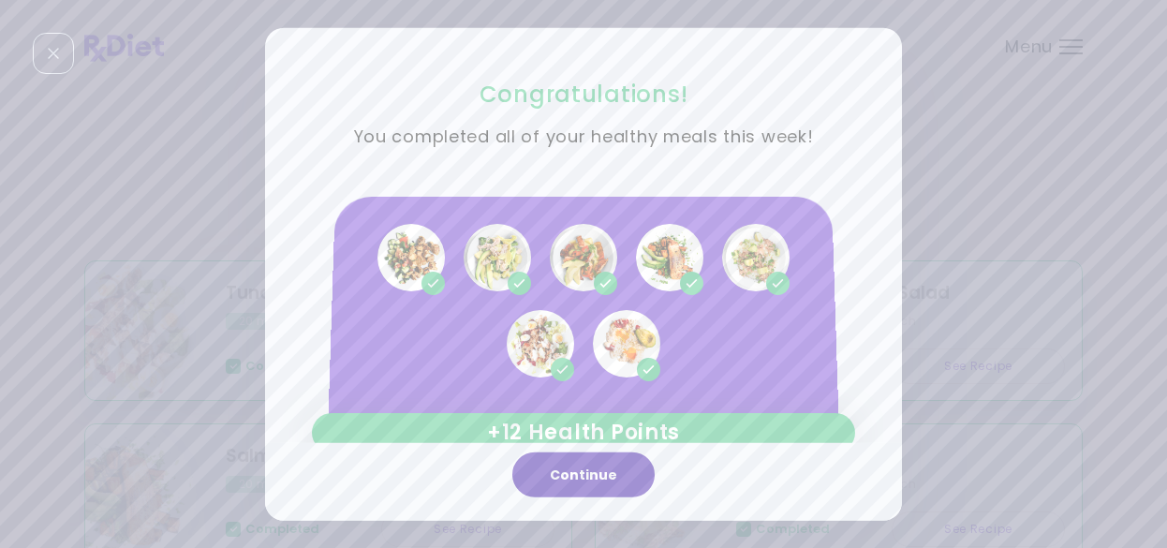
click at [610, 473] on button "Continue" at bounding box center [584, 475] width 142 height 45
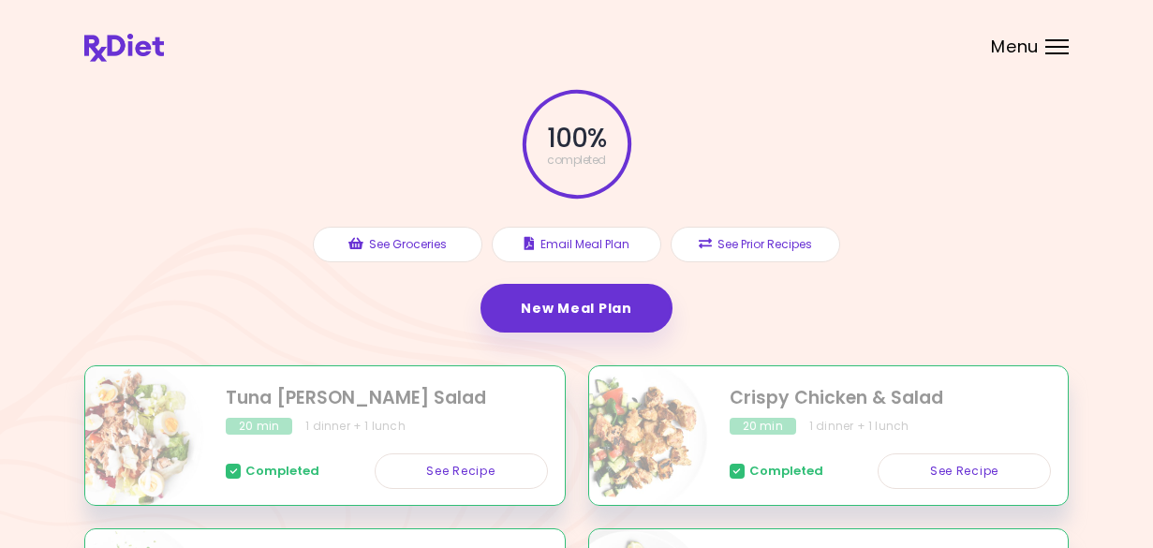
scroll to position [0, 0]
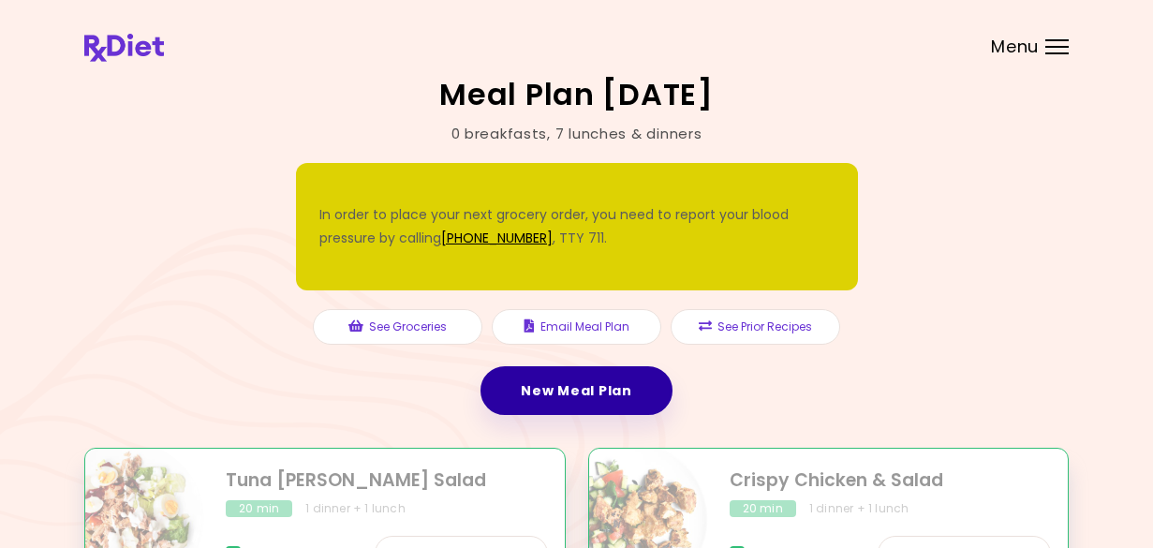
click at [600, 397] on link "New Meal Plan" at bounding box center [576, 390] width 191 height 49
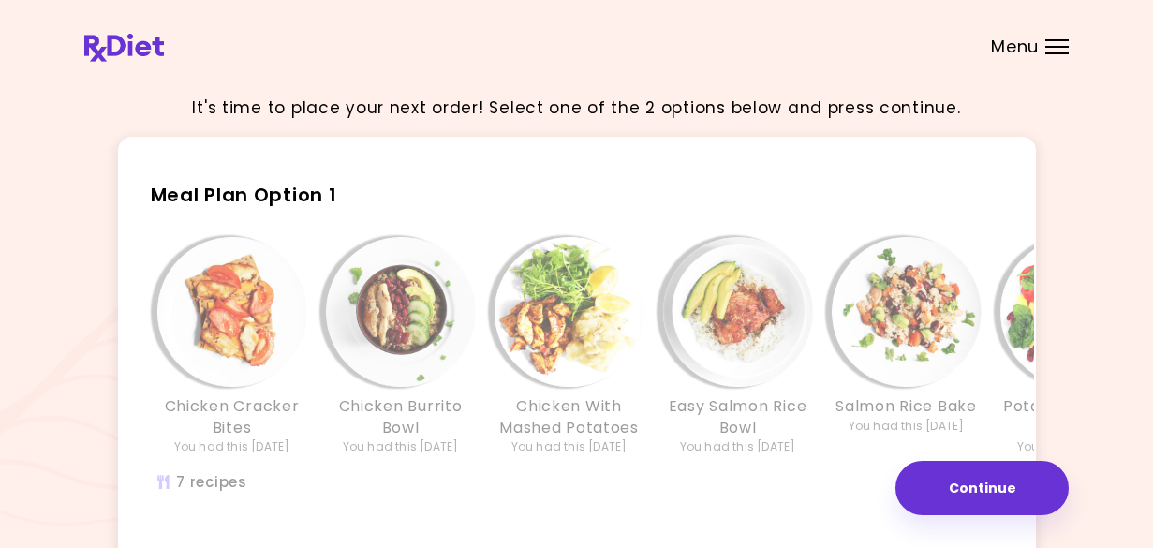
click at [423, 284] on img "Info - Chicken Burrito Bowl - Meal Plan Option 1" at bounding box center [401, 312] width 150 height 150
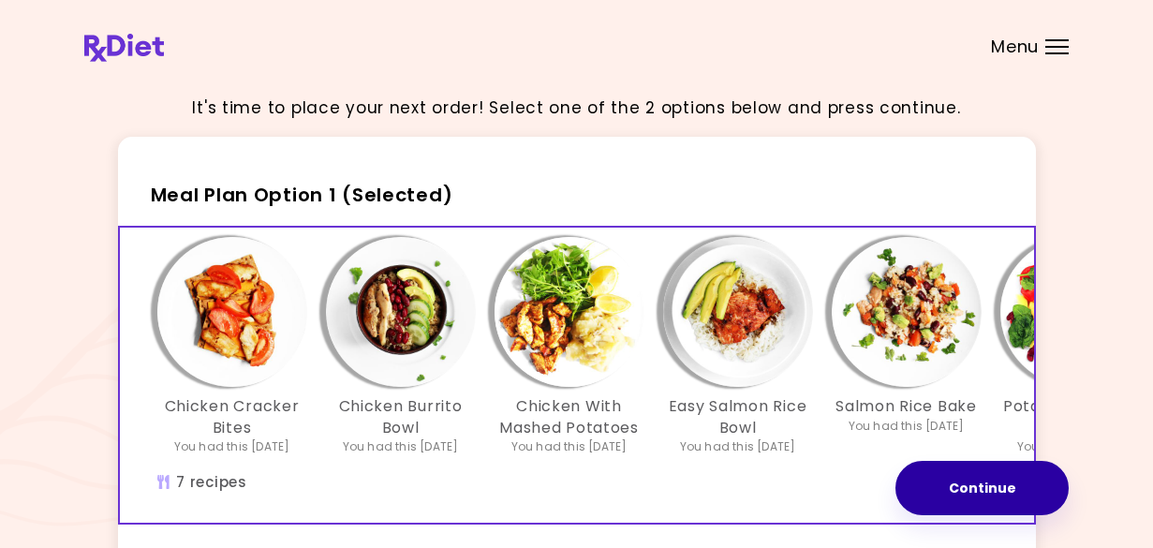
click at [969, 487] on button "Continue" at bounding box center [982, 488] width 173 height 54
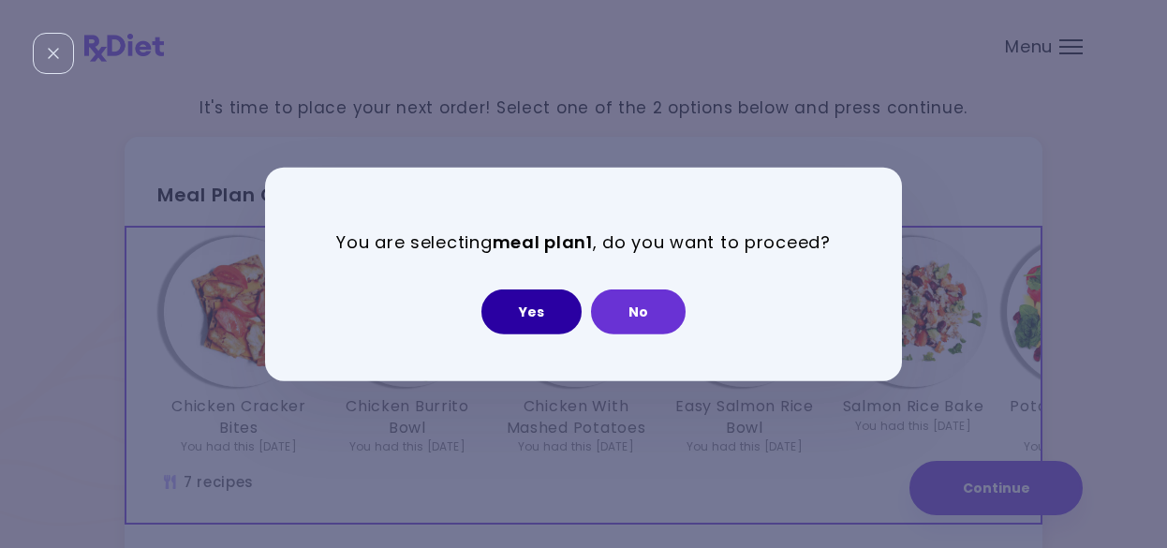
click at [532, 314] on button "Yes" at bounding box center [532, 312] width 100 height 45
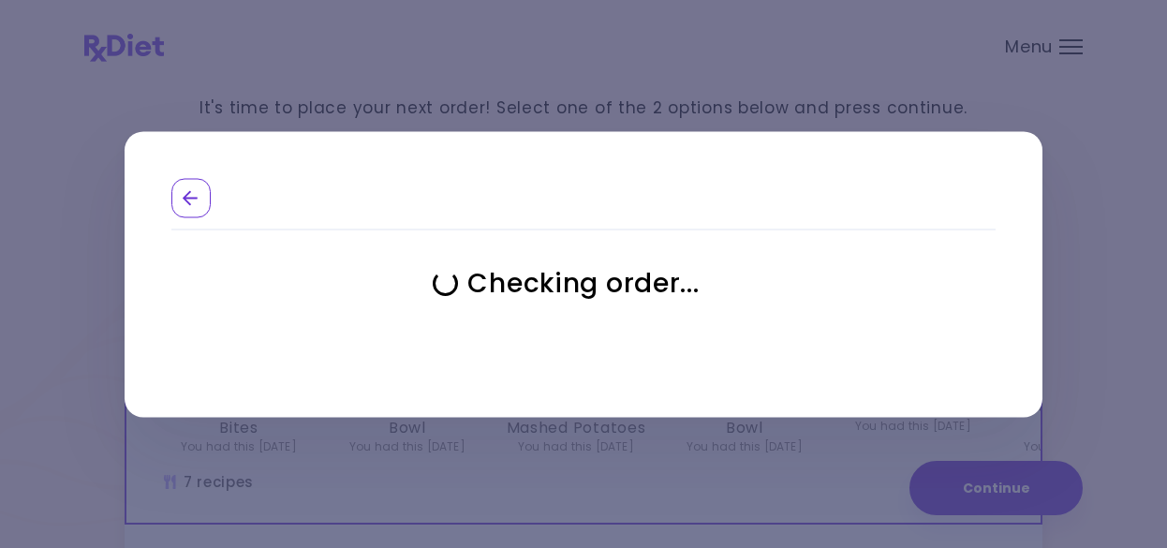
select select "**********"
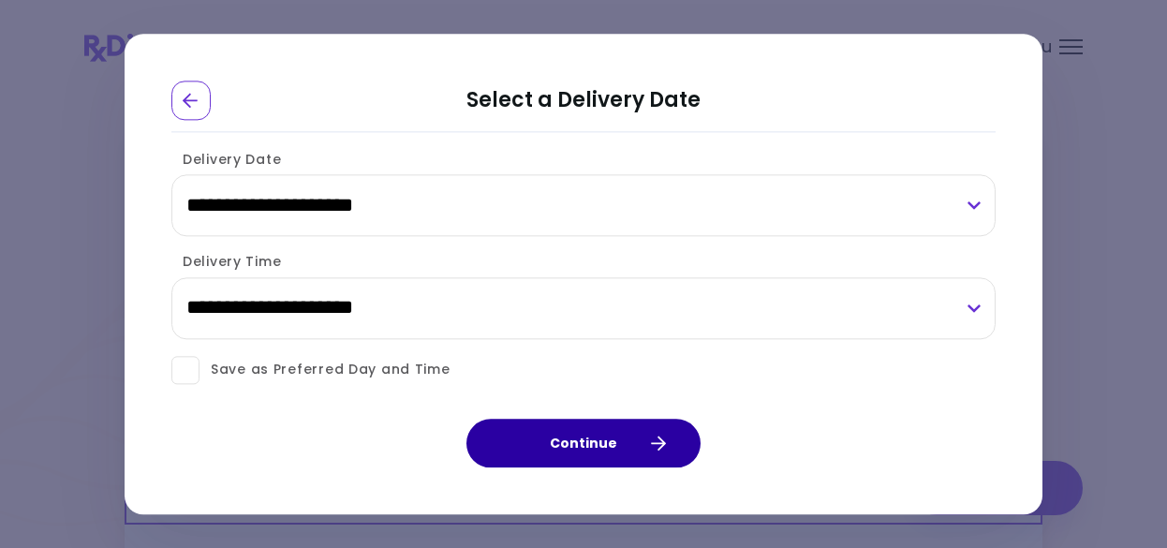
click at [579, 442] on button "Continue" at bounding box center [584, 443] width 234 height 49
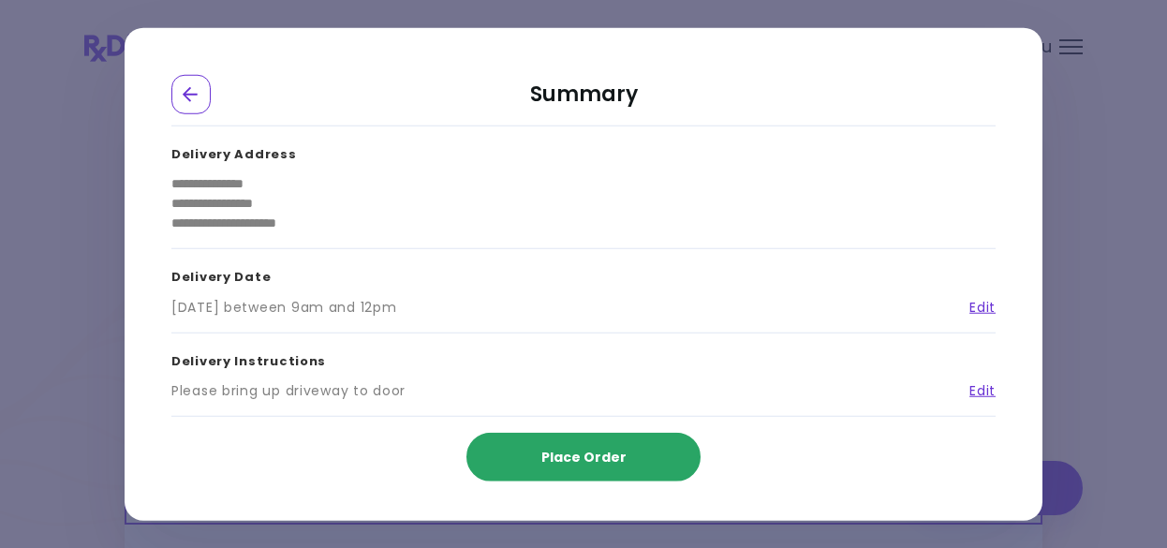
click at [574, 453] on span "Place Order" at bounding box center [584, 457] width 85 height 19
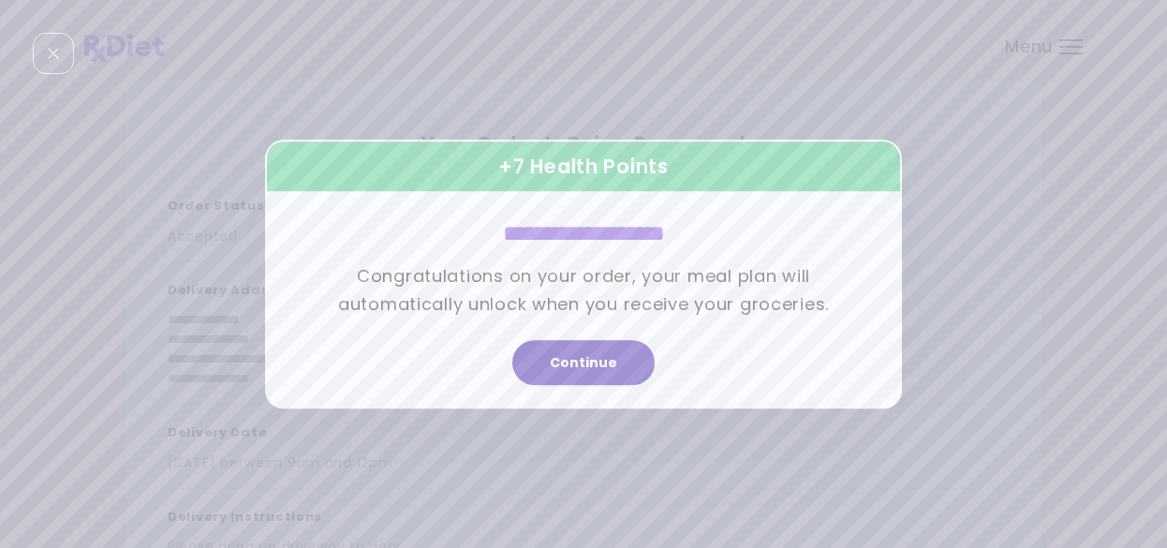
click at [610, 364] on button "Continue" at bounding box center [584, 362] width 142 height 45
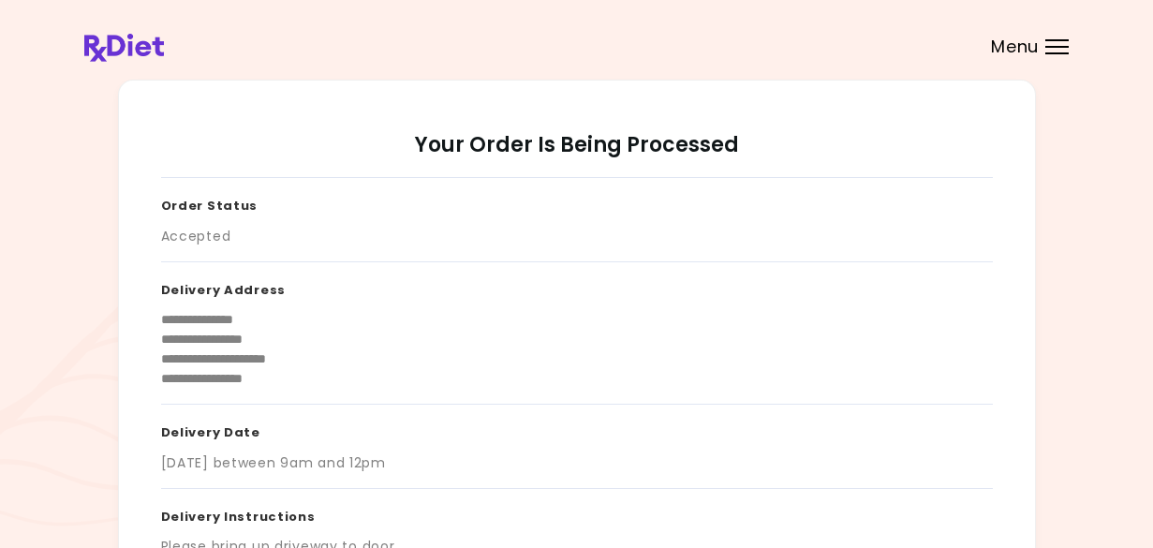
click at [1055, 48] on div "Menu" at bounding box center [1057, 46] width 23 height 15
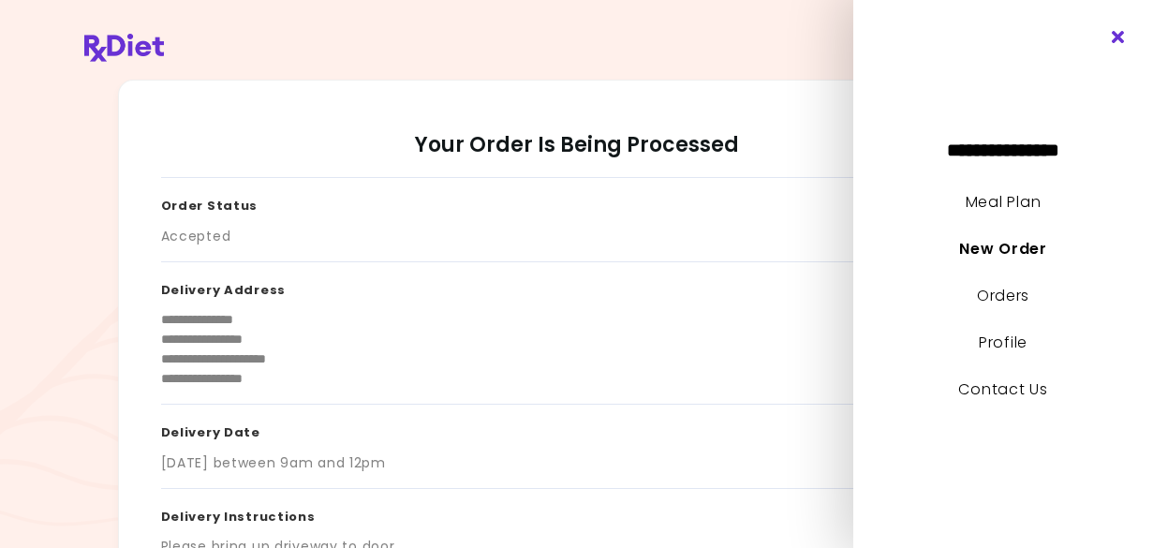
click at [1115, 36] on icon "Close" at bounding box center [1119, 37] width 18 height 13
